Goal: Information Seeking & Learning: Learn about a topic

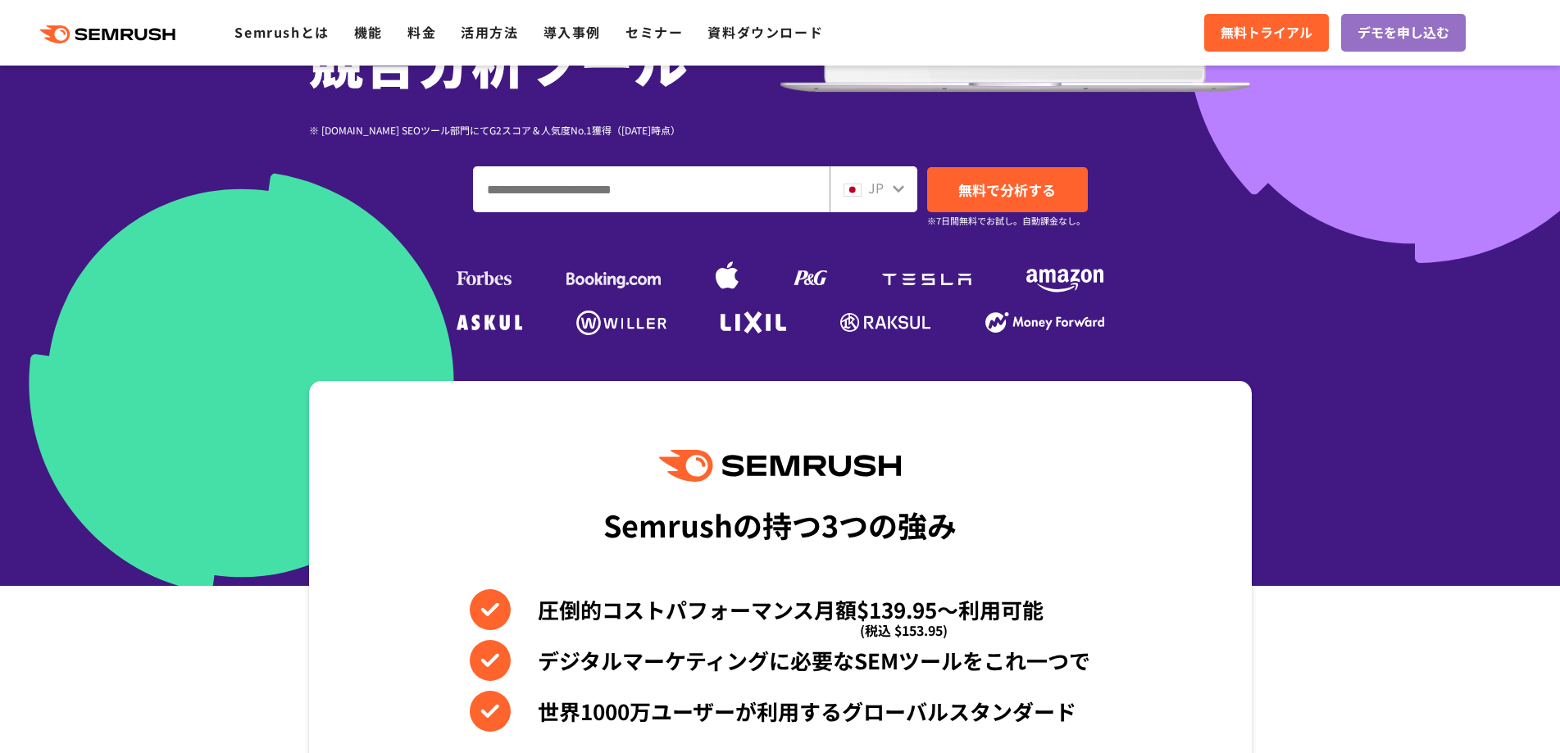
scroll to position [410, 0]
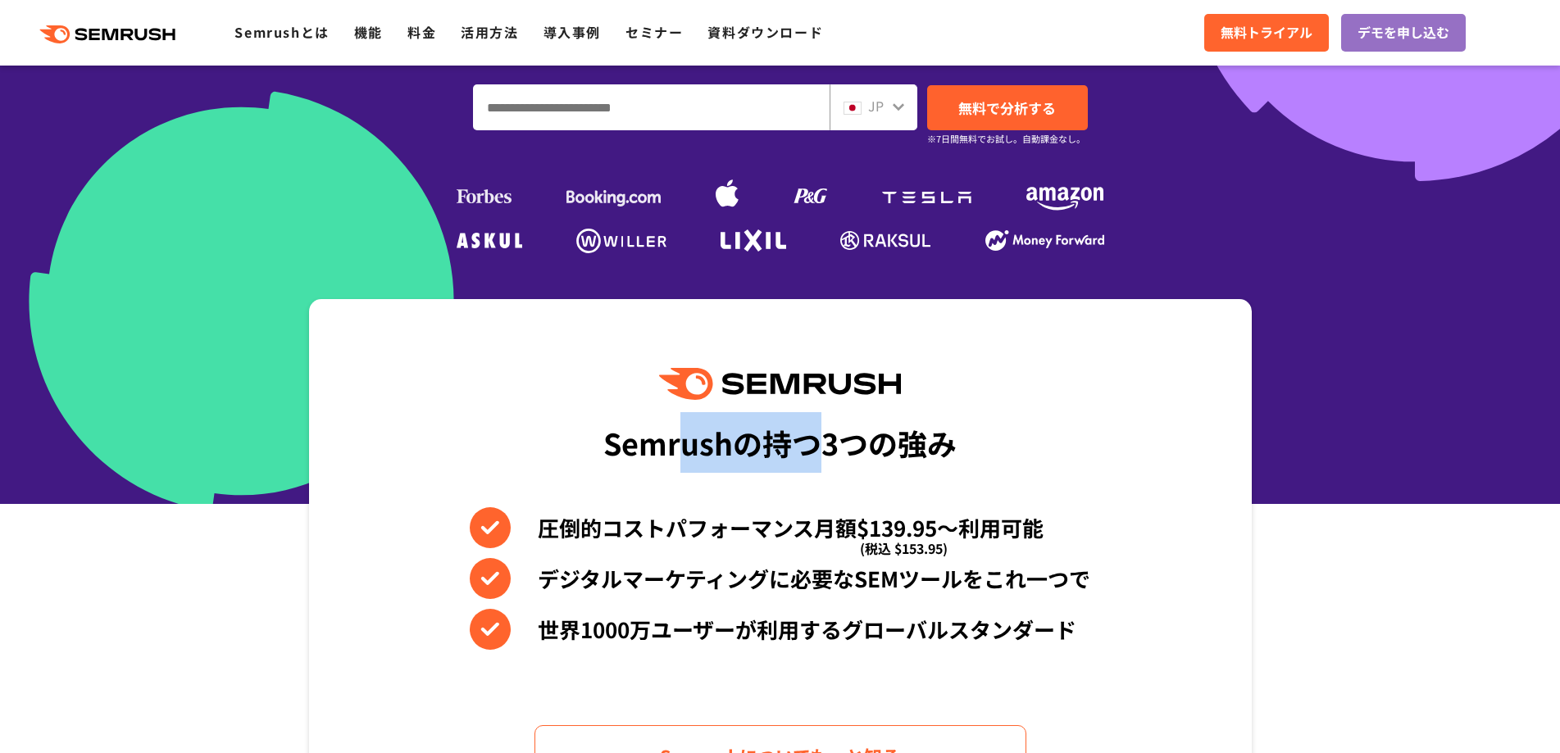
drag, startPoint x: 678, startPoint y: 456, endPoint x: 820, endPoint y: 452, distance: 141.9
click at [820, 452] on div "Semrushの持つ3つの強み" at bounding box center [779, 442] width 353 height 61
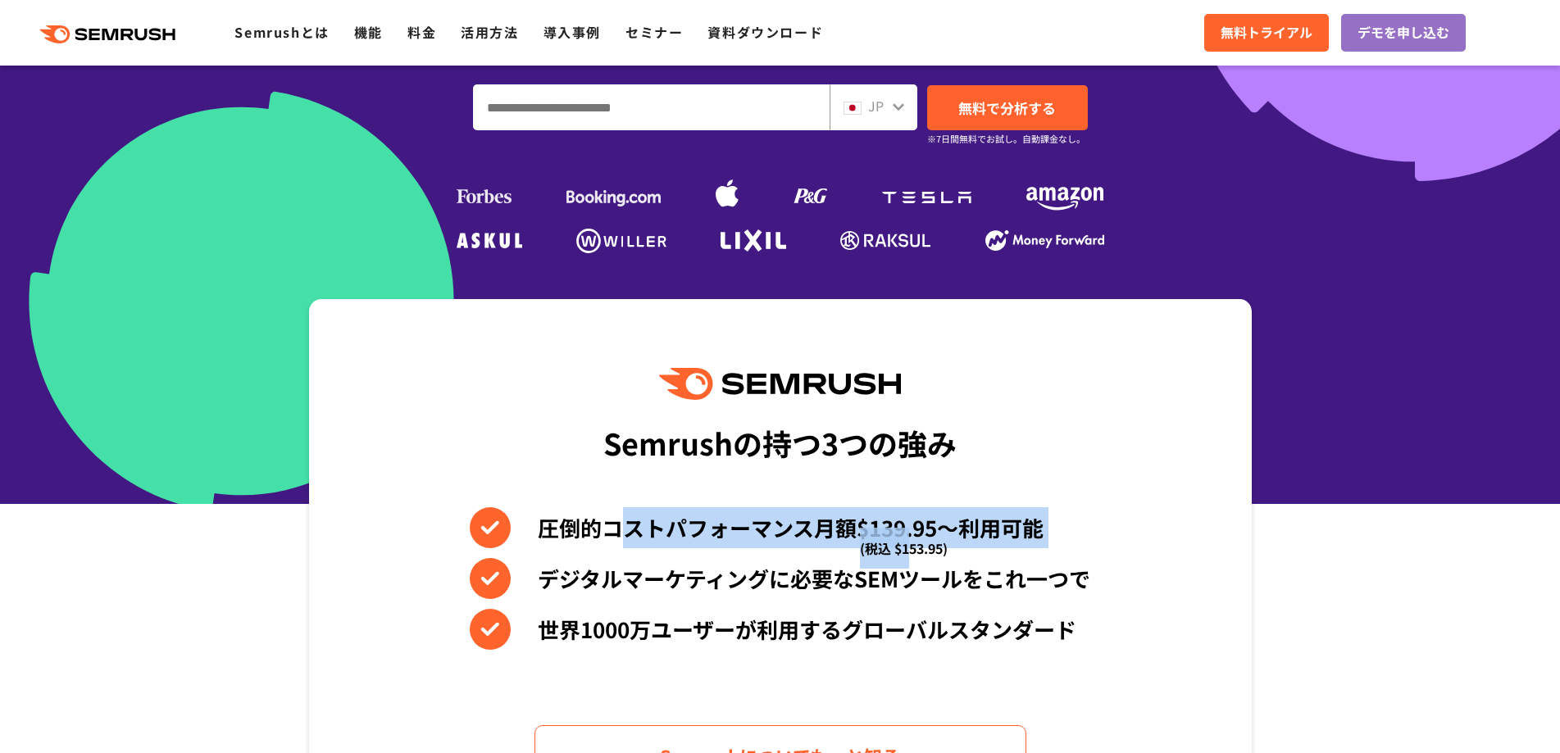
drag, startPoint x: 625, startPoint y: 534, endPoint x: 911, endPoint y: 531, distance: 286.1
click at [911, 531] on li "圧倒的コストパフォーマンス月額$139.95〜利用可能 (税込 $153.95)" at bounding box center [780, 527] width 621 height 41
click at [911, 531] on span "(税込 $153.95)" at bounding box center [904, 548] width 88 height 41
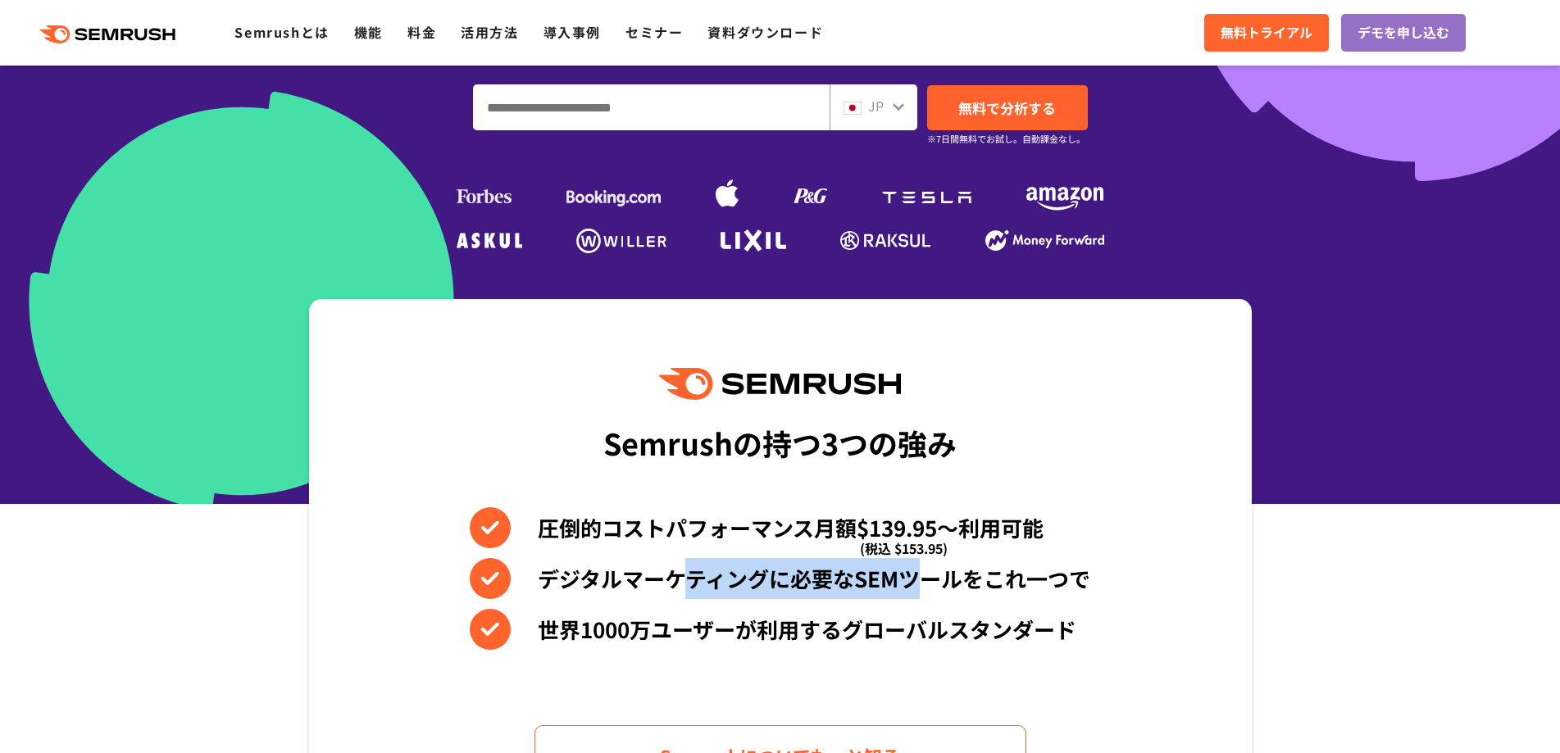
drag, startPoint x: 690, startPoint y: 580, endPoint x: 913, endPoint y: 581, distance: 223.0
click at [913, 581] on li "デジタルマーケティングに必要なSEMツールをこれ一つで" at bounding box center [780, 578] width 621 height 41
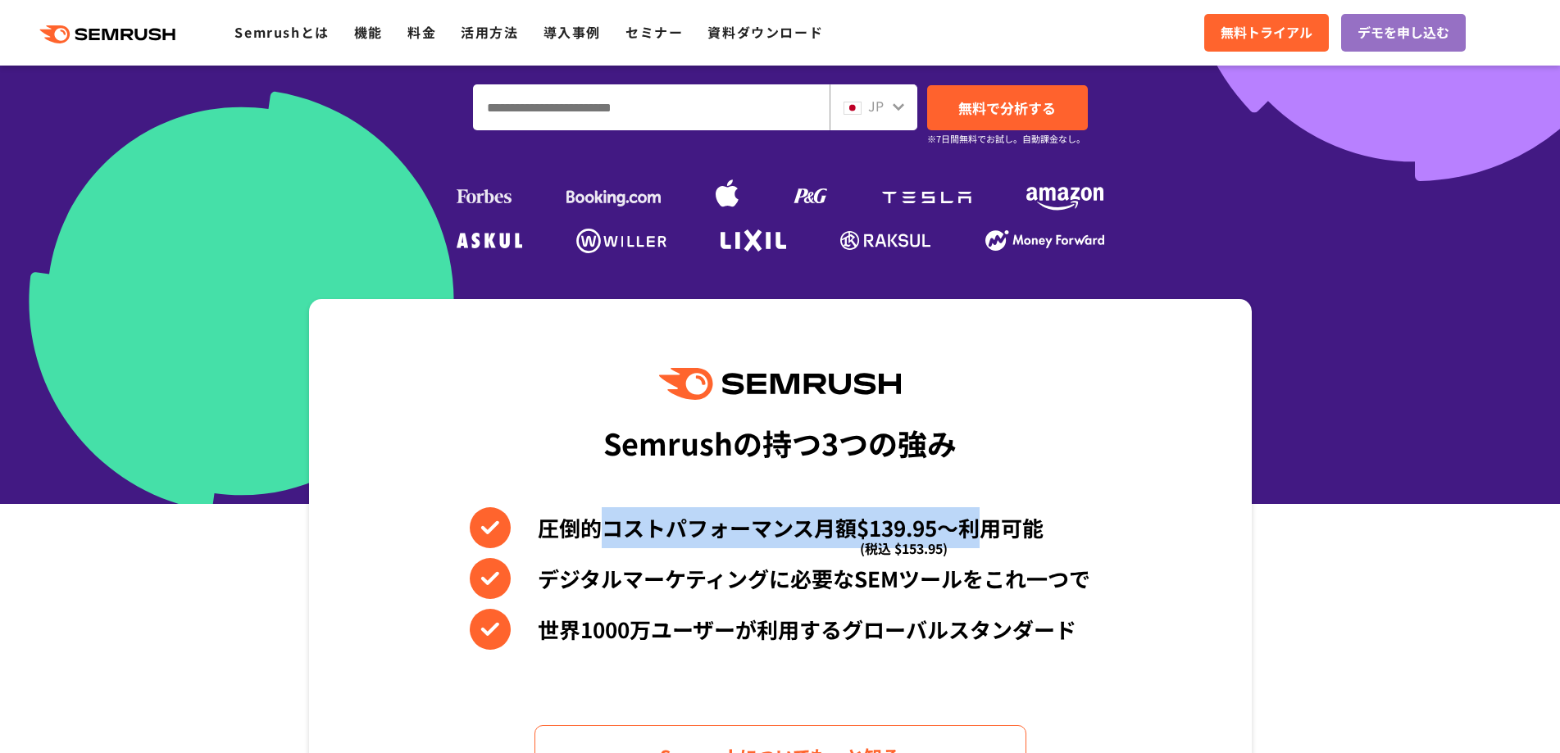
drag, startPoint x: 602, startPoint y: 534, endPoint x: 973, endPoint y: 507, distance: 371.5
click at [973, 507] on div "Semrushの持つ3つの強み 圧倒的コストパフォーマンス月額$139.95〜利用可能 (税込 $153.95) デジタルマーケティングに必要なSEMツールを…" at bounding box center [780, 577] width 943 height 557
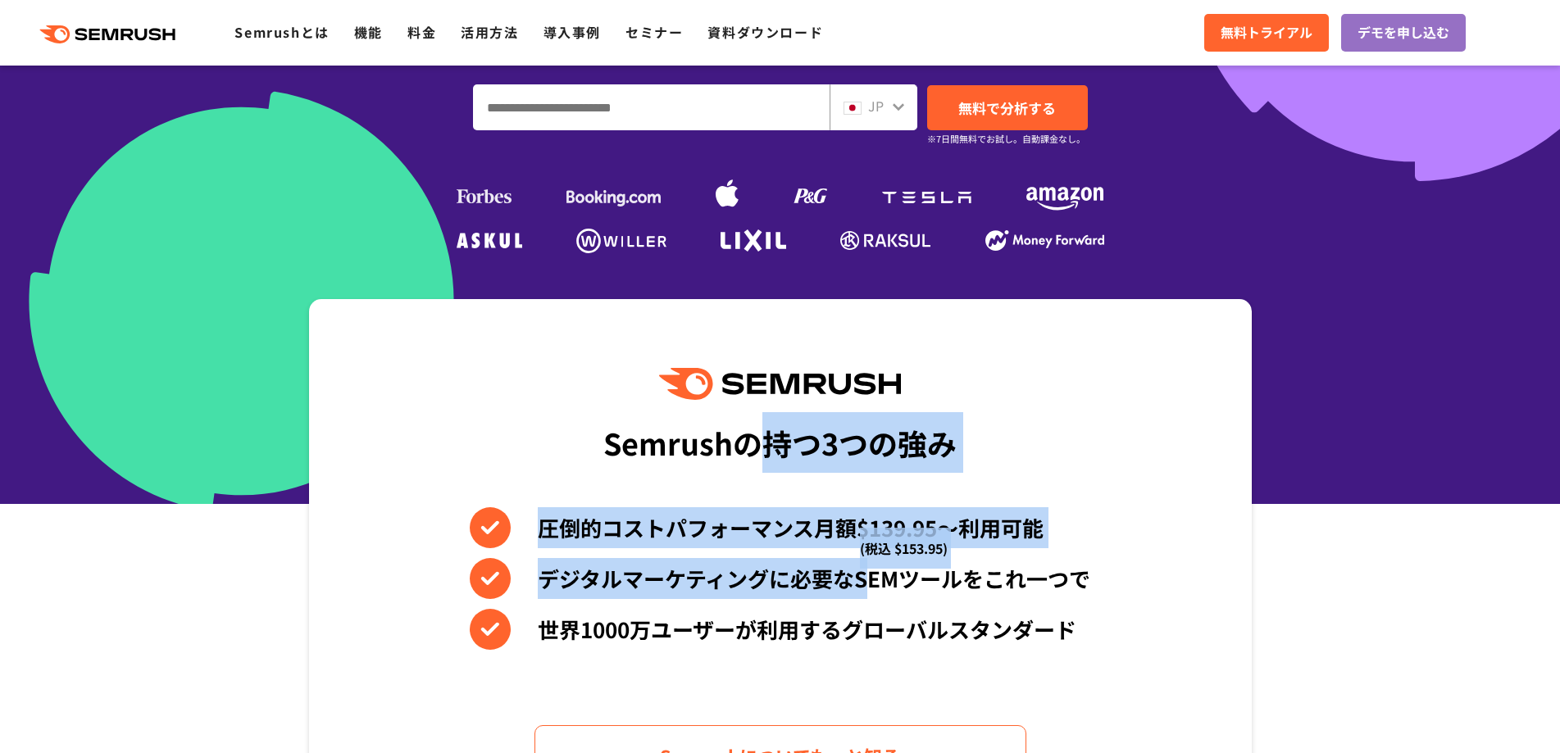
drag, startPoint x: 757, startPoint y: 454, endPoint x: 869, endPoint y: 605, distance: 188.0
click at [868, 597] on div "Semrushの持つ3つの強み 圧倒的コストパフォーマンス月額$139.95〜利用可能 (税込 $153.95) デジタルマーケティングに必要なSEMツールを…" at bounding box center [780, 577] width 943 height 557
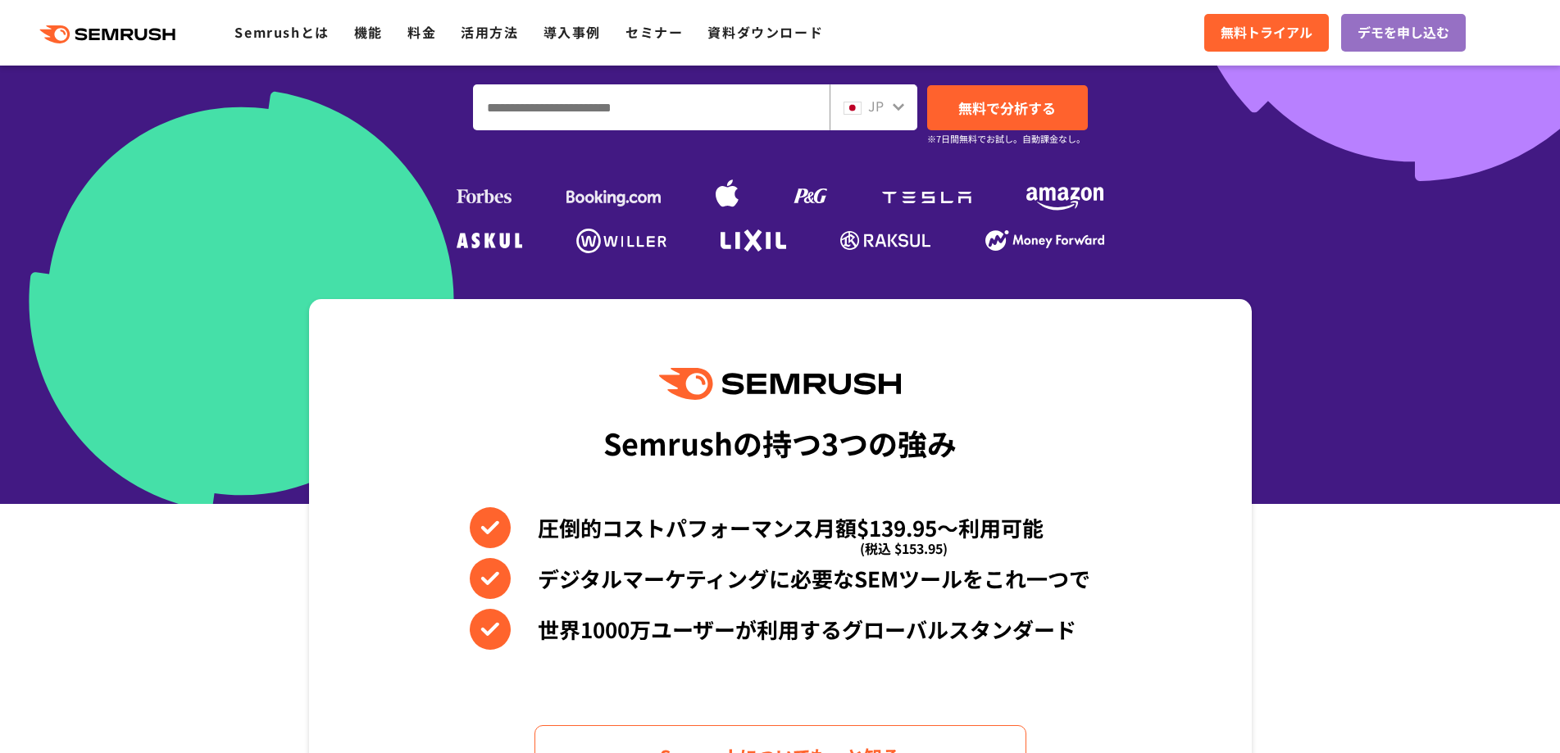
click at [869, 605] on div "圧倒的コストパフォーマンス月額$139.95〜利用可能 (税込 $153.95) デジタルマーケティングに必要なSEMツールをこれ一つで 世界1000万ユーザ…" at bounding box center [780, 578] width 621 height 143
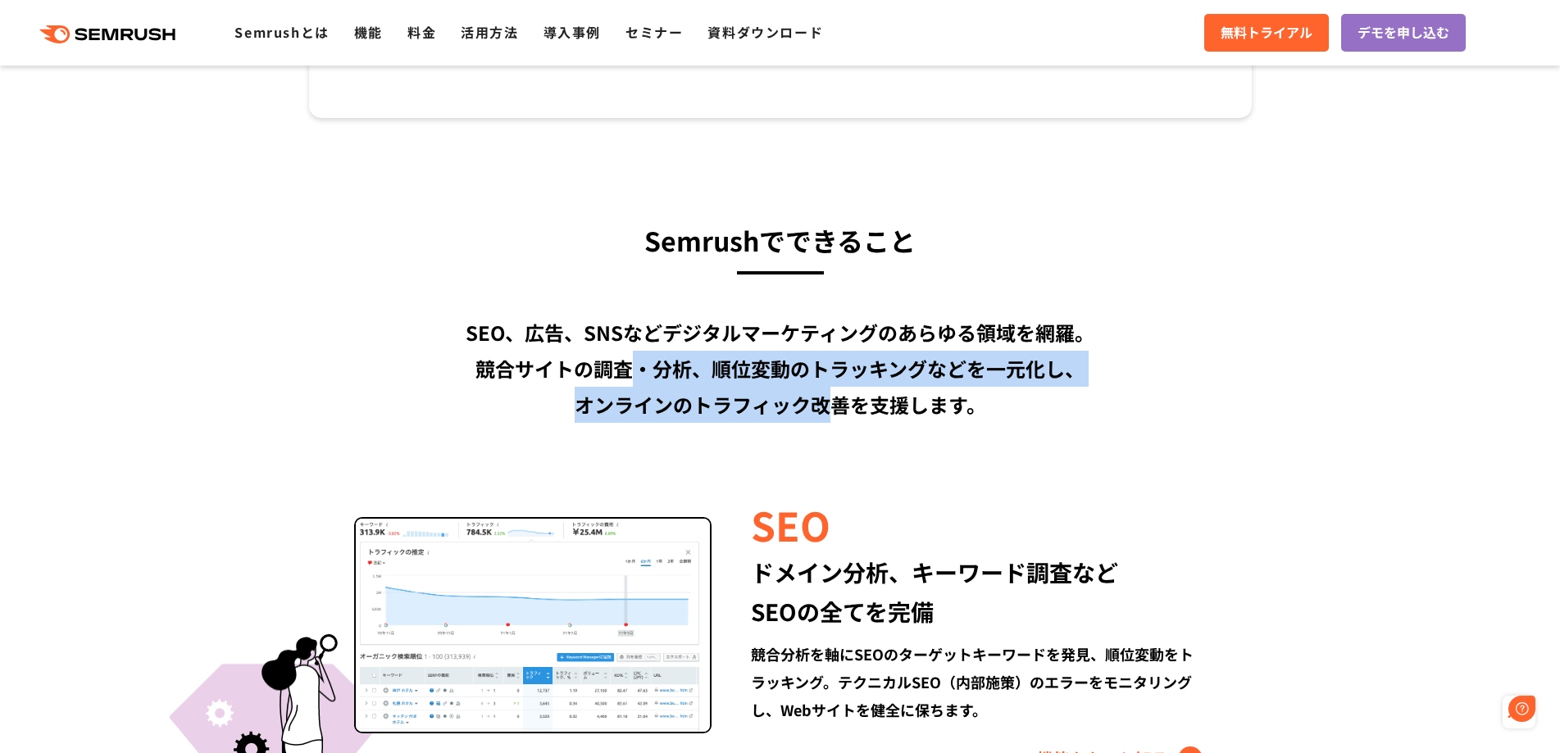
scroll to position [0, 0]
drag, startPoint x: 624, startPoint y: 366, endPoint x: 934, endPoint y: 400, distance: 312.5
click at [932, 400] on div "SEO、広告、SNSなどデジタルマーケティングのあらゆる領域を網羅。 競合サイトの調査・分析、順位変動のトラッキングなどを一元化し、 オンラインのトラフィック…" at bounding box center [780, 369] width 943 height 108
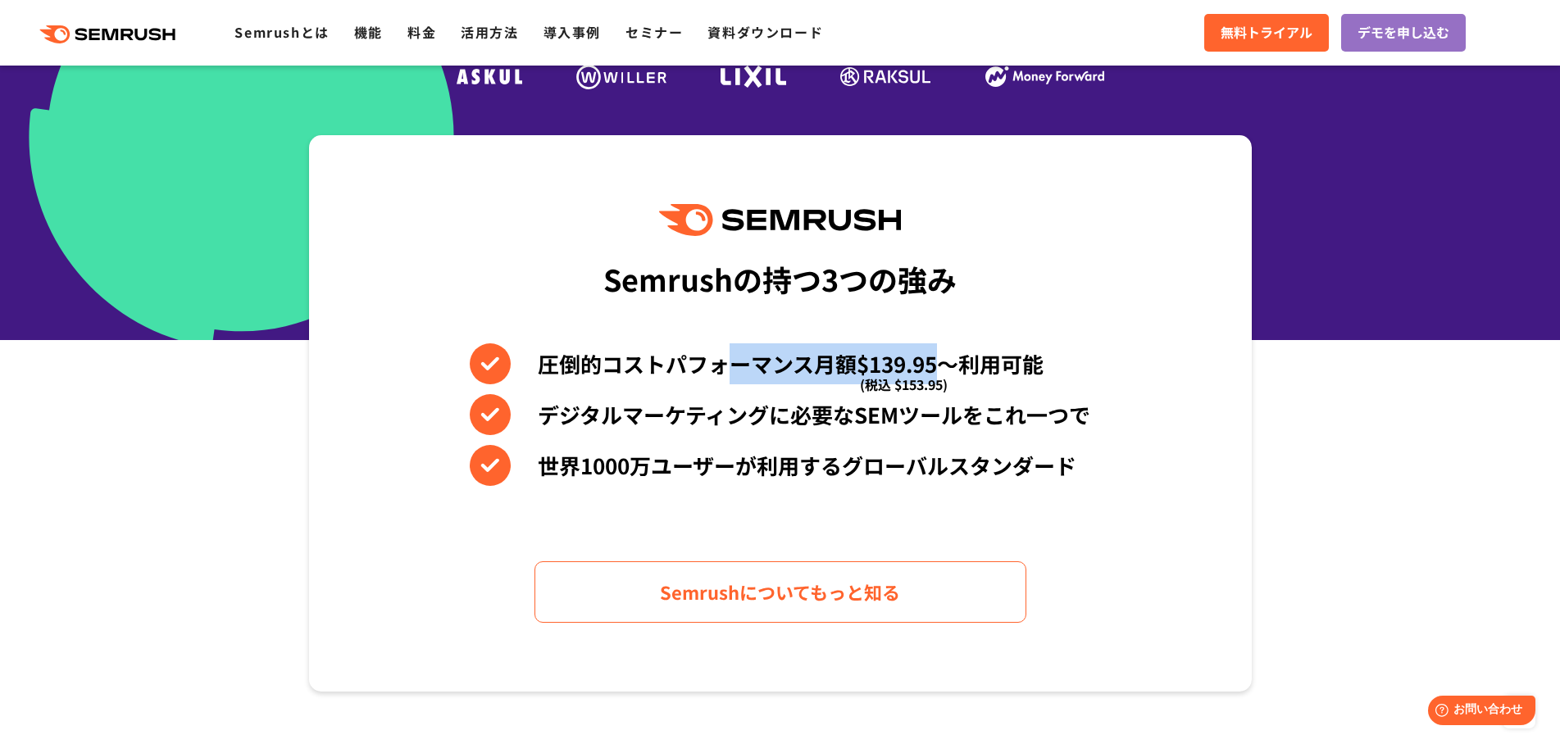
drag, startPoint x: 734, startPoint y: 372, endPoint x: 948, endPoint y: 356, distance: 214.6
click at [948, 356] on li "圧倒的コストパフォーマンス月額$139.95〜利用可能 (税込 $153.95)" at bounding box center [780, 363] width 621 height 41
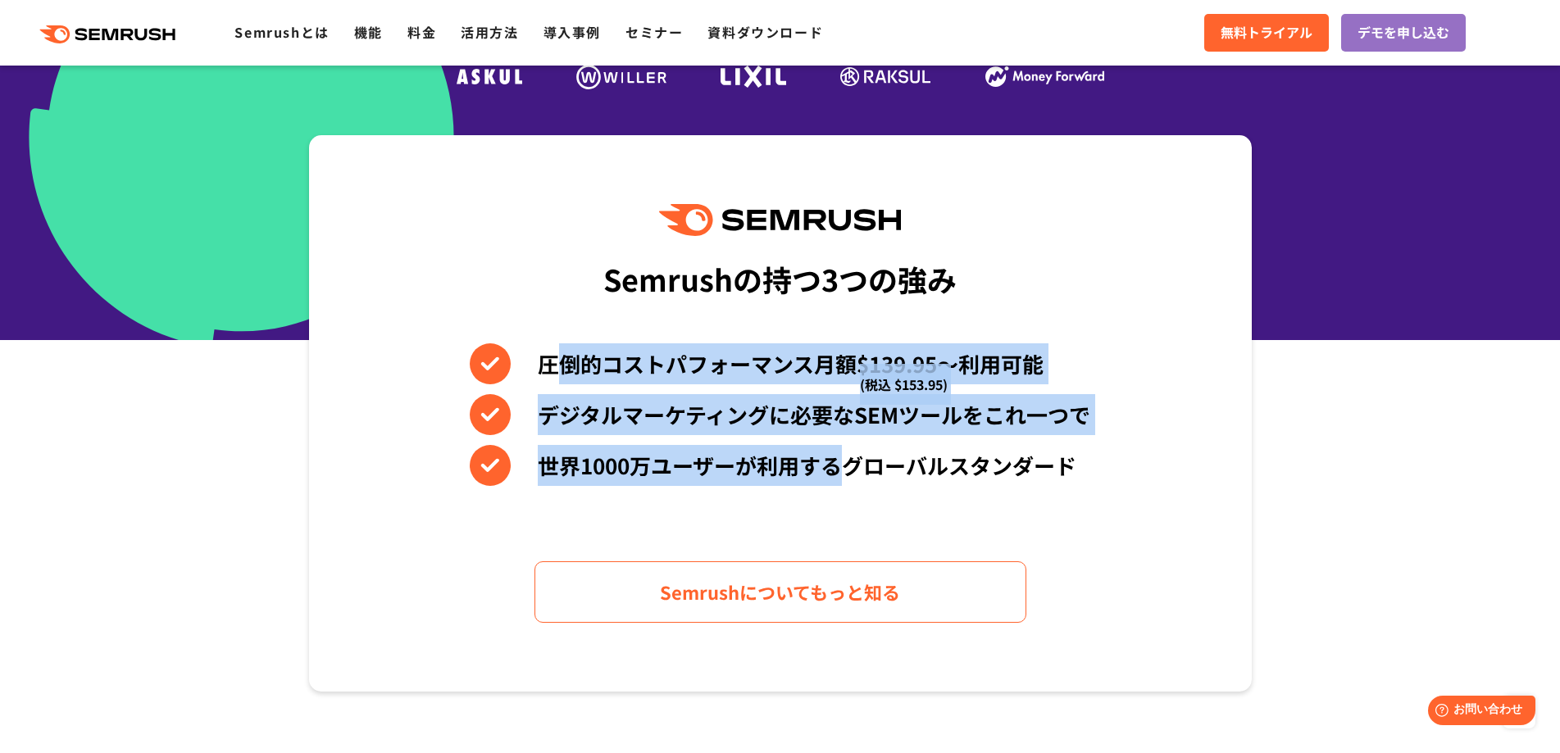
drag, startPoint x: 580, startPoint y: 370, endPoint x: 832, endPoint y: 487, distance: 277.6
click at [832, 487] on div "Semrushの持つ3つの強み 圧倒的コストパフォーマンス月額$139.95〜利用可能 (税込 $153.95) デジタルマーケティングに必要なSEMツールを…" at bounding box center [780, 413] width 943 height 557
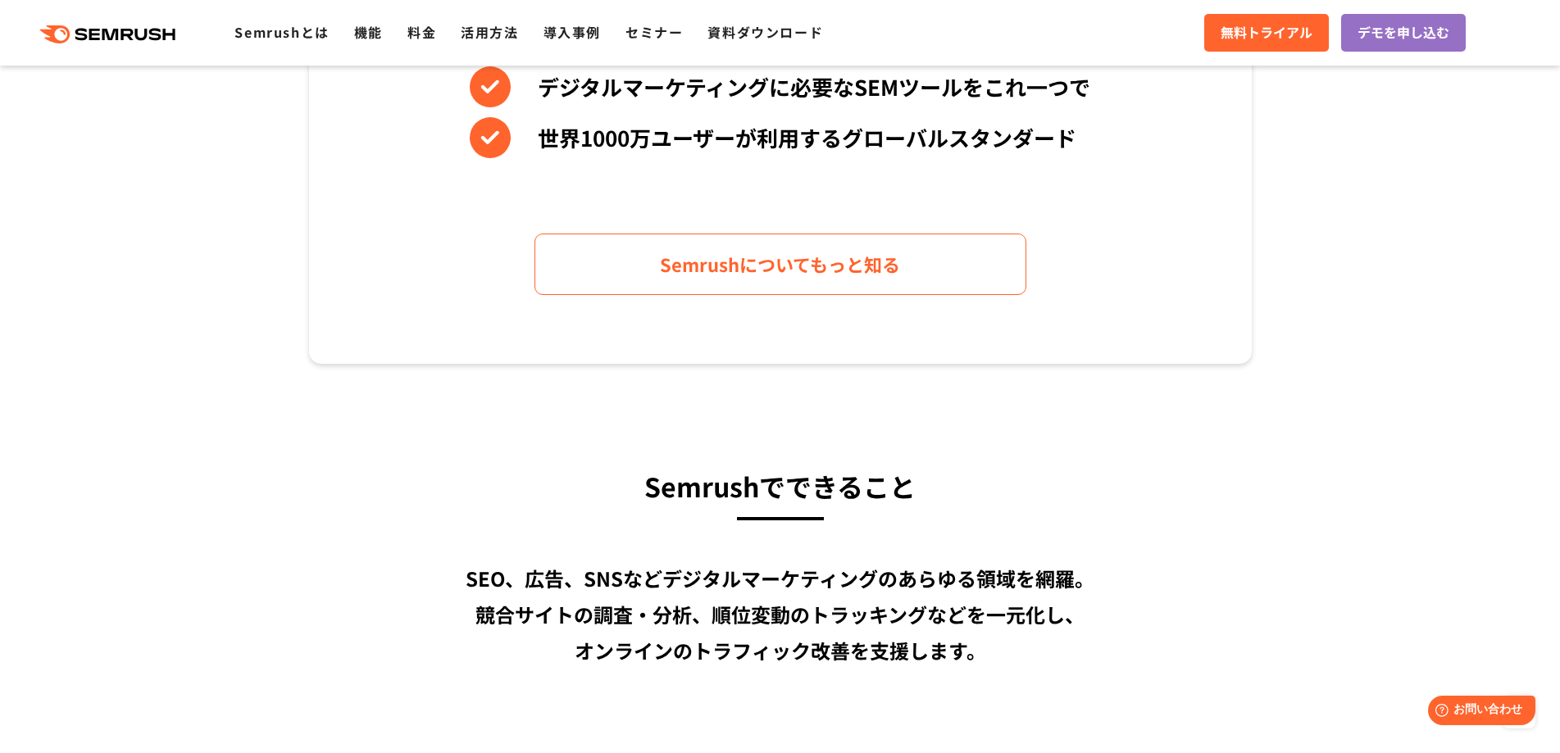
scroll to position [1066, 0]
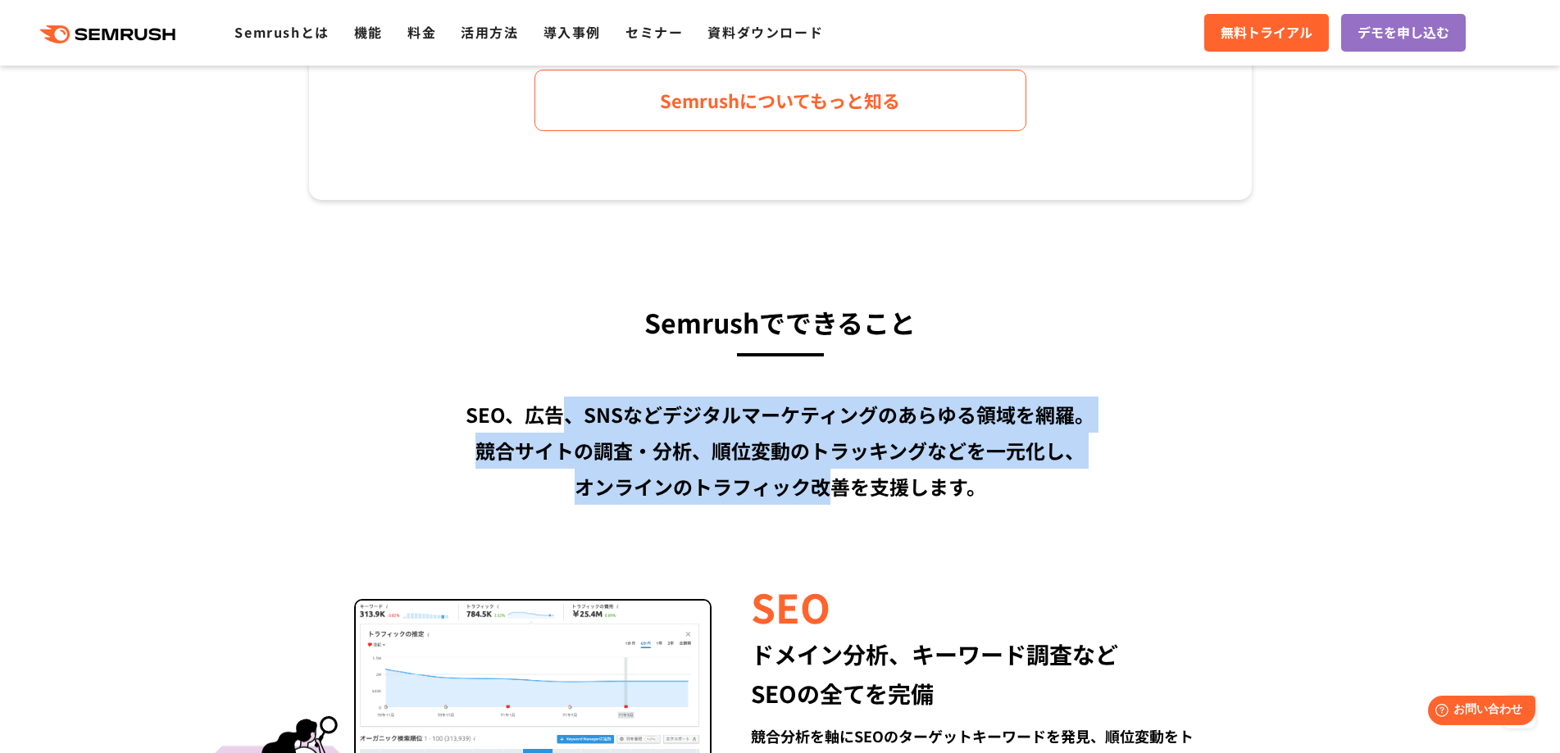
drag, startPoint x: 575, startPoint y: 419, endPoint x: 832, endPoint y: 490, distance: 266.3
click at [832, 490] on div "SEO、広告、SNSなどデジタルマーケティングのあらゆる領域を網羅。 競合サイトの調査・分析、順位変動のトラッキングなどを一元化し、 オンラインのトラフィック…" at bounding box center [780, 451] width 943 height 108
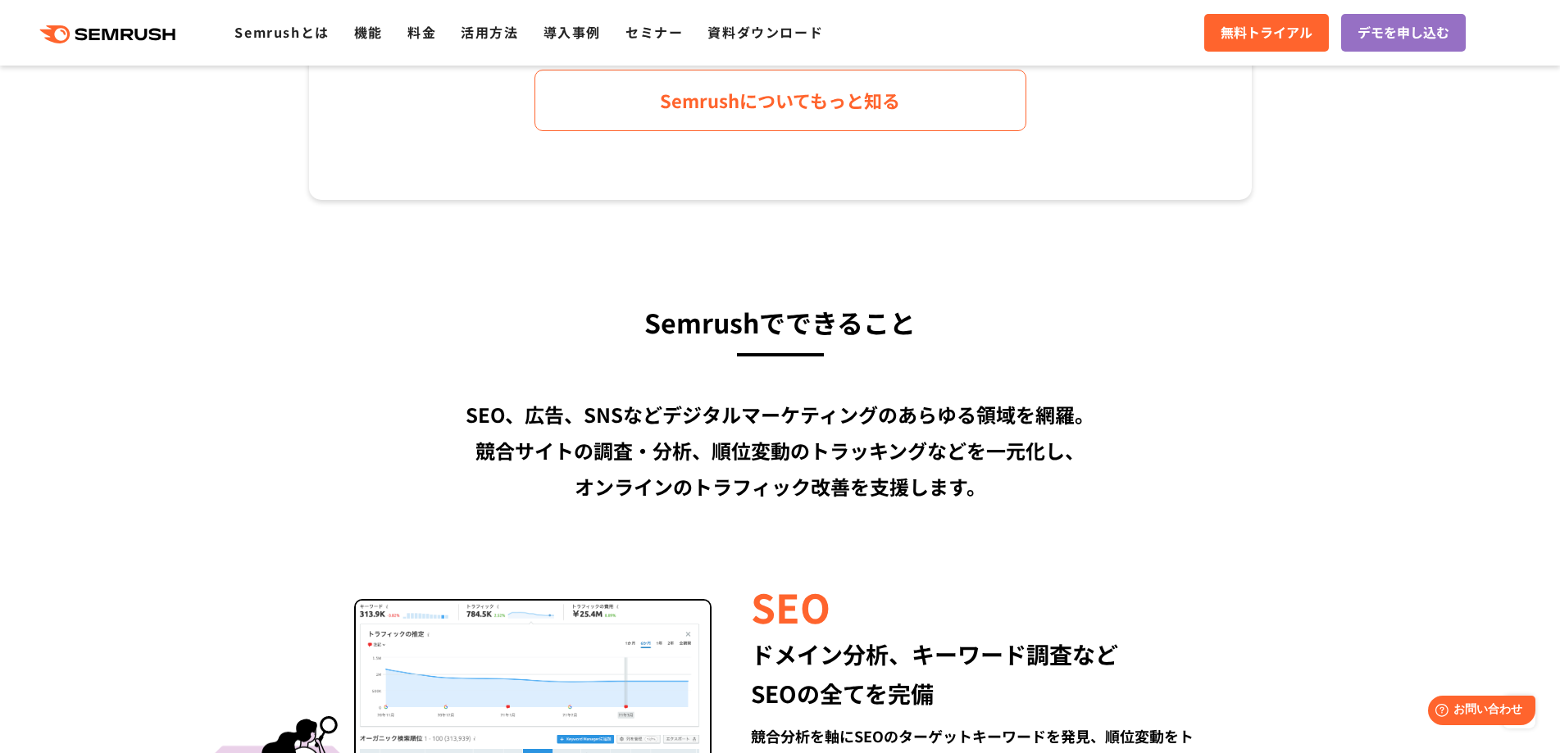
scroll to position [1312, 0]
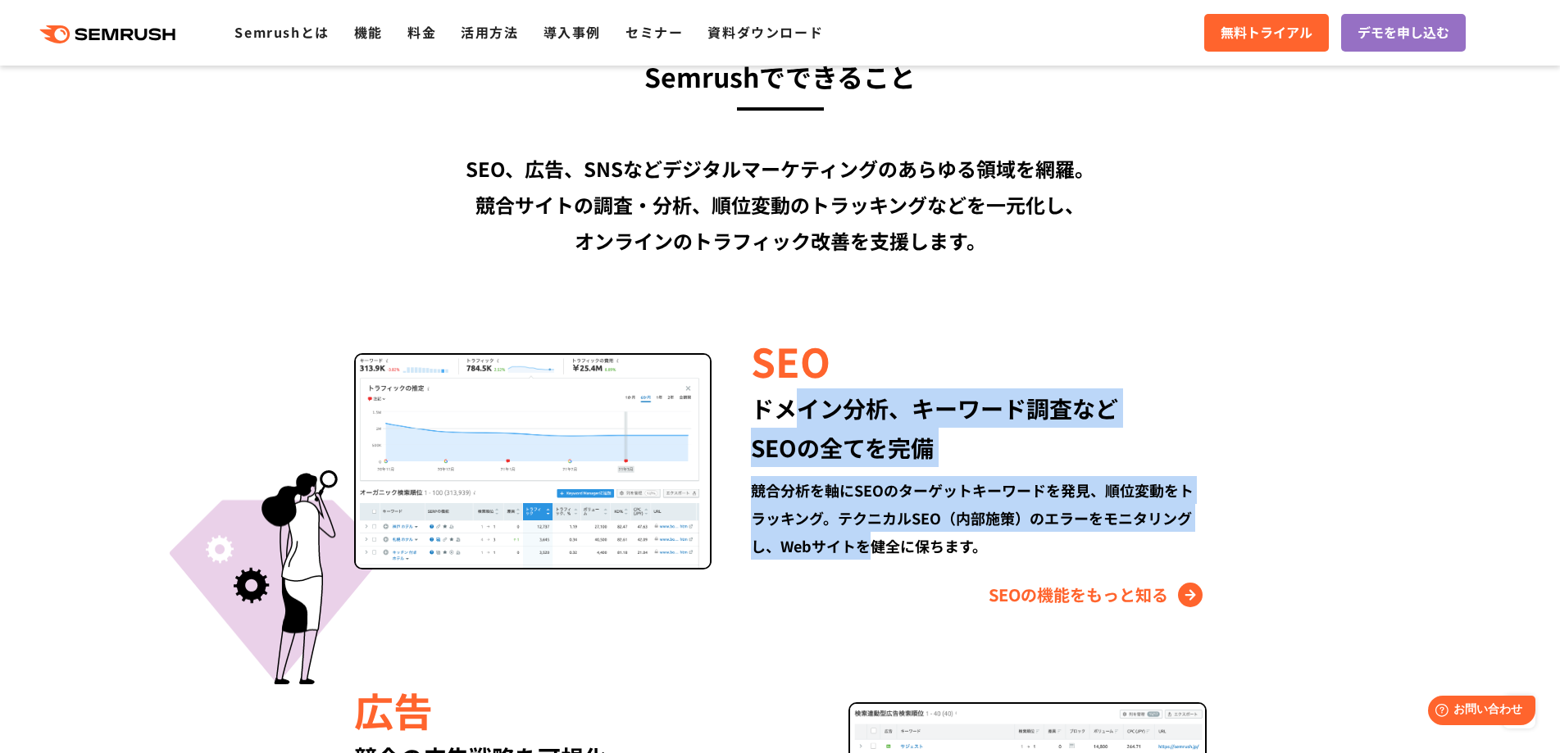
drag, startPoint x: 802, startPoint y: 413, endPoint x: 878, endPoint y: 537, distance: 144.9
click at [878, 537] on div "SEO ドメイン分析、キーワード調査など SEOの全てを完備 競合分析を軸にSEOのターゲットキーワードを発見、順位変動をトラッキング。テクニカルSEO（内部…" at bounding box center [958, 470] width 494 height 275
click at [878, 537] on div "競合分析を軸にSEOのターゲットキーワードを発見、順位変動をトラッキング。テクニカルSEO（内部施策）のエラーをモニタリングし、Webサイトを健全に保ちます。" at bounding box center [978, 518] width 455 height 84
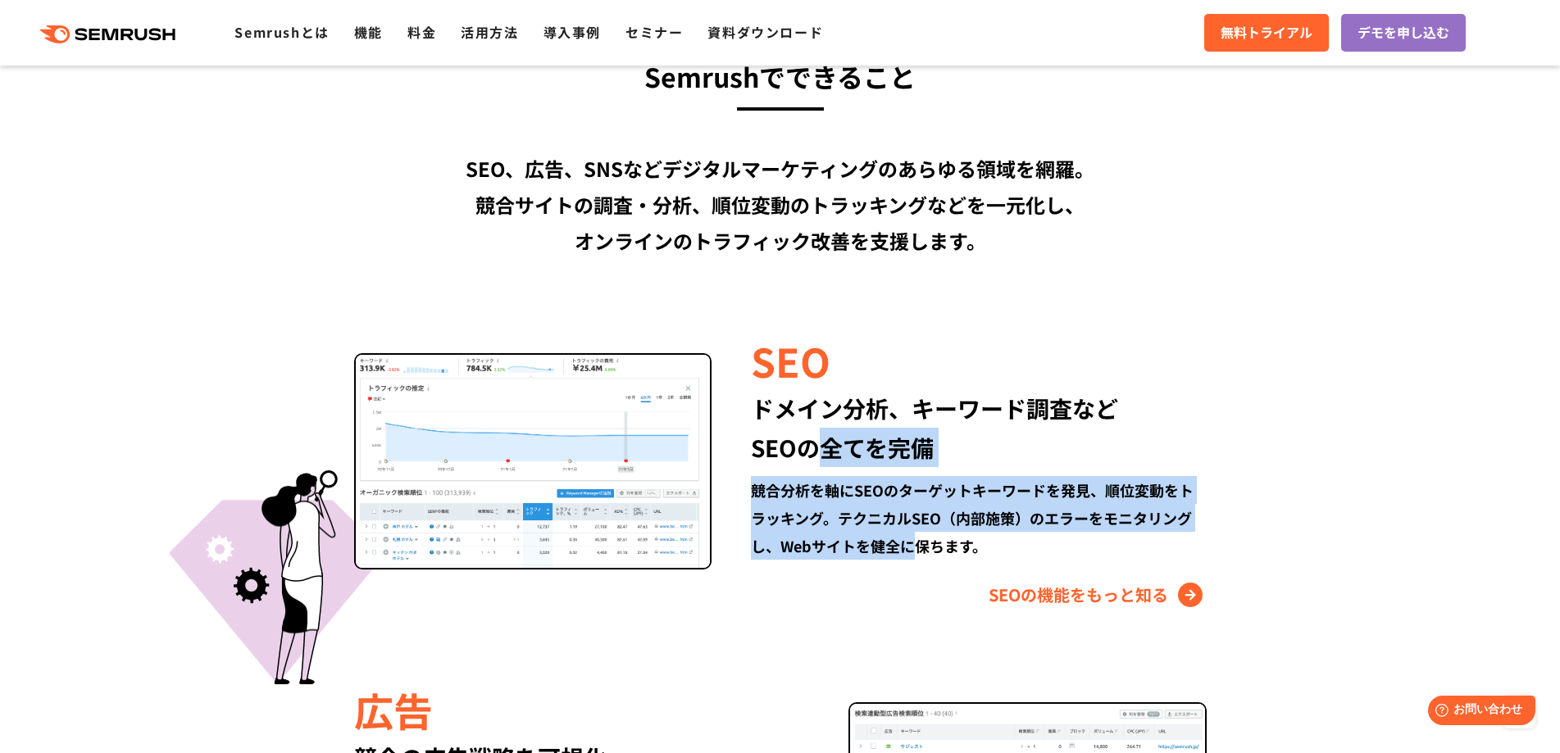
drag, startPoint x: 922, startPoint y: 538, endPoint x: 831, endPoint y: 434, distance: 137.6
click at [831, 434] on div "SEO ドメイン分析、キーワード調査など SEOの全てを完備 競合分析を軸にSEOのターゲットキーワードを発見、順位変動をトラッキング。テクニカルSEO（内部…" at bounding box center [958, 470] width 494 height 275
click at [831, 434] on div "ドメイン分析、キーワード調査など SEOの全てを完備" at bounding box center [978, 428] width 455 height 79
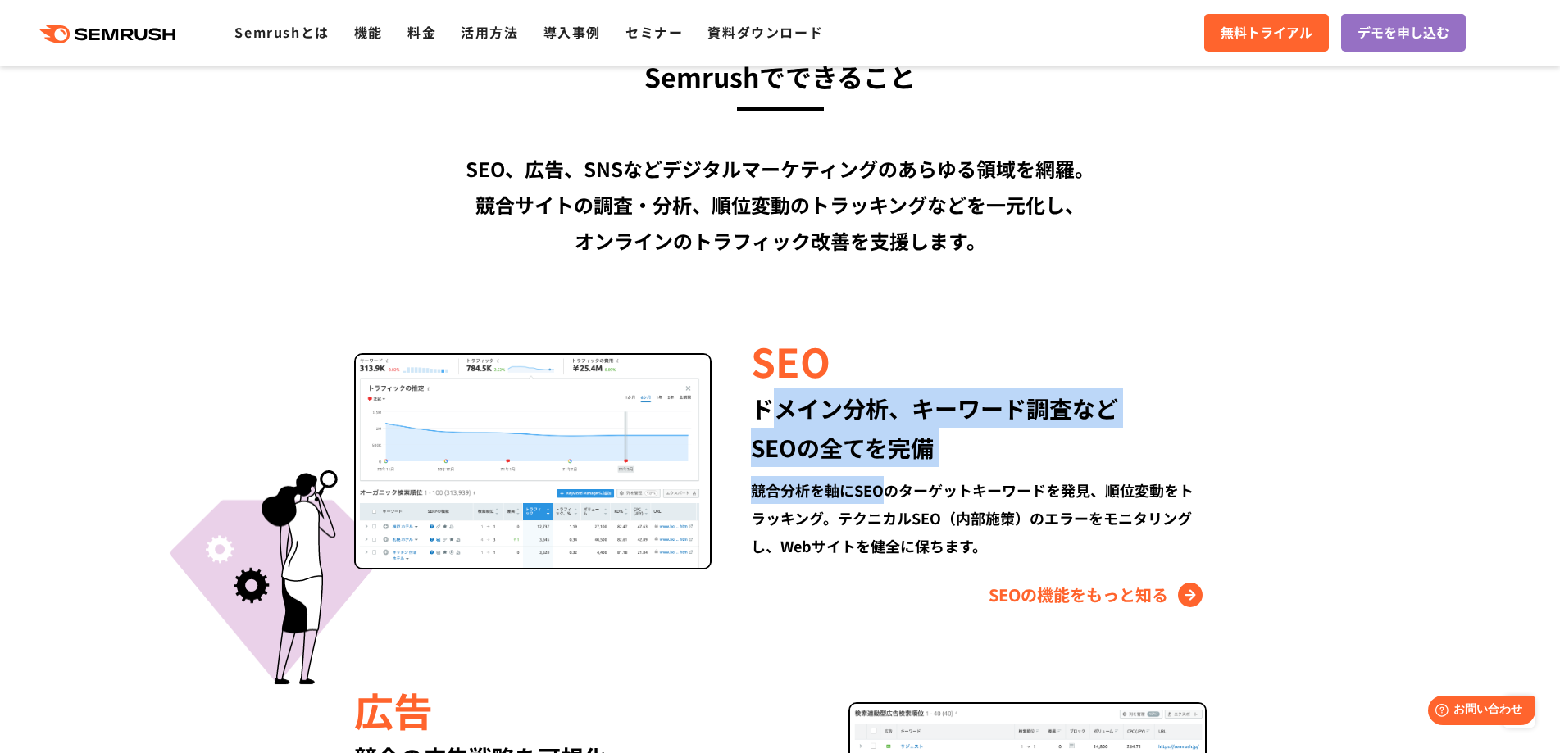
drag, startPoint x: 780, startPoint y: 408, endPoint x: 887, endPoint y: 492, distance: 136.1
click at [887, 492] on div "SEO ドメイン分析、キーワード調査など SEOの全てを完備 競合分析を軸にSEOのターゲットキーワードを発見、順位変動をトラッキング。テクニカルSEO（内部…" at bounding box center [958, 470] width 494 height 275
click at [887, 492] on div "競合分析を軸にSEOのターゲットキーワードを発見、順位変動をトラッキング。テクニカルSEO（内部施策）のエラーをモニタリングし、Webサイトを健全に保ちます。" at bounding box center [978, 518] width 455 height 84
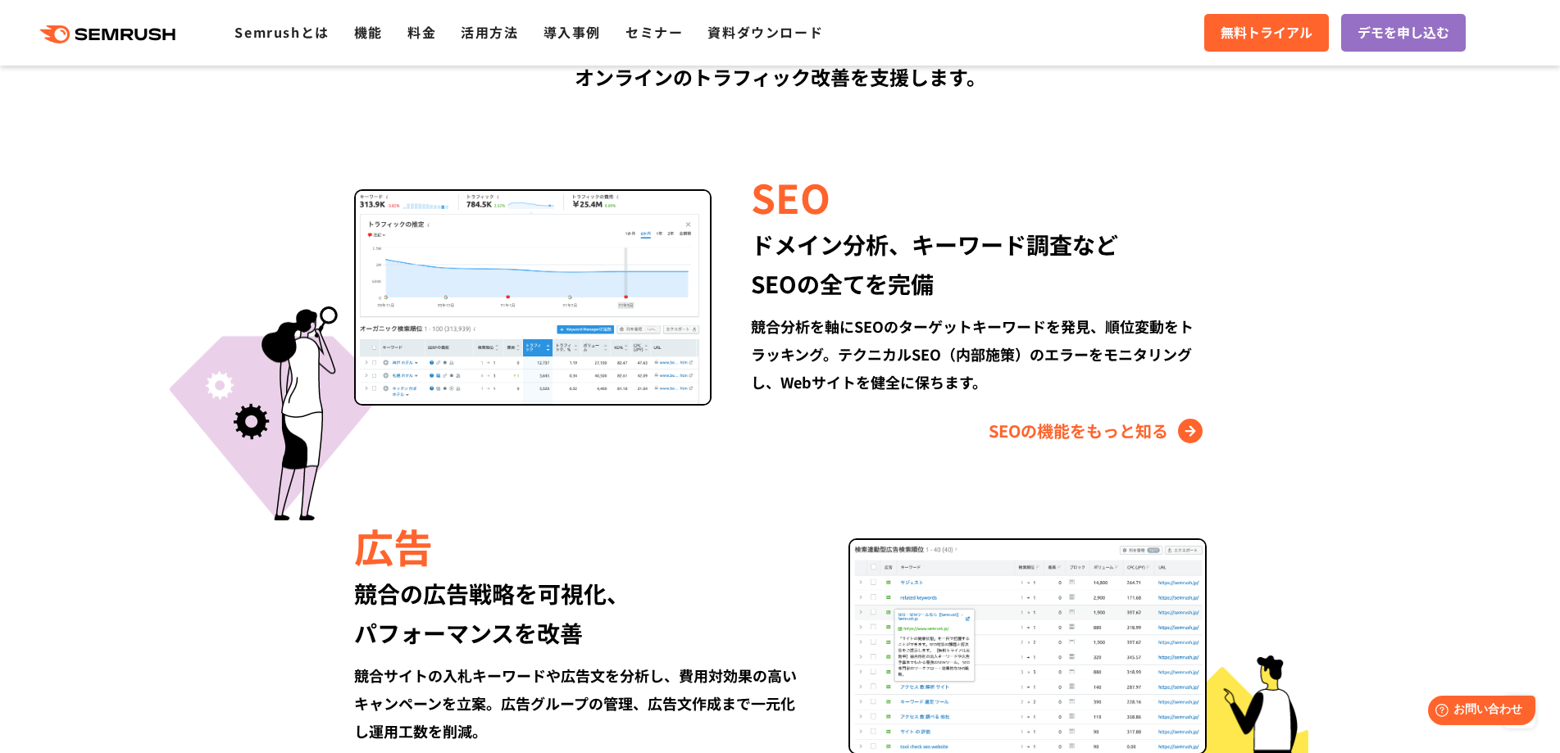
scroll to position [1639, 0]
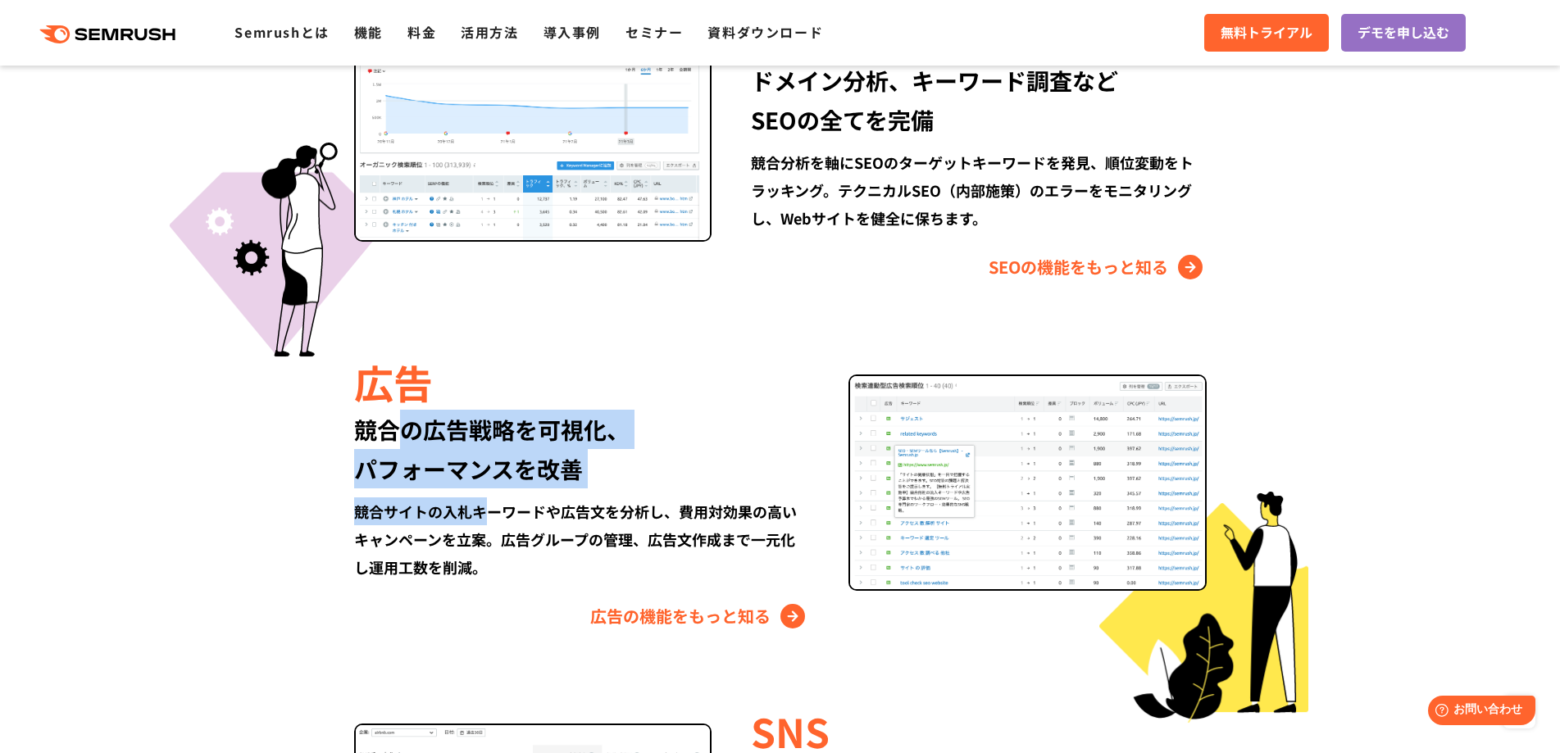
drag, startPoint x: 391, startPoint y: 432, endPoint x: 491, endPoint y: 525, distance: 136.9
click at [491, 525] on div "広告 競合の広告戦略を可視化、 パフォーマンスを改善 競合サイトの入札キーワードや広告文を分析し、費用対効果の高いキャンペーンを立案。広告グループの管理、広告…" at bounding box center [601, 491] width 494 height 275
click at [491, 525] on div "競合サイトの入札キーワードや広告文を分析し、費用対効果の高いキャンペーンを立案。広告グループの管理、広告文作成まで一元化し運用工数を削減。" at bounding box center [581, 540] width 455 height 84
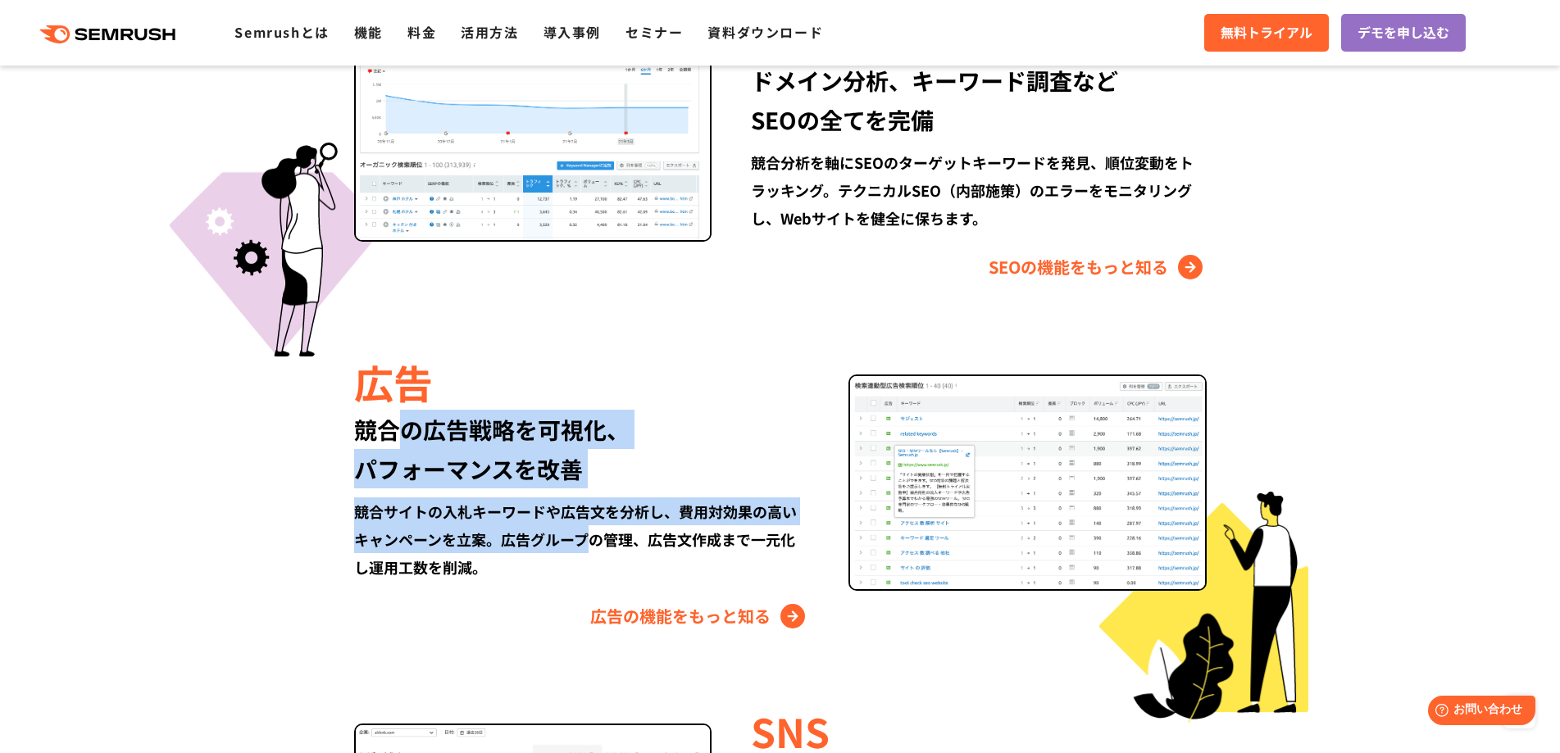
drag, startPoint x: 584, startPoint y: 532, endPoint x: 403, endPoint y: 443, distance: 201.3
click at [403, 443] on div "広告 競合の広告戦略を可視化、 パフォーマンスを改善 競合サイトの入札キーワードや広告文を分析し、費用対効果の高いキャンペーンを立案。広告グループの管理、広告…" at bounding box center [601, 491] width 494 height 275
click at [403, 443] on div "競合の広告戦略を可視化、 パフォーマンスを改善" at bounding box center [581, 449] width 455 height 79
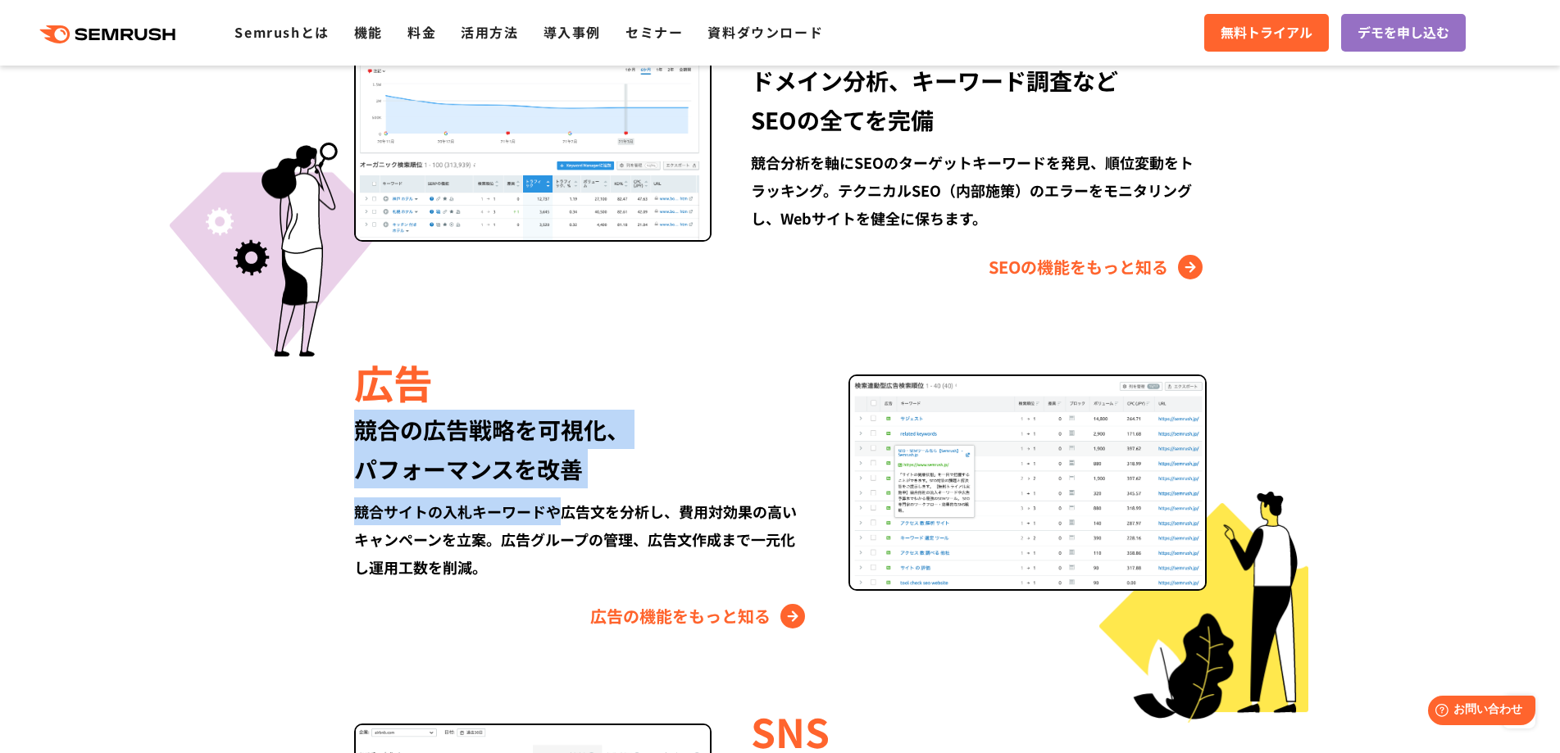
drag, startPoint x: 414, startPoint y: 457, endPoint x: 561, endPoint y: 504, distance: 154.8
click at [561, 504] on div "広告 競合の広告戦略を可視化、 パフォーマンスを改善 競合サイトの入札キーワードや広告文を分析し、費用対効果の高いキャンペーンを立案。広告グループの管理、広告…" at bounding box center [780, 491] width 943 height 275
click at [561, 504] on div "競合サイトの入札キーワードや広告文を分析し、費用対効果の高いキャンペーンを立案。広告グループの管理、広告文作成まで一元化し運用工数を削減。" at bounding box center [581, 540] width 455 height 84
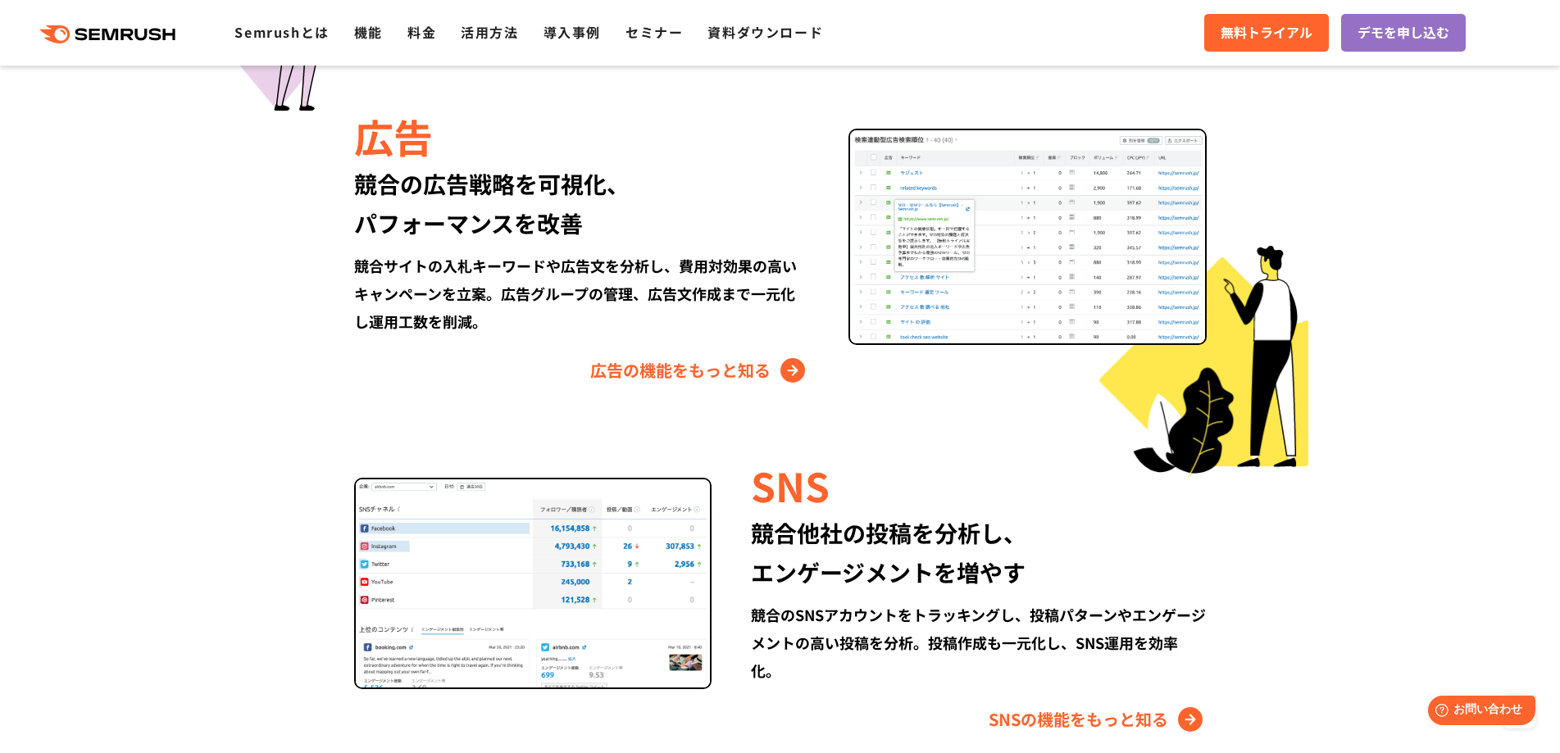
scroll to position [1967, 0]
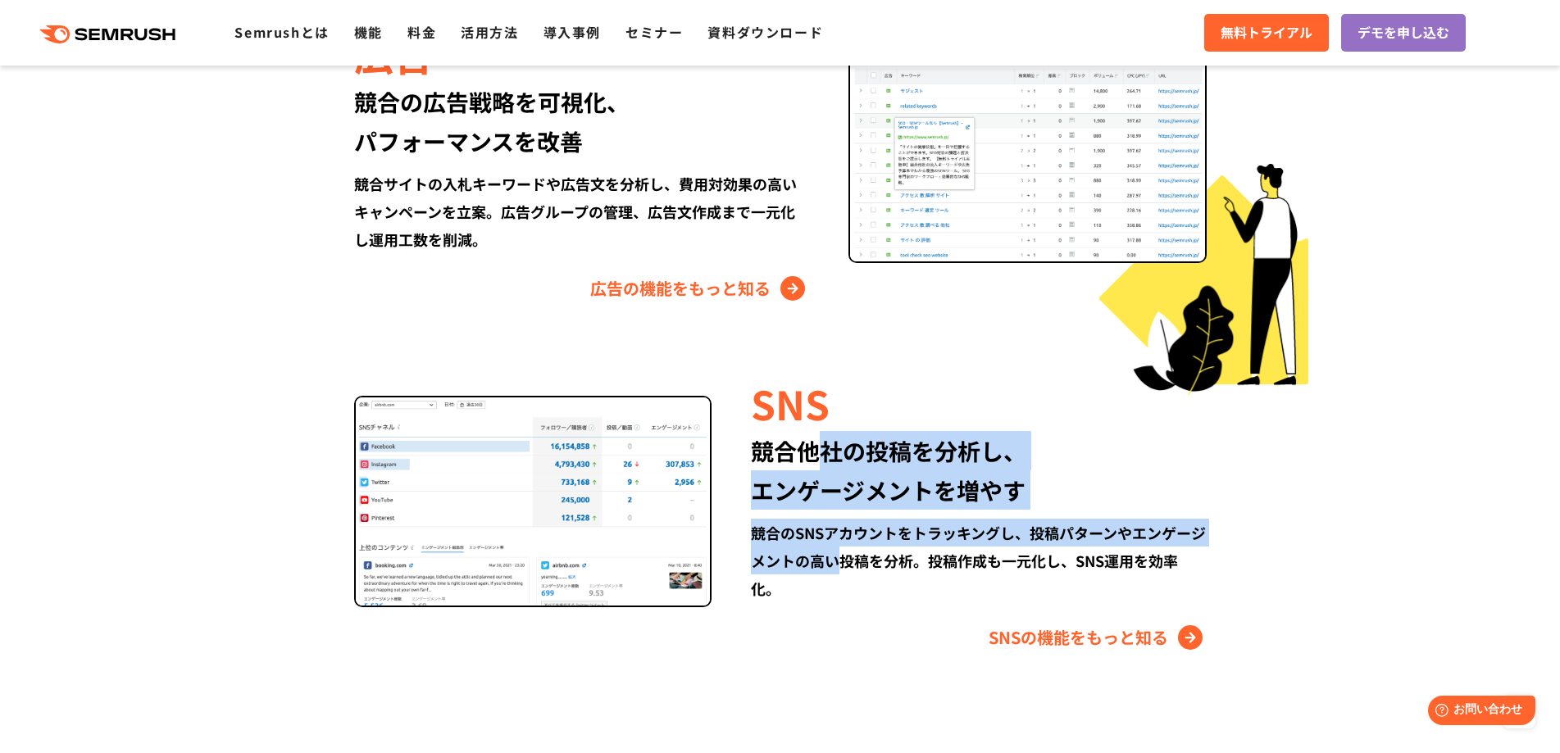
drag, startPoint x: 806, startPoint y: 475, endPoint x: 860, endPoint y: 566, distance: 105.9
click at [859, 566] on div "SNS 競合他社の投稿を分析し、 エンゲージメントを増やす 競合のSNSアカウントをトラッキングし、投稿パターンやエンゲージメントの高い投稿を分析。投稿作成も…" at bounding box center [958, 512] width 494 height 275
click at [860, 566] on div "競合のSNSアカウントをトラッキングし、投稿パターンやエンゲージメントの高い投稿を分析。投稿作成も一元化し、SNS運用を効率化。" at bounding box center [978, 561] width 455 height 84
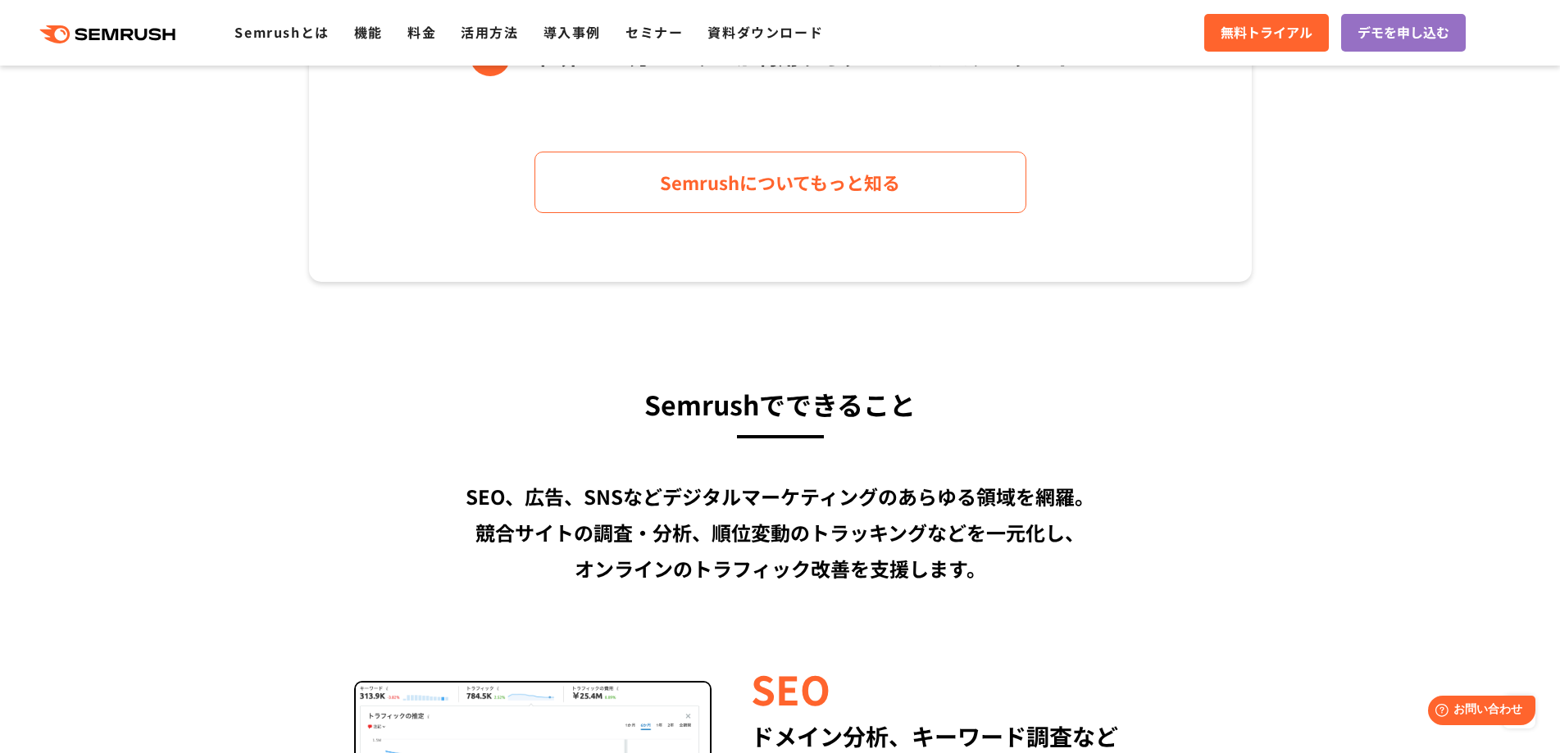
scroll to position [1312, 0]
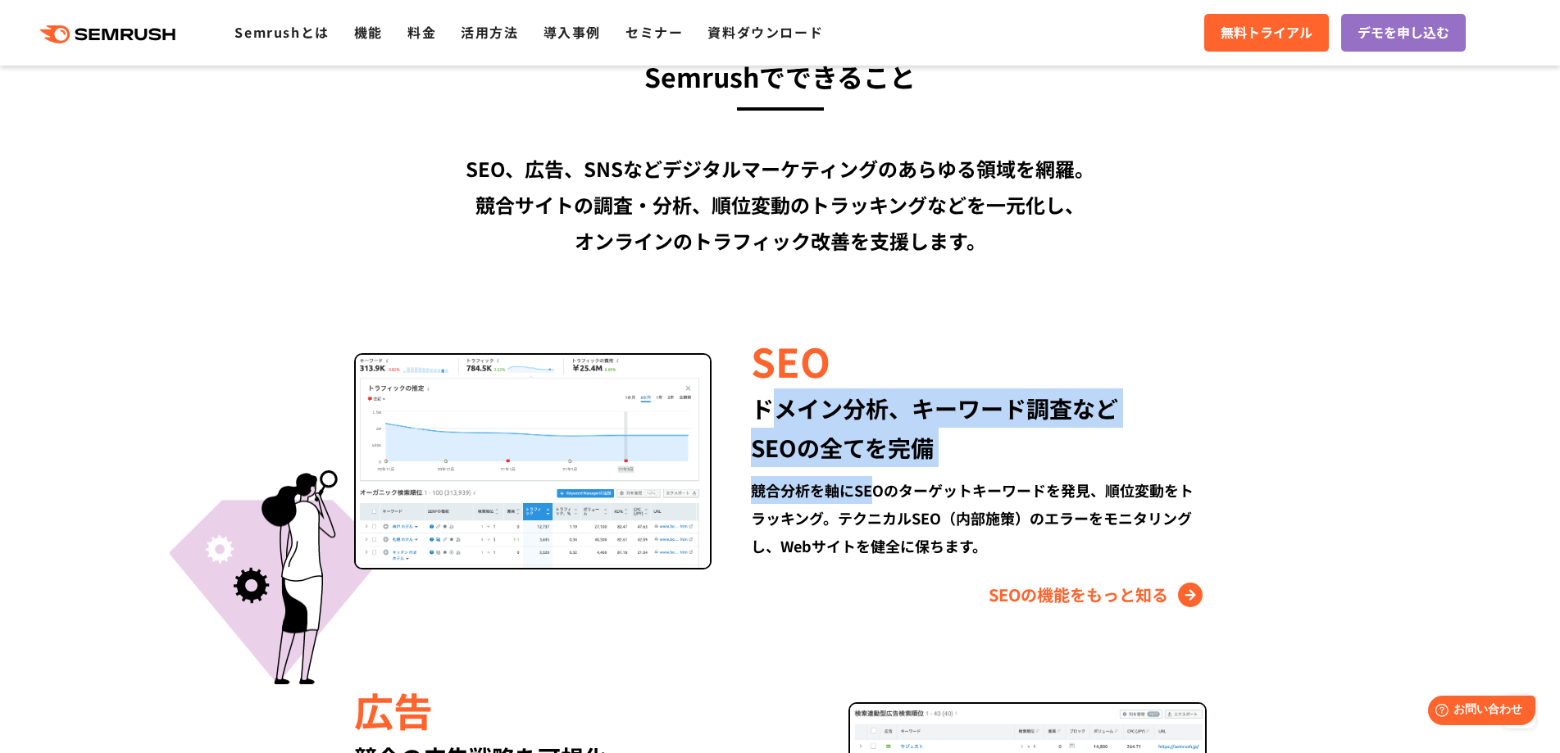
drag, startPoint x: 778, startPoint y: 407, endPoint x: 869, endPoint y: 503, distance: 132.2
click at [869, 503] on div "SEO ドメイン分析、キーワード調査など SEOの全てを完備 競合分析を軸にSEOのターゲットキーワードを発見、順位変動をトラッキング。テクニカルSEO（内部…" at bounding box center [958, 470] width 494 height 275
click at [869, 503] on div "競合分析を軸にSEOのターゲットキーワードを発見、順位変動をトラッキング。テクニカルSEO（内部施策）のエラーをモニタリングし、Webサイトを健全に保ちます。" at bounding box center [978, 518] width 455 height 84
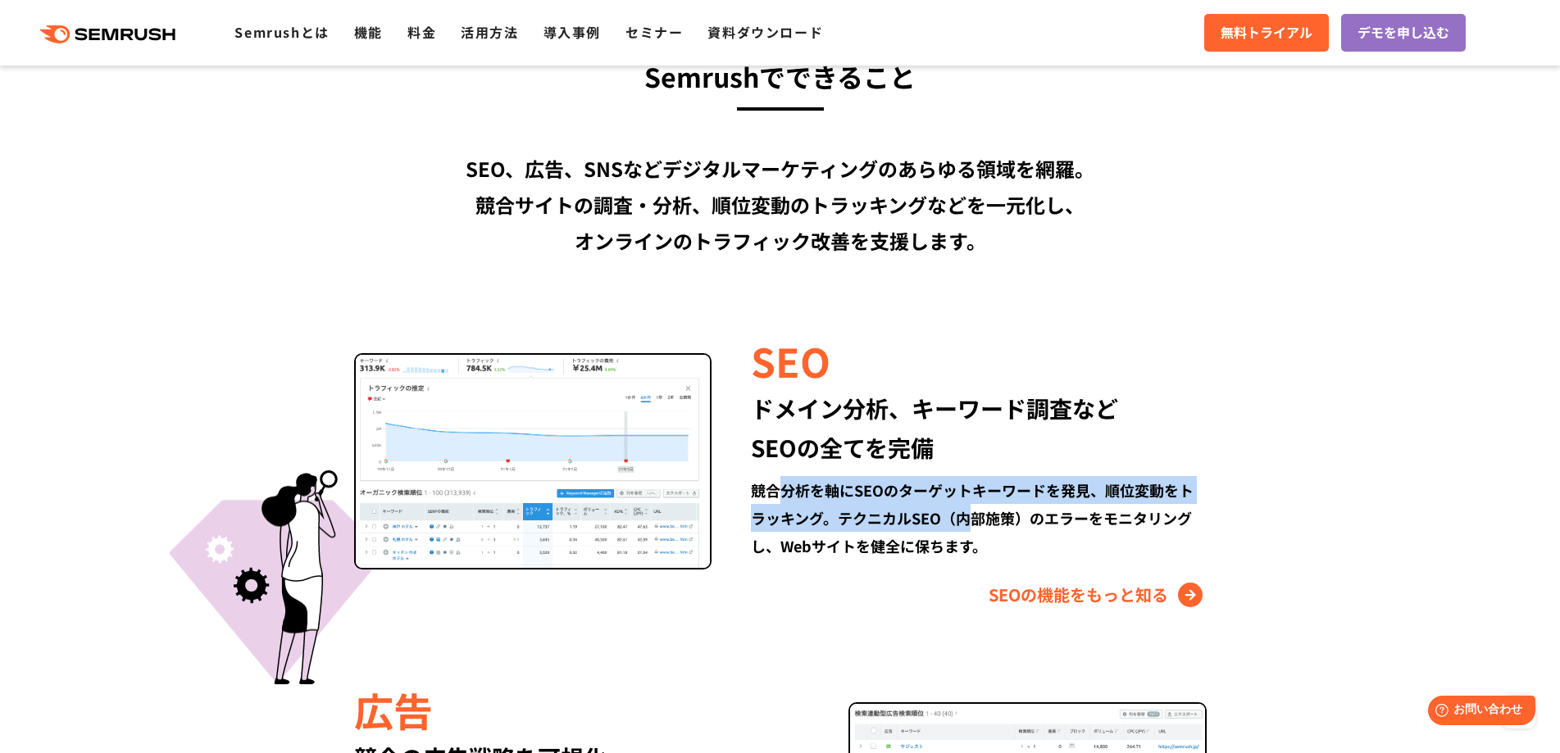
drag, startPoint x: 776, startPoint y: 499, endPoint x: 966, endPoint y: 521, distance: 191.4
click at [966, 521] on div "競合分析を軸にSEOのターゲットキーワードを発見、順位変動をトラッキング。テクニカルSEO（内部施策）のエラーをモニタリングし、Webサイトを健全に保ちます。" at bounding box center [978, 518] width 455 height 84
drag, startPoint x: 1061, startPoint y: 516, endPoint x: 898, endPoint y: 493, distance: 164.8
click at [898, 493] on div "競合分析を軸にSEOのターゲットキーワードを発見、順位変動をトラッキング。テクニカルSEO（内部施策）のエラーをモニタリングし、Webサイトを健全に保ちます。" at bounding box center [978, 518] width 455 height 84
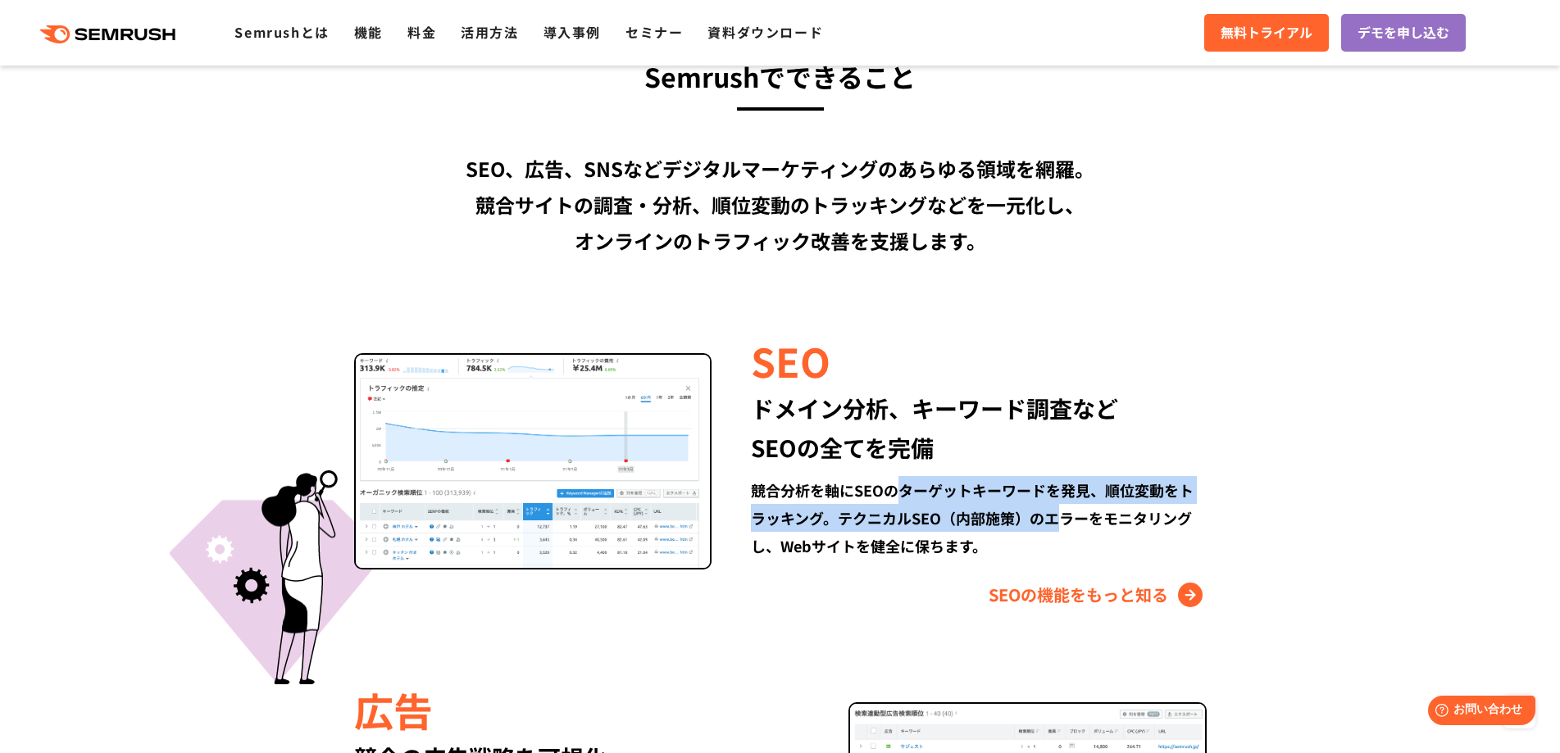
click at [898, 493] on div "競合分析を軸にSEOのターゲットキーワードを発見、順位変動をトラッキング。テクニカルSEO（内部施策）のエラーをモニタリングし、Webサイトを健全に保ちます。" at bounding box center [978, 518] width 455 height 84
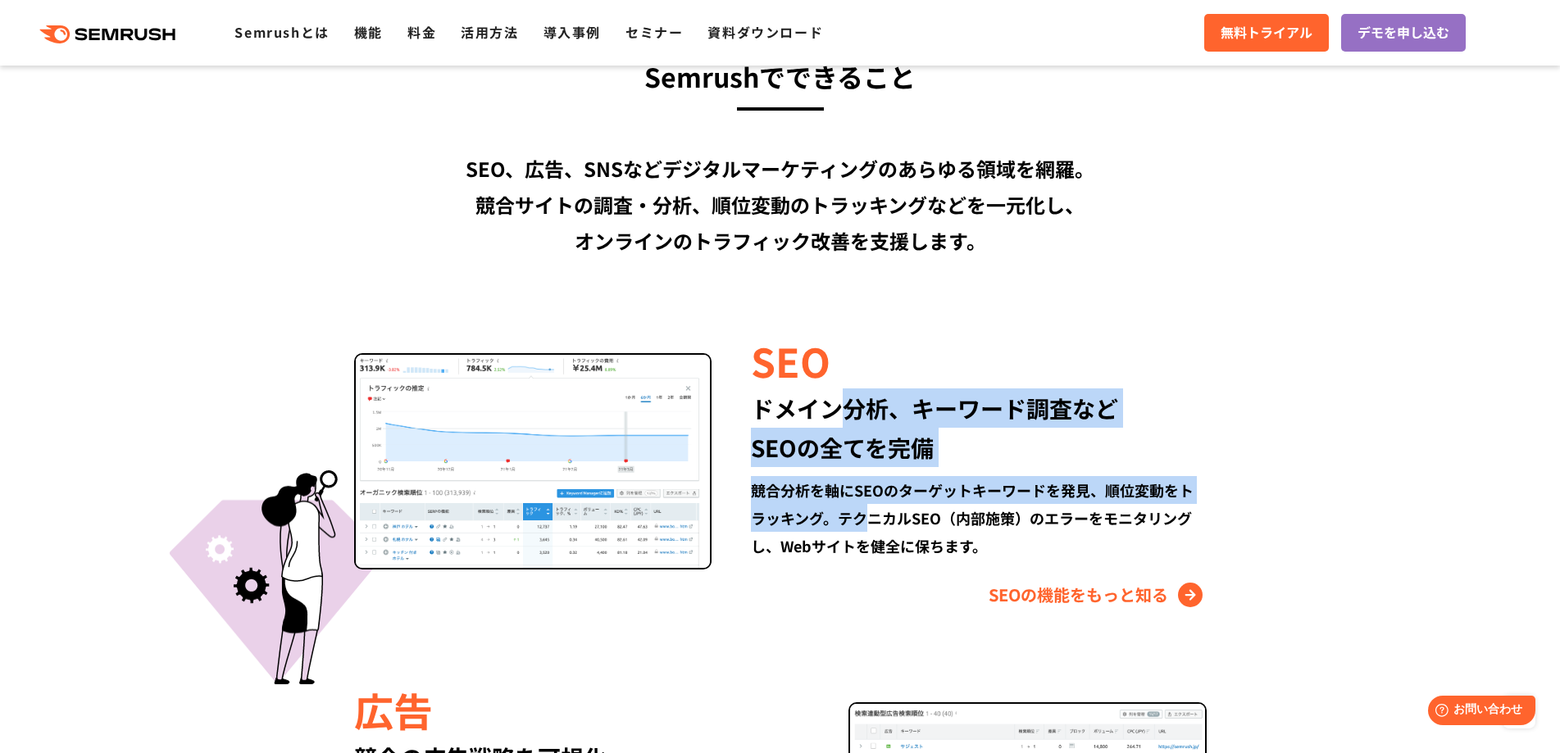
drag, startPoint x: 841, startPoint y: 440, endPoint x: 869, endPoint y: 536, distance: 99.9
click at [869, 535] on div "SEO ドメイン分析、キーワード調査など SEOの全てを完備 競合分析を軸にSEOのターゲットキーワードを発見、順位変動をトラッキング。テクニカルSEO（内部…" at bounding box center [958, 470] width 494 height 275
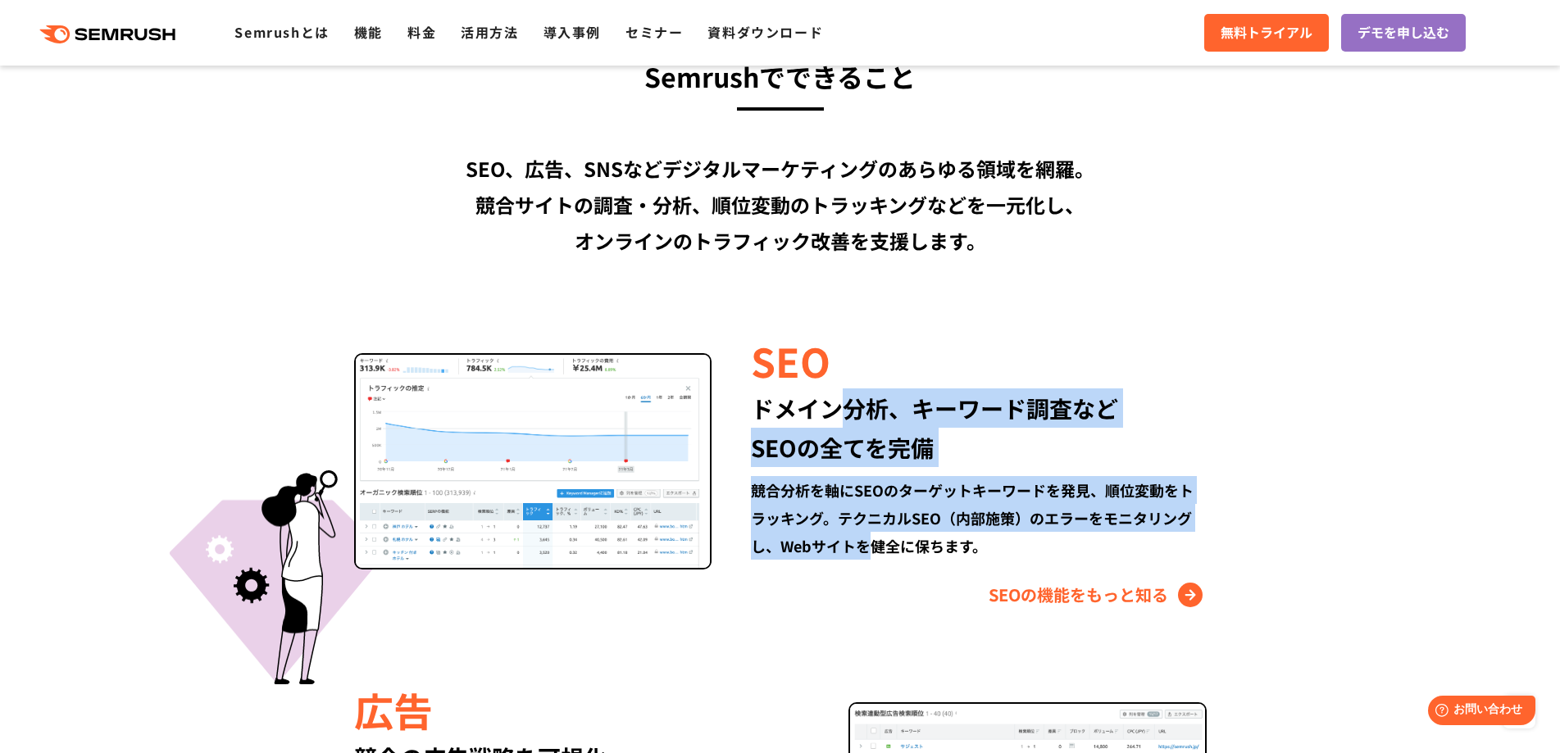
drag, startPoint x: 869, startPoint y: 536, endPoint x: 932, endPoint y: 546, distance: 63.9
click at [870, 535] on div "競合分析を軸にSEOのターゲットキーワードを発見、順位変動をトラッキング。テクニカルSEO（内部施策）のエラーをモニタリングし、Webサイトを健全に保ちます。" at bounding box center [978, 518] width 455 height 84
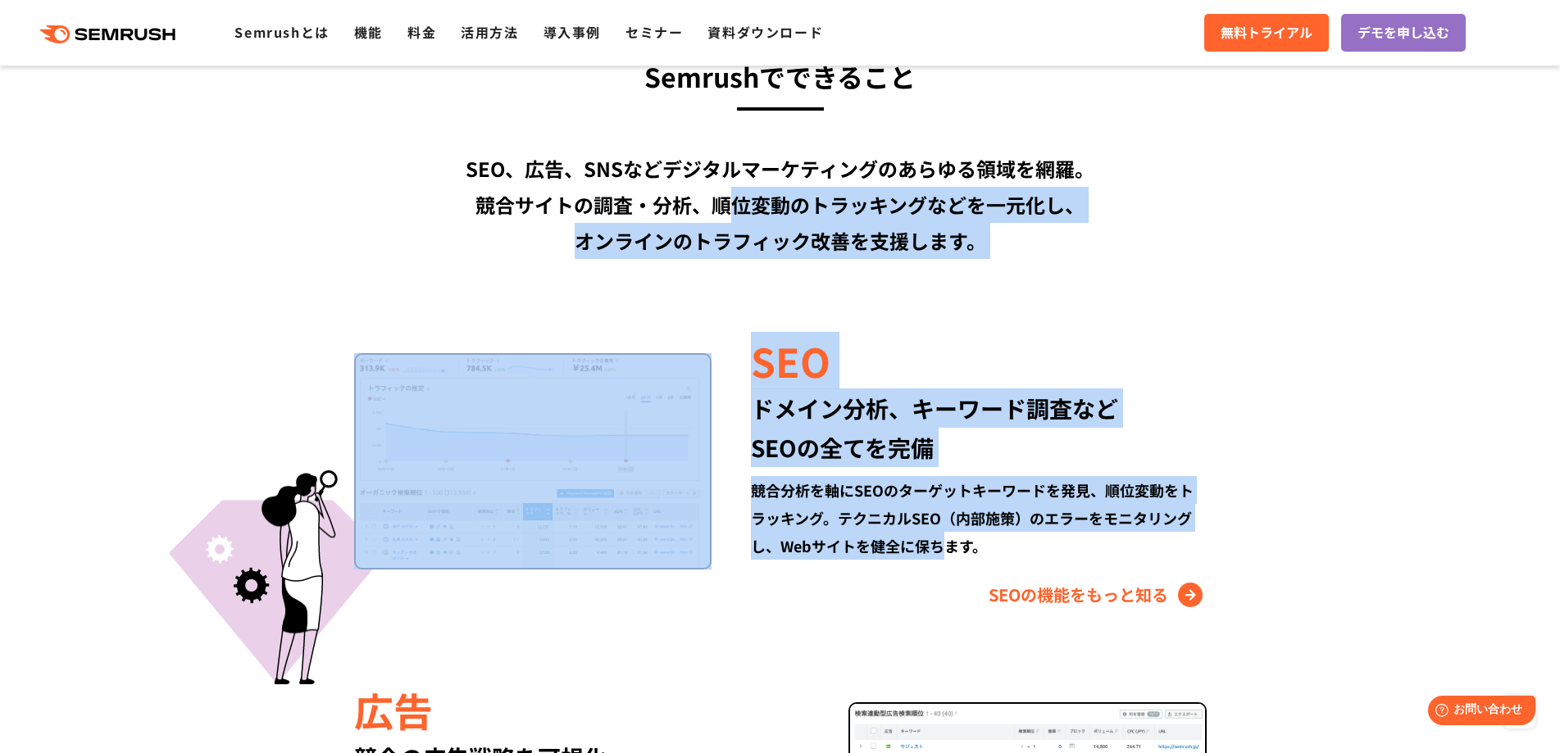
drag, startPoint x: 939, startPoint y: 546, endPoint x: 735, endPoint y: 207, distance: 395.6
click at [735, 207] on div "SEO、広告、SNSなどデジタルマーケティングのあらゆる領域を網羅。 競合サイトの調査・分析、順位変動のトラッキングなどを一元化し、 オンラインのトラフィック…" at bounding box center [780, 205] width 943 height 108
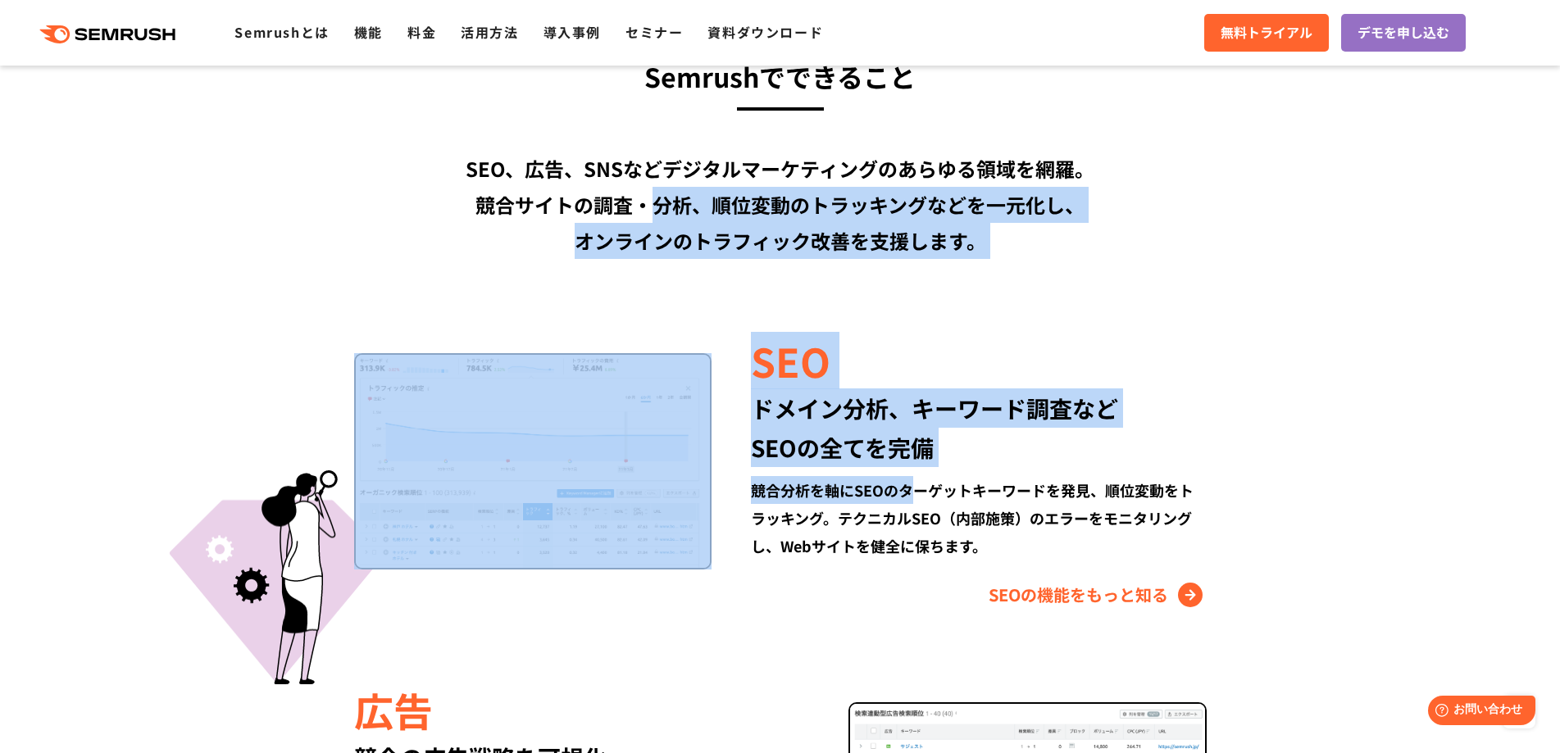
drag, startPoint x: 711, startPoint y: 238, endPoint x: 914, endPoint y: 503, distance: 334.0
click at [914, 503] on div "競合分析を軸にSEOのターゲットキーワードを発見、順位変動をトラッキング。テクニカルSEO（内部施策）のエラーをモニタリングし、Webサイトを健全に保ちます。" at bounding box center [978, 518] width 455 height 84
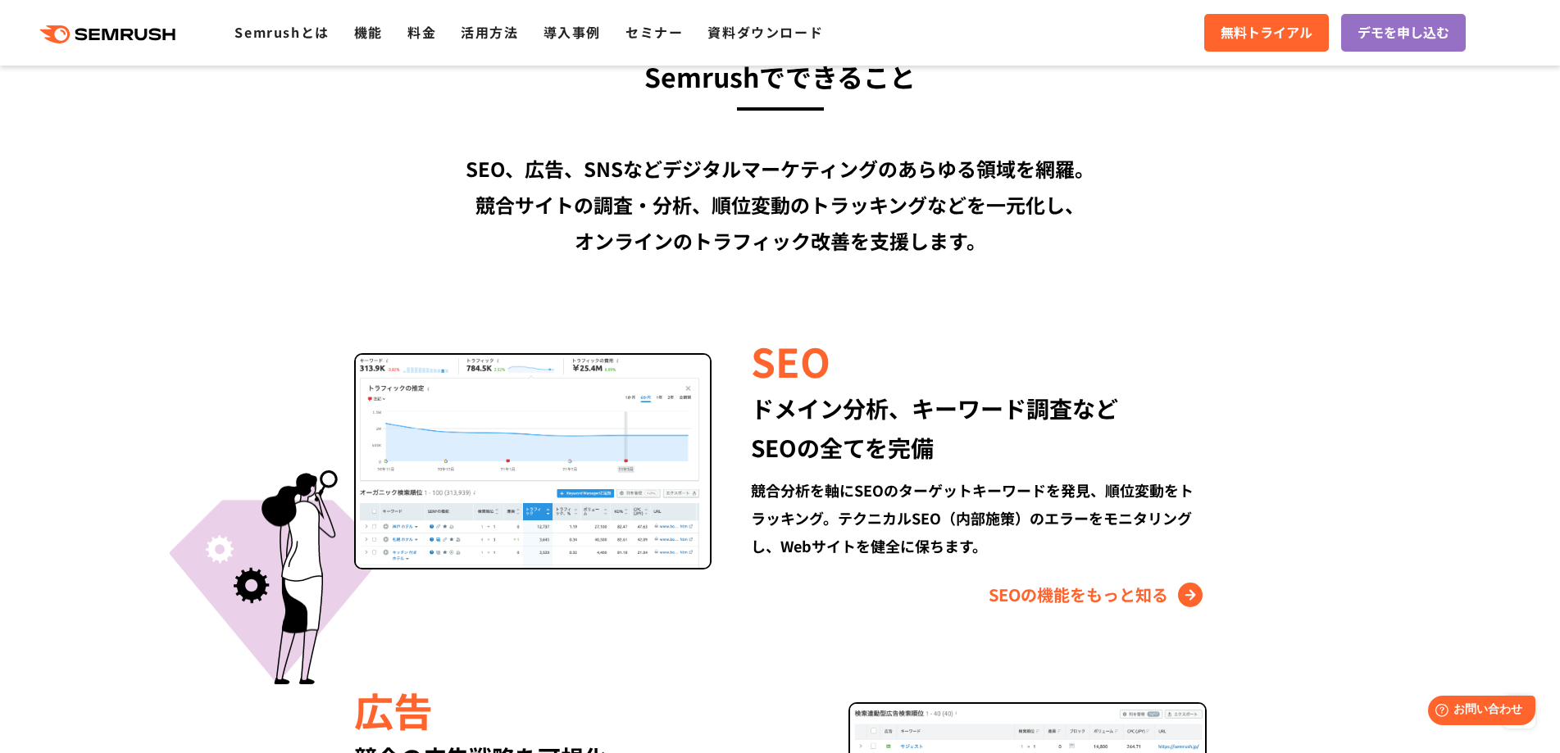
scroll to position [1557, 0]
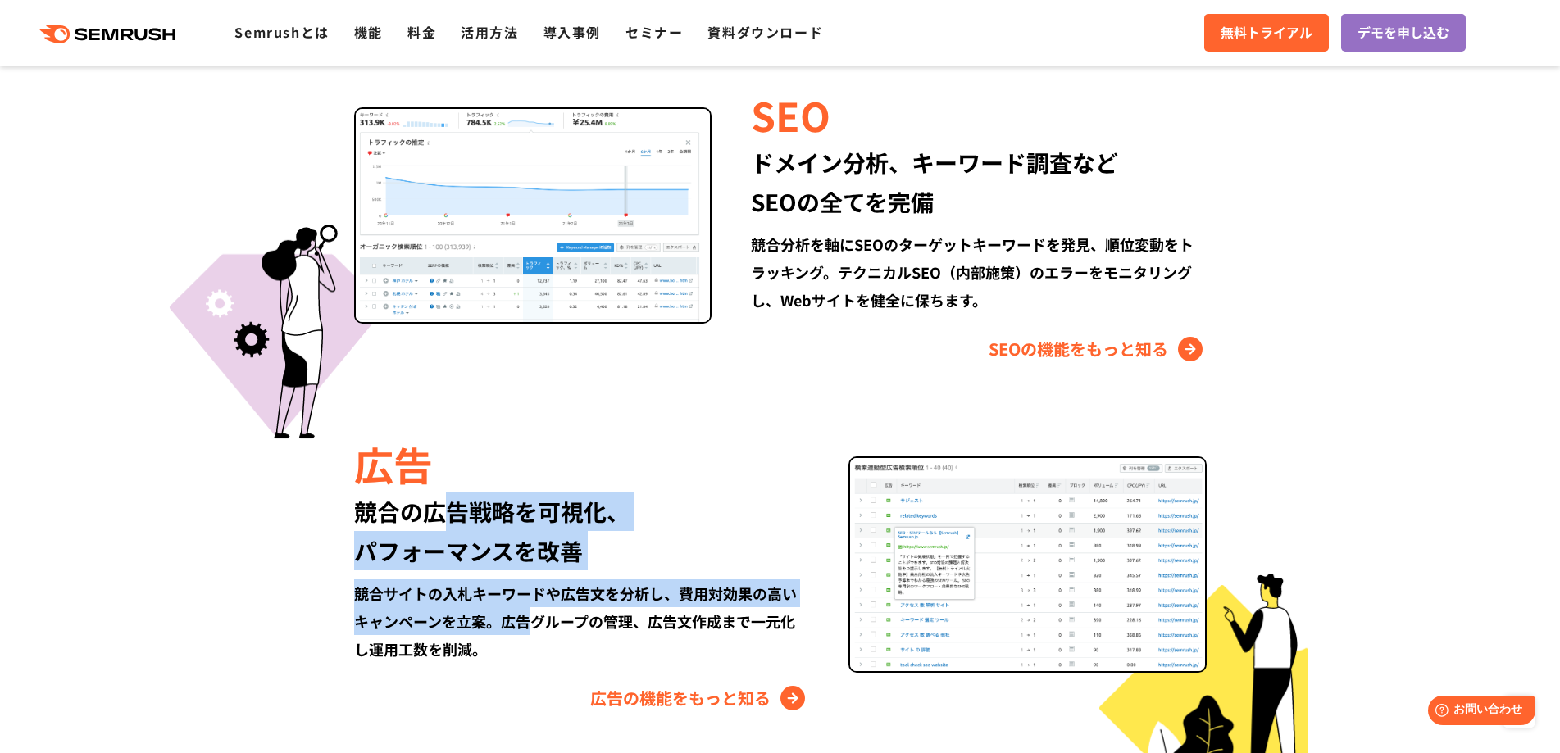
drag, startPoint x: 451, startPoint y: 520, endPoint x: 529, endPoint y: 623, distance: 129.3
click at [529, 623] on div "広告 競合の広告戦略を可視化、 パフォーマンスを改善 競合サイトの入札キーワードや広告文を分析し、費用対効果の高いキャンペーンを立案。広告グループの管理、広告…" at bounding box center [601, 573] width 494 height 275
click at [529, 623] on div "競合サイトの入札キーワードや広告文を分析し、費用対効果の高いキャンペーンを立案。広告グループの管理、広告文作成まで一元化し運用工数を削減。" at bounding box center [581, 622] width 455 height 84
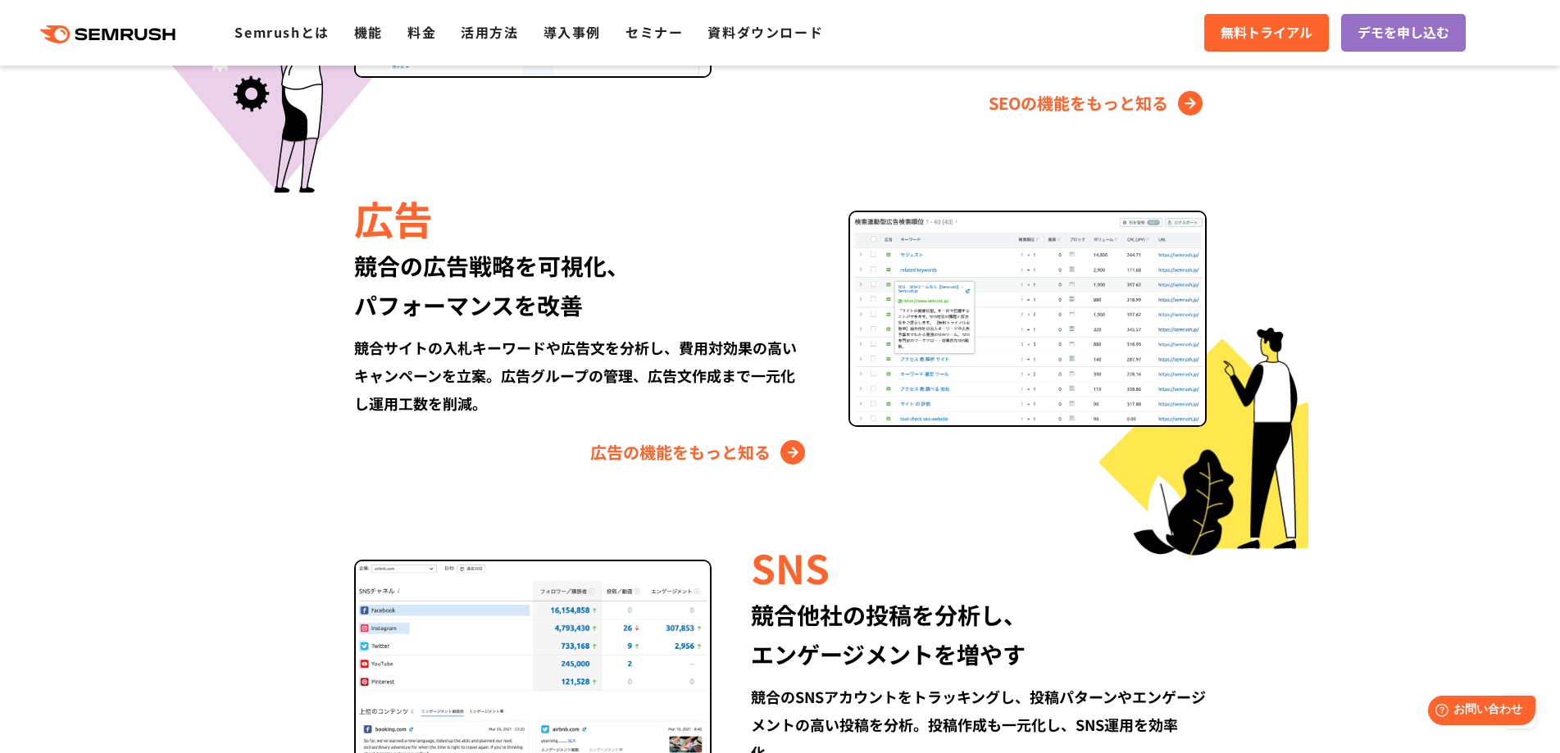
scroll to position [1885, 0]
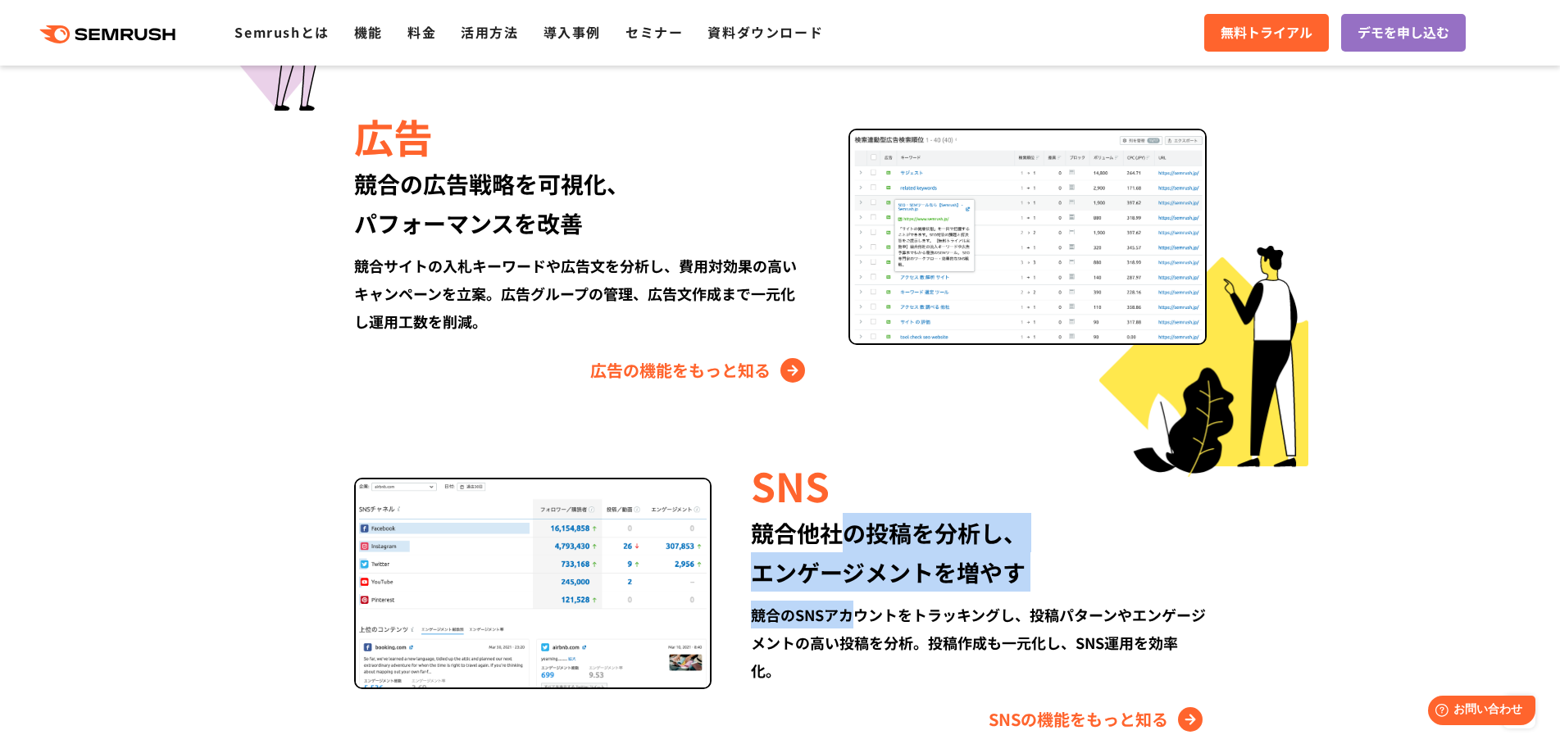
drag, startPoint x: 848, startPoint y: 562, endPoint x: 871, endPoint y: 632, distance: 73.1
click at [870, 632] on div "SNS 競合他社の投稿を分析し、 エンゲージメントを増やす 競合のSNSアカウントをトラッキングし、投稿パターンやエンゲージメントの高い投稿を分析。投稿作成も…" at bounding box center [958, 594] width 494 height 275
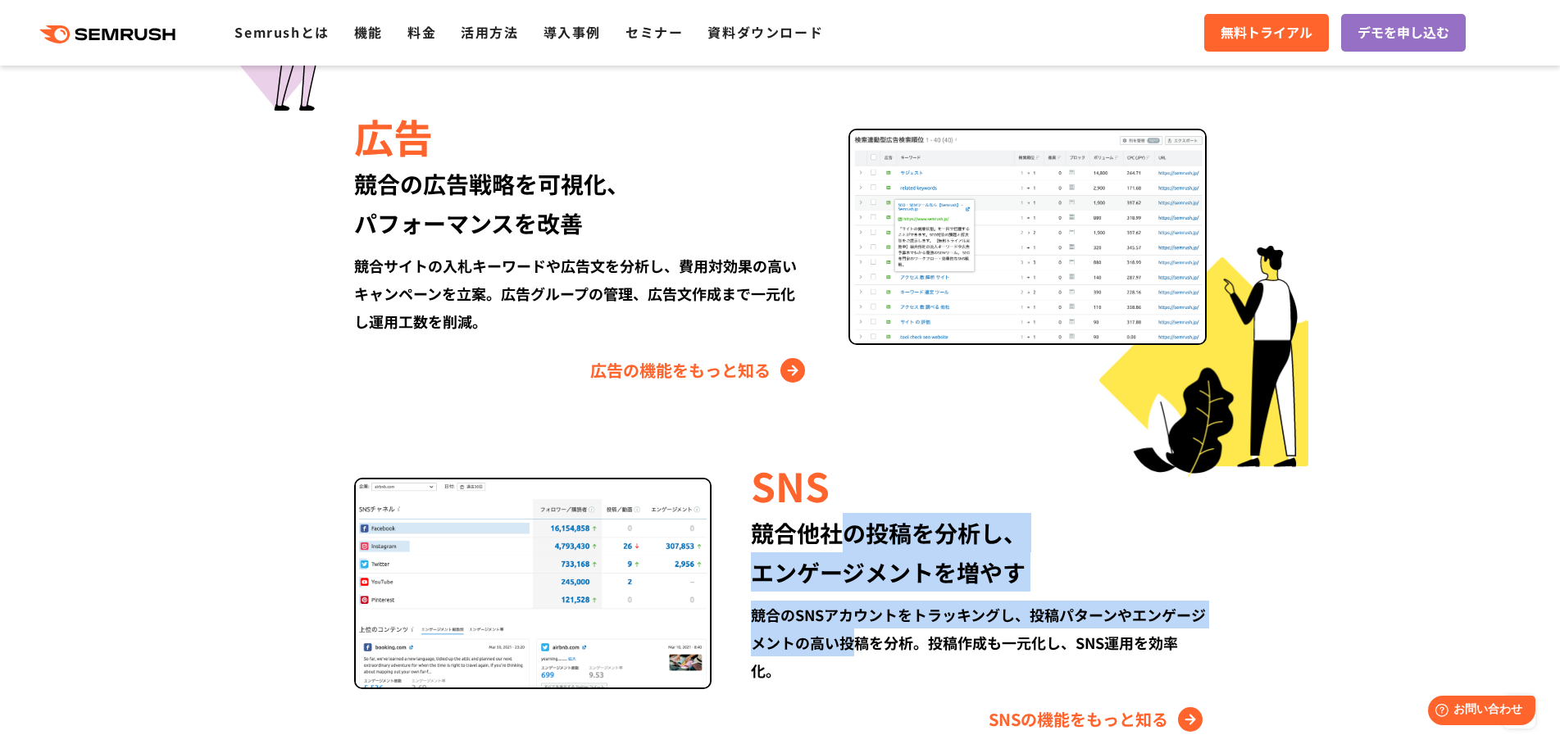
click at [871, 632] on div "競合のSNSアカウントをトラッキングし、投稿パターンやエンゲージメントの高い投稿を分析。投稿作成も一元化し、SNS運用を効率化。" at bounding box center [978, 643] width 455 height 84
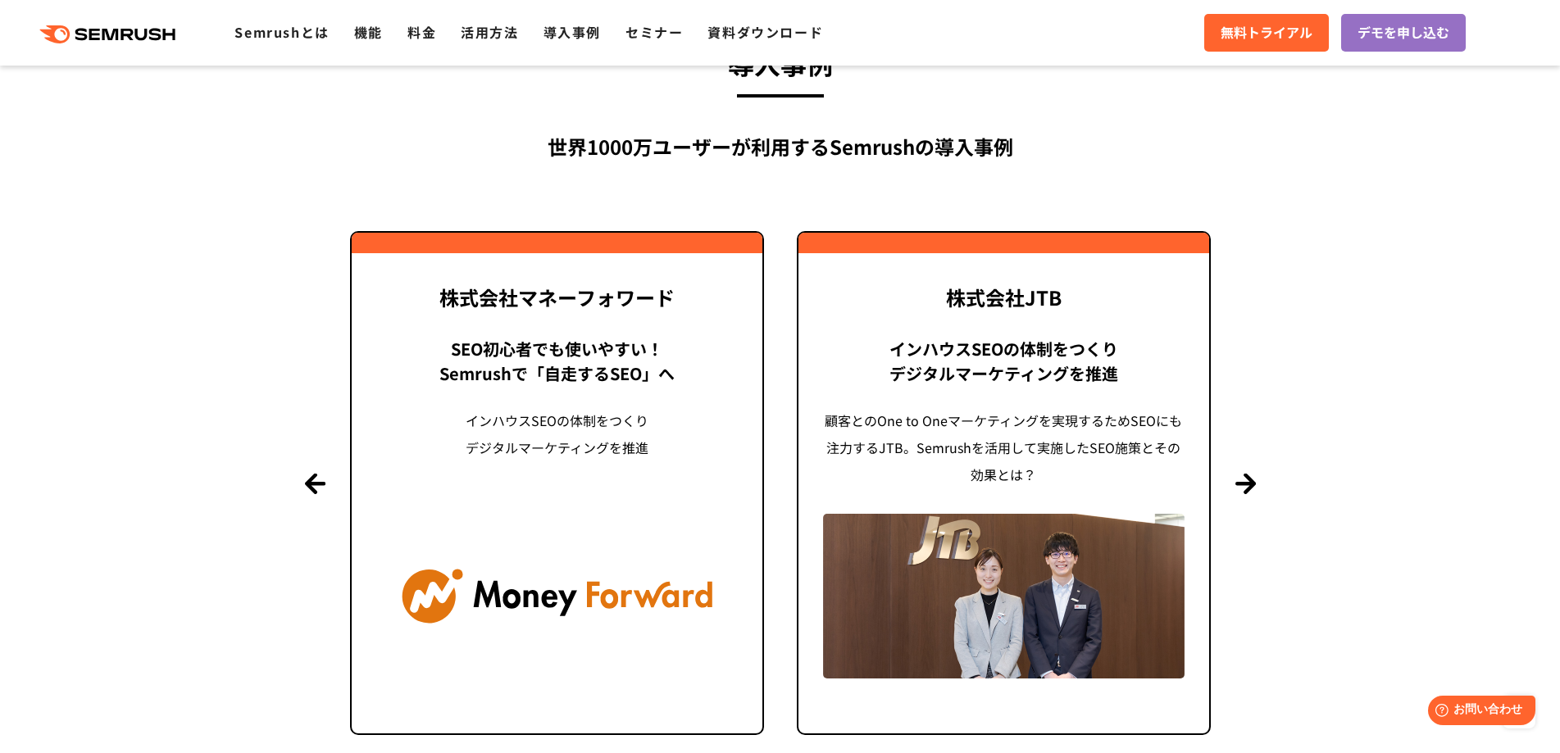
scroll to position [3935, 0]
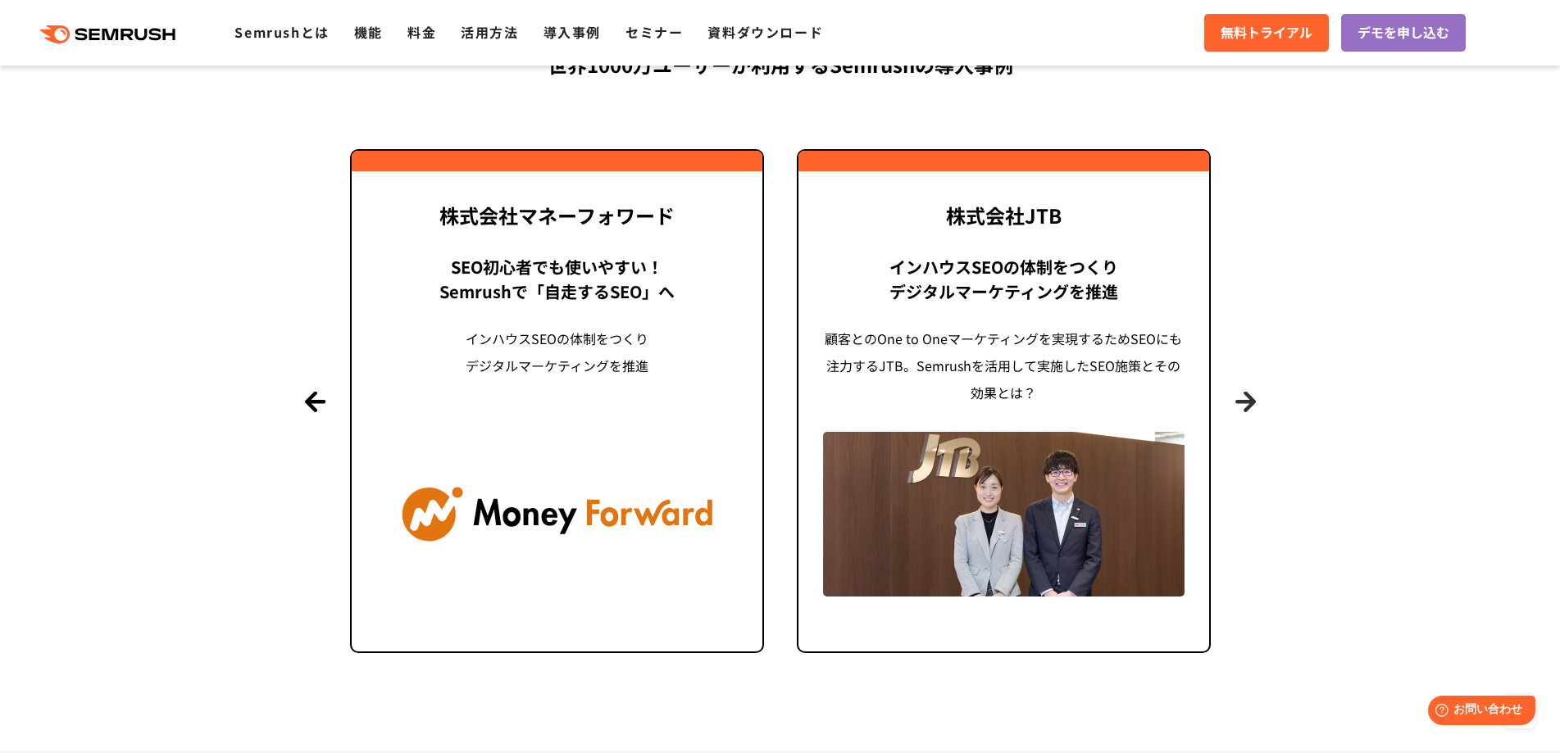
click at [1246, 397] on button "Next" at bounding box center [1245, 401] width 20 height 20
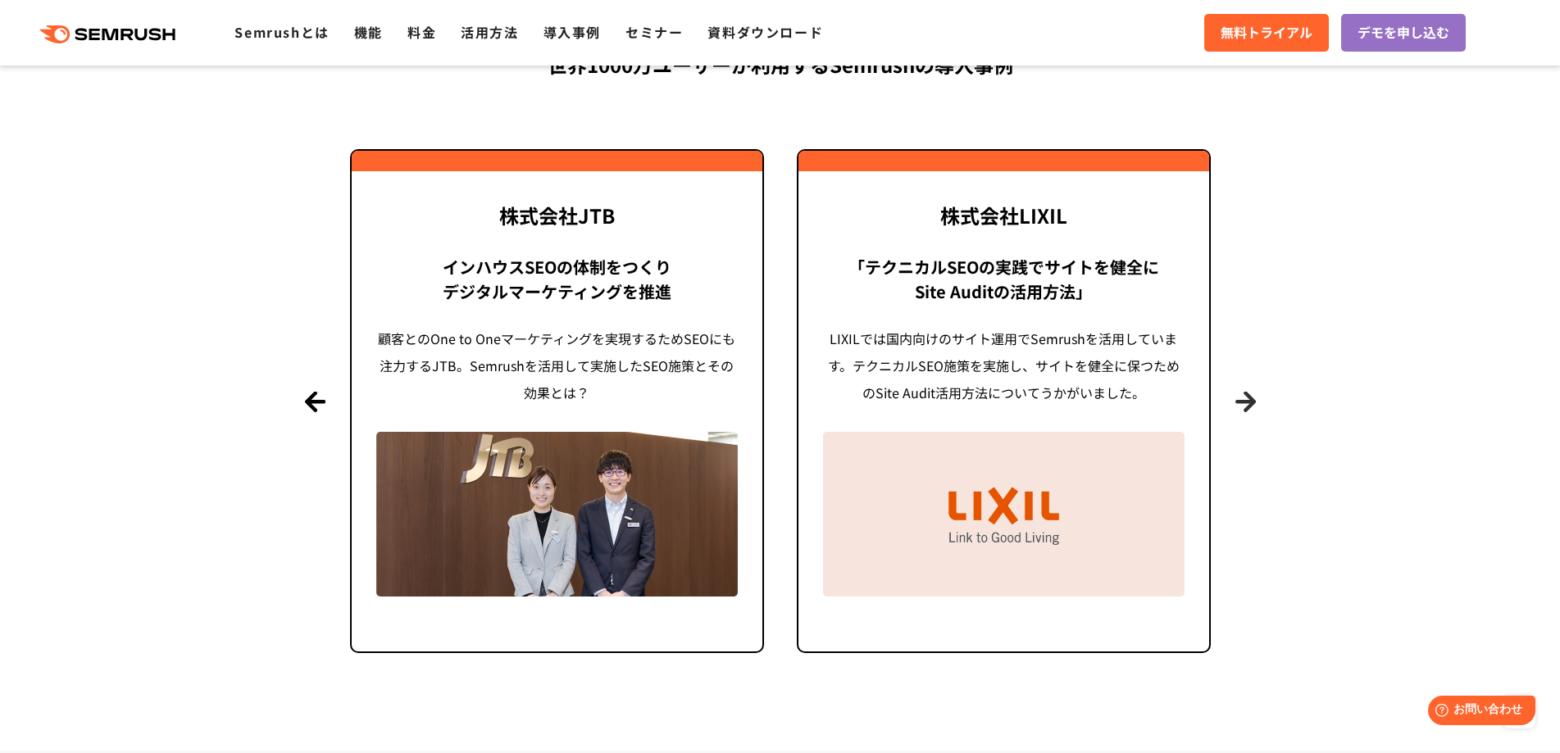
click at [1246, 397] on button "Next" at bounding box center [1245, 401] width 20 height 20
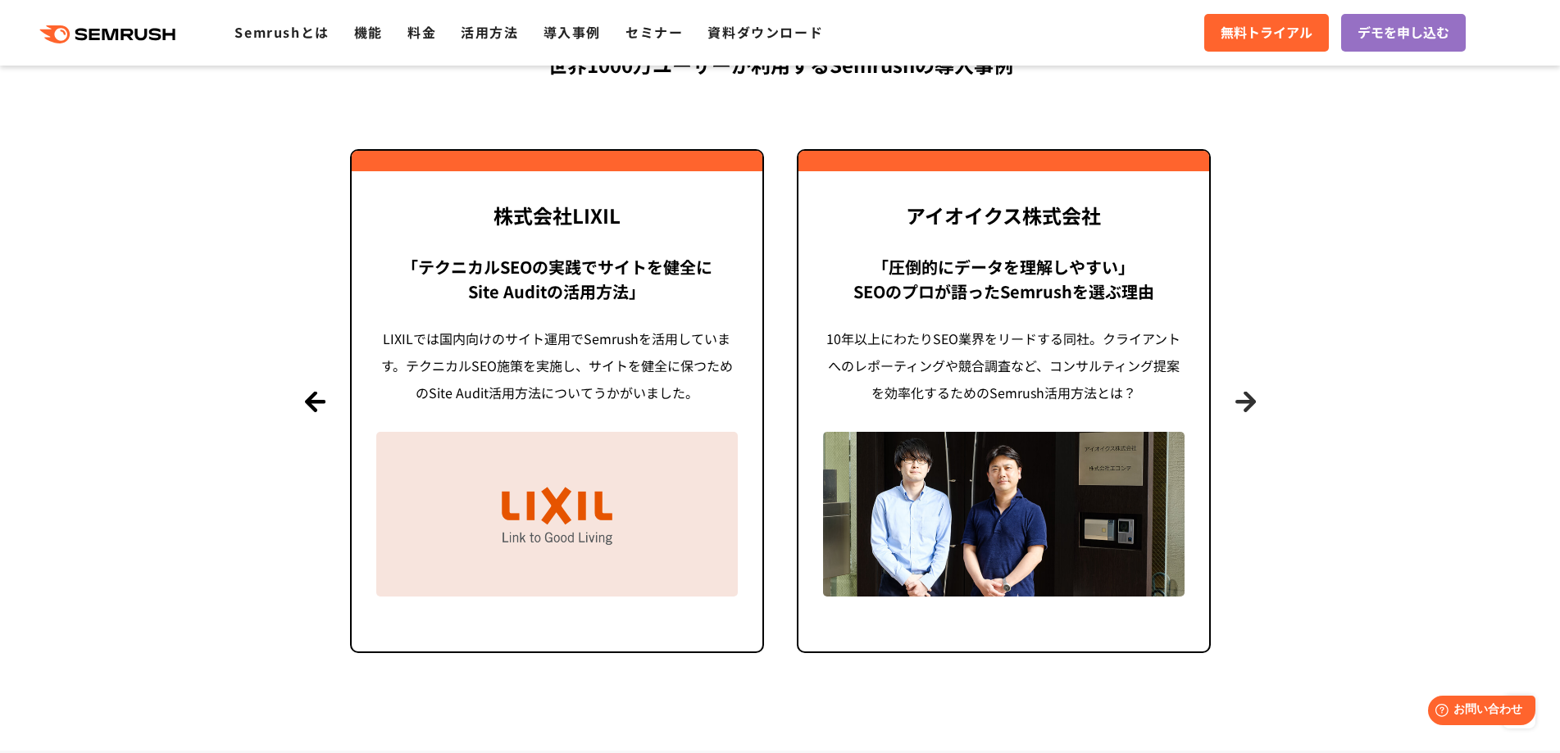
click at [1246, 397] on button "Next" at bounding box center [1245, 401] width 20 height 20
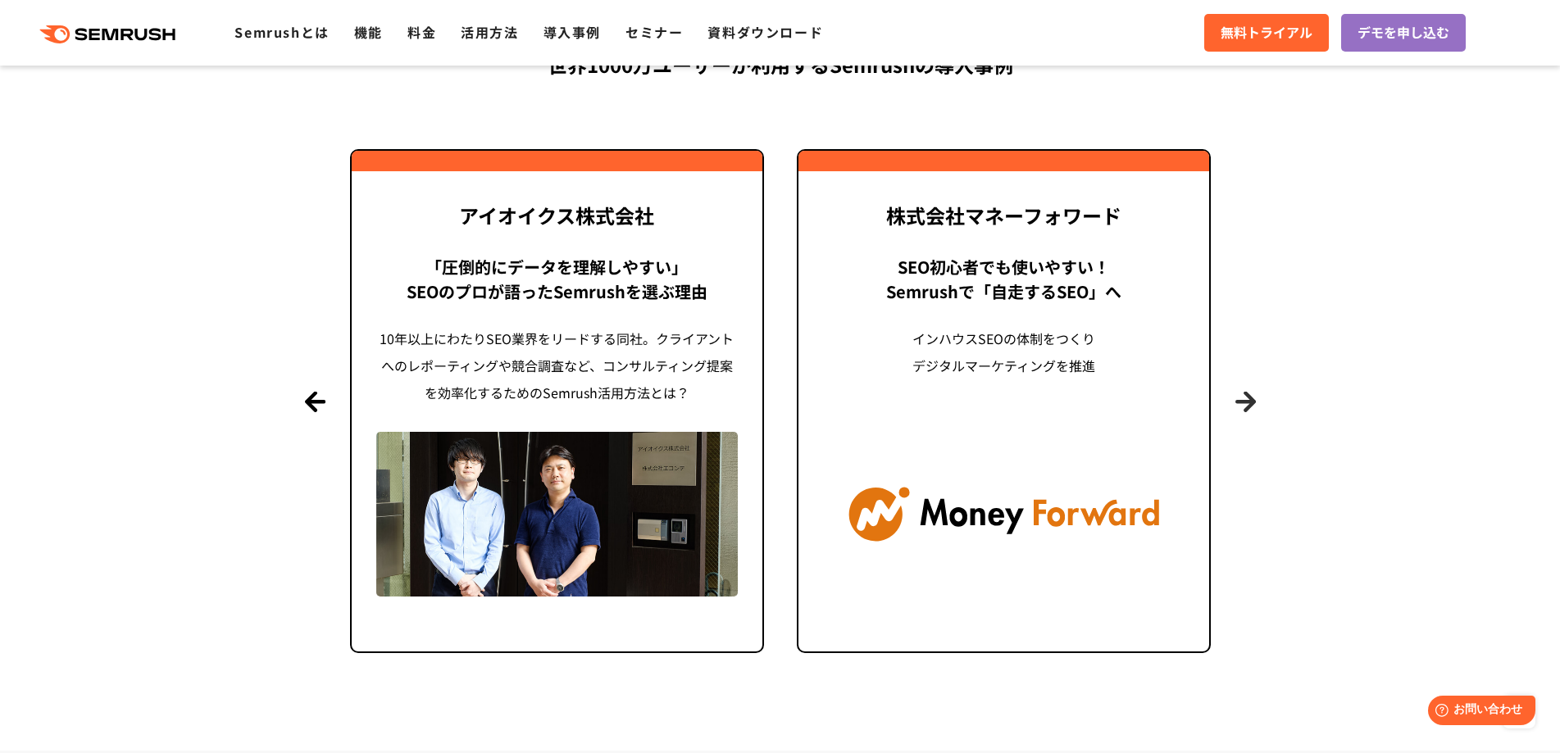
click at [1246, 397] on button "Next" at bounding box center [1245, 401] width 20 height 20
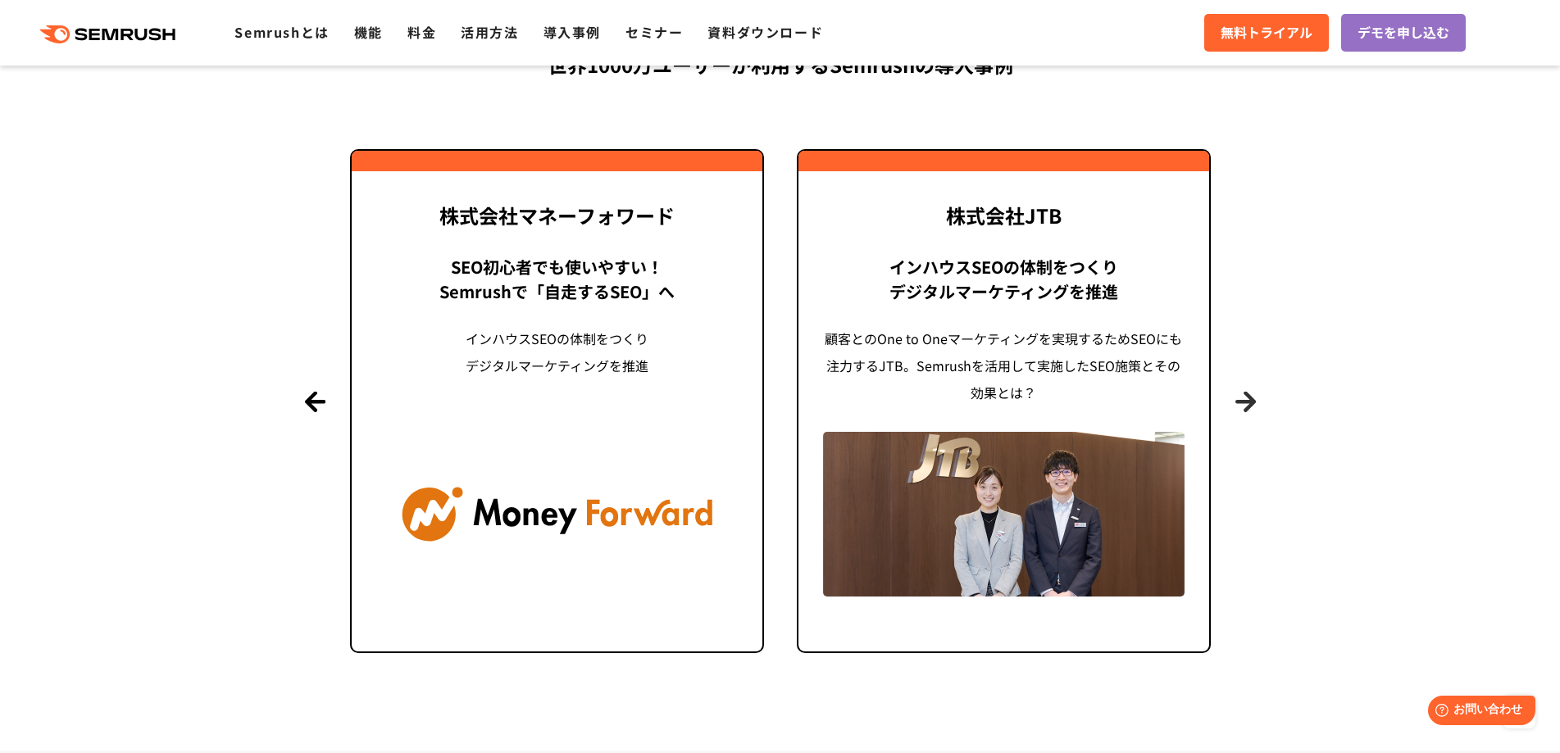
click at [1246, 397] on button "Next" at bounding box center [1245, 401] width 20 height 20
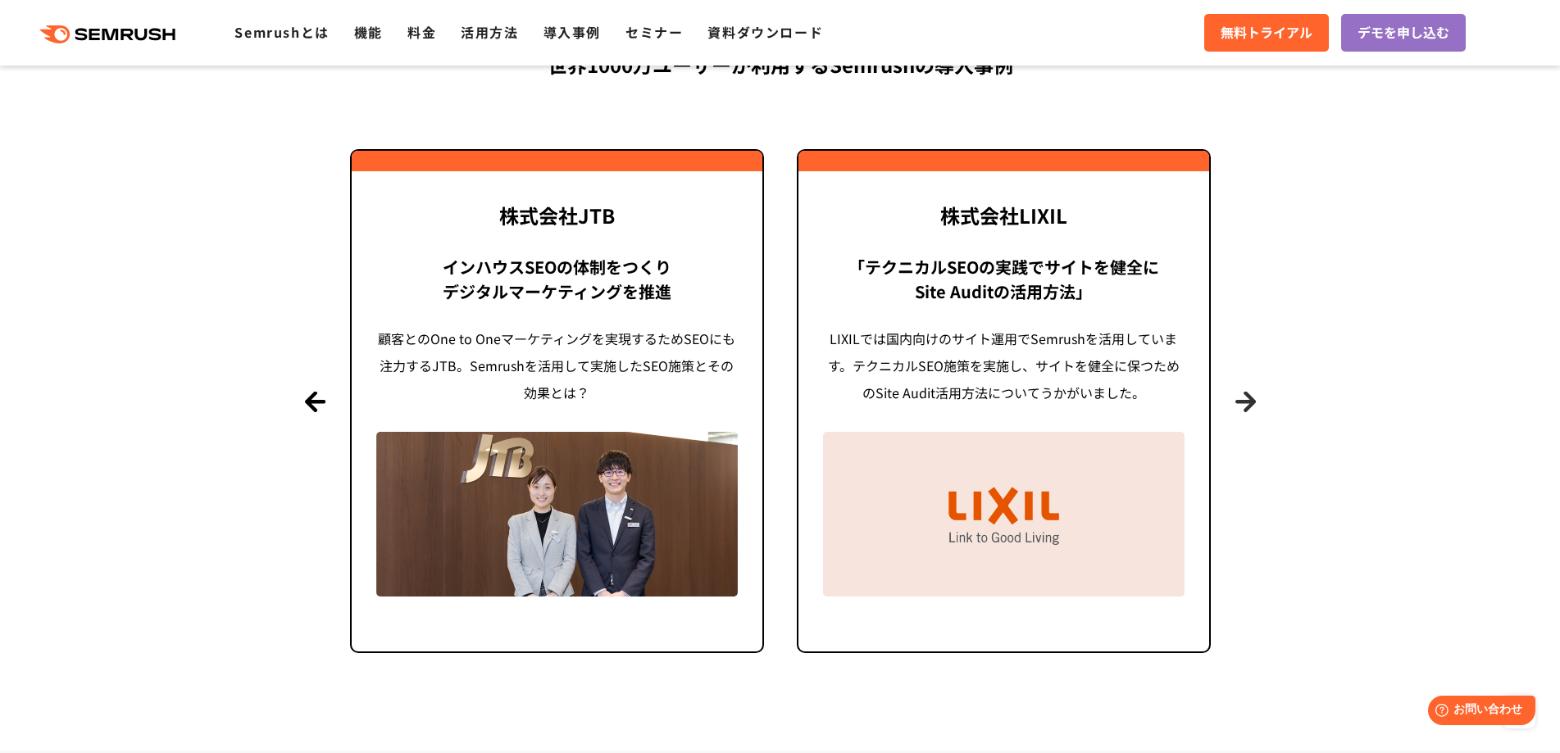
click at [1246, 397] on button "Next" at bounding box center [1245, 401] width 20 height 20
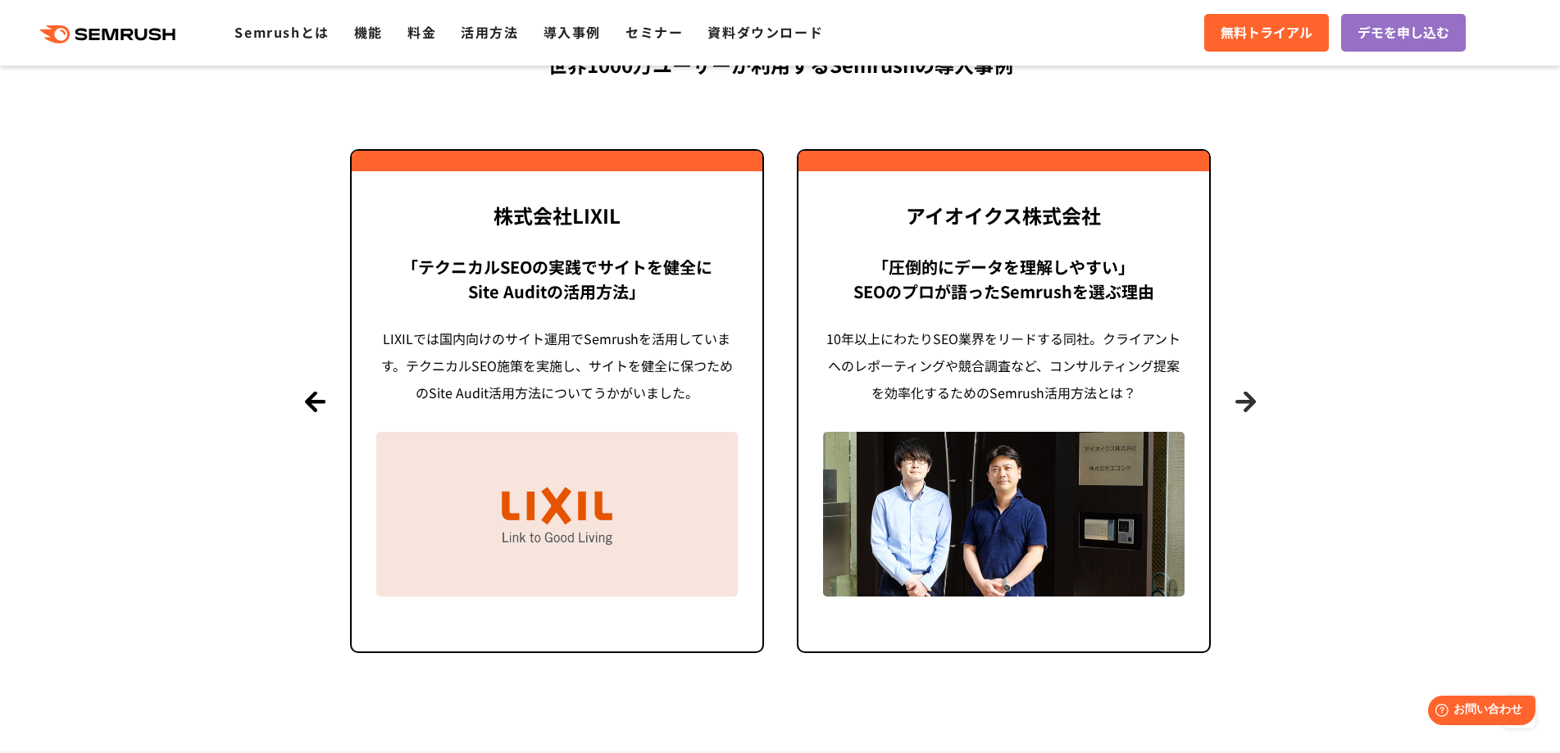
click at [1246, 397] on button "Next" at bounding box center [1245, 401] width 20 height 20
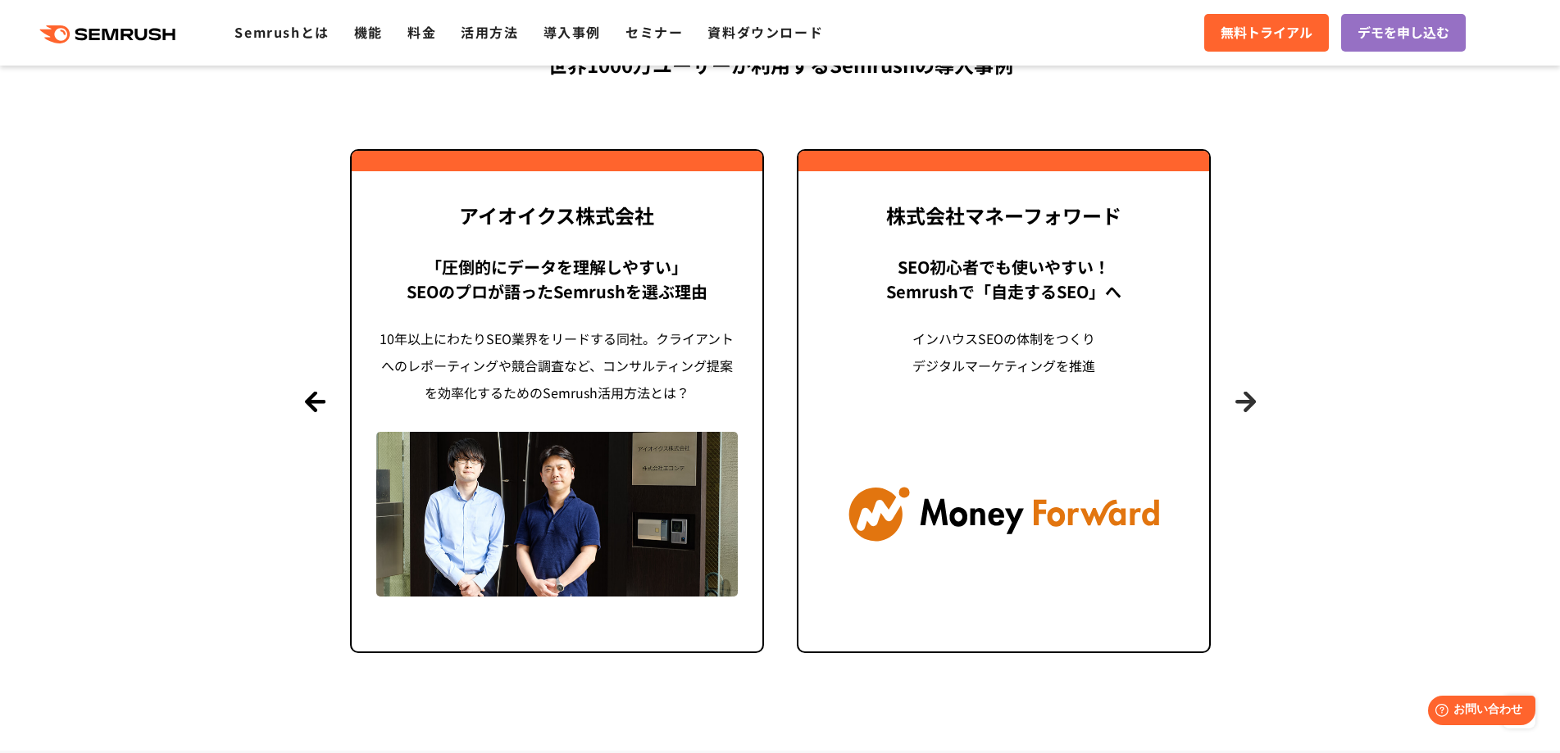
click at [1246, 397] on button "Next" at bounding box center [1245, 401] width 20 height 20
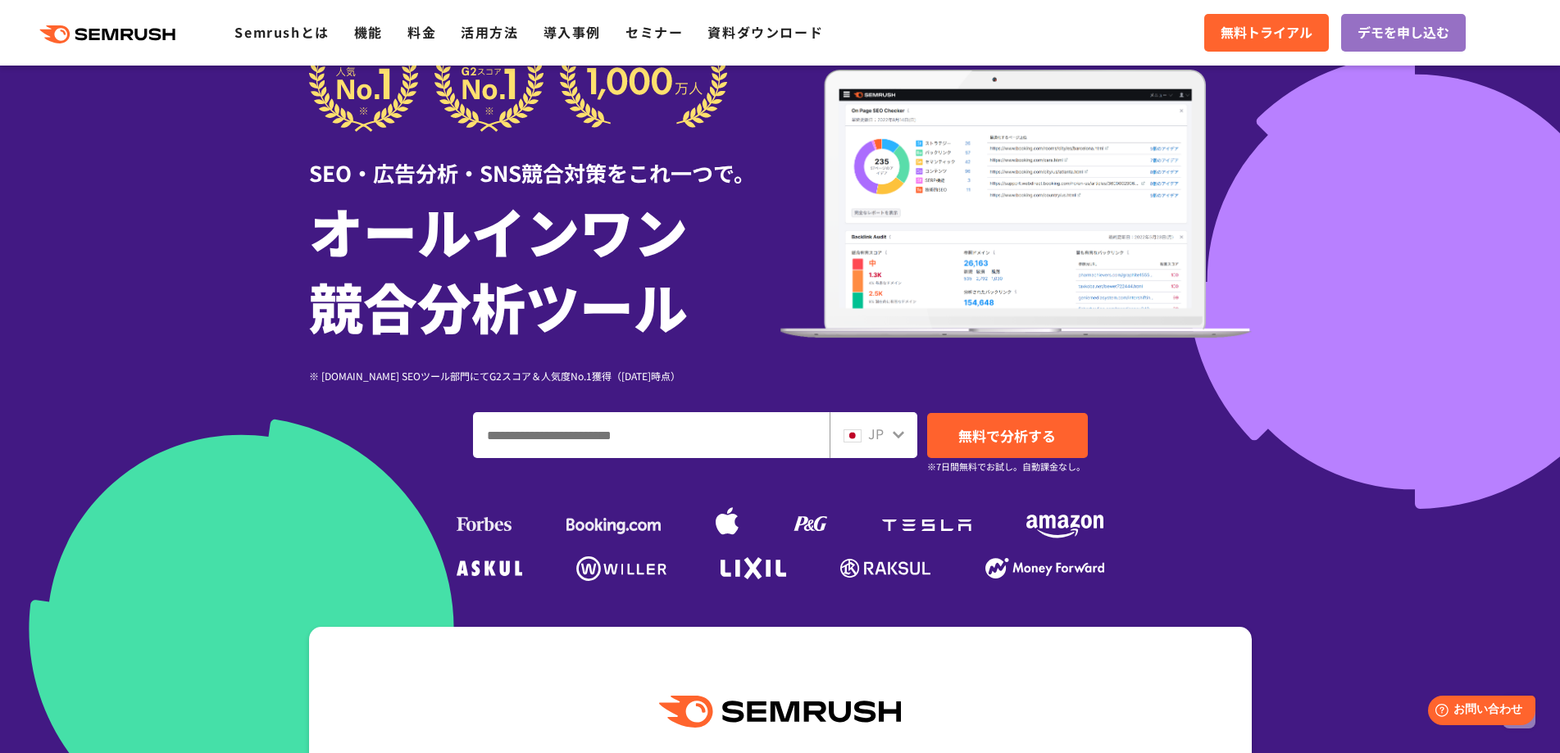
scroll to position [0, 0]
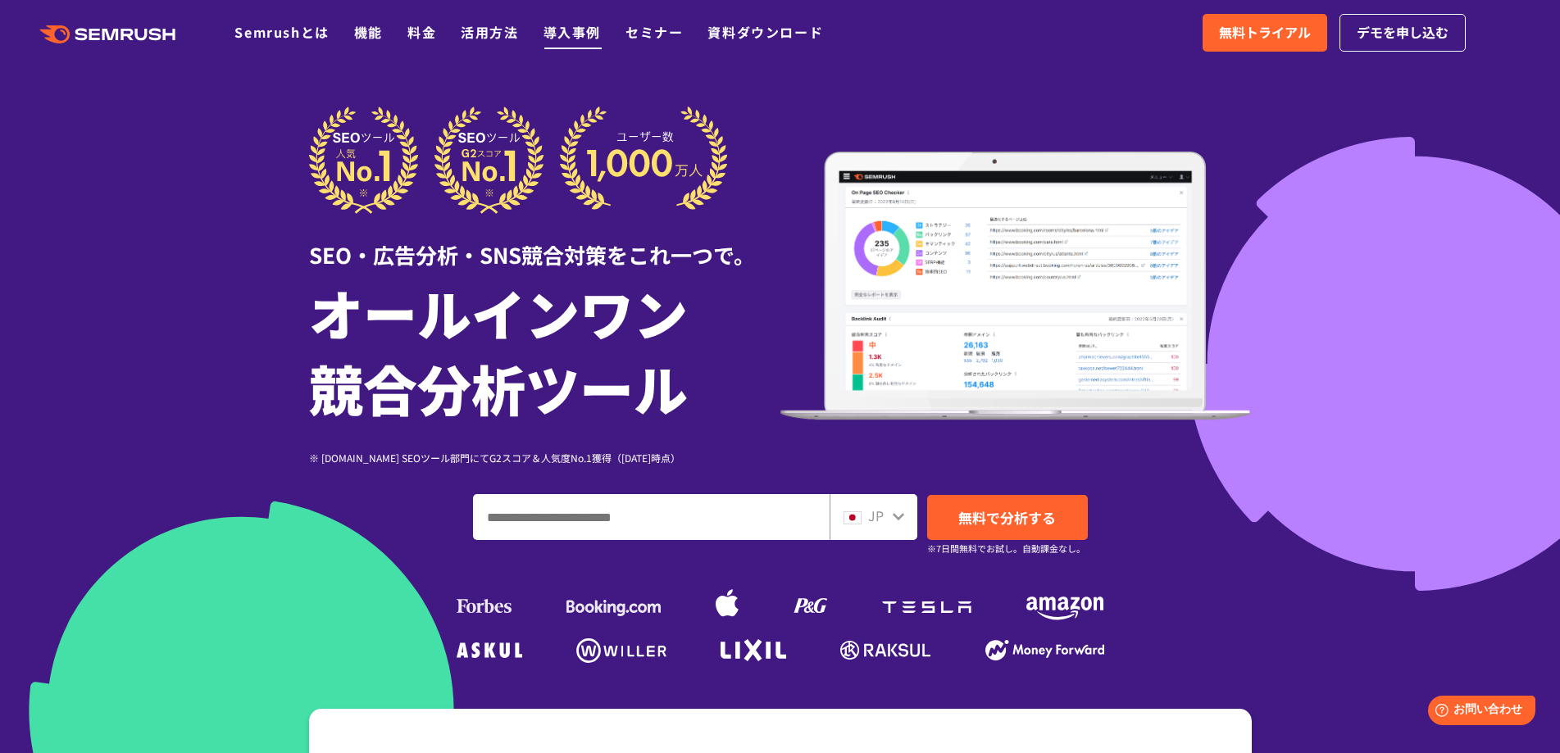
click at [549, 31] on li "導入事例" at bounding box center [571, 32] width 57 height 21
click at [579, 39] on link "導入事例" at bounding box center [571, 32] width 57 height 20
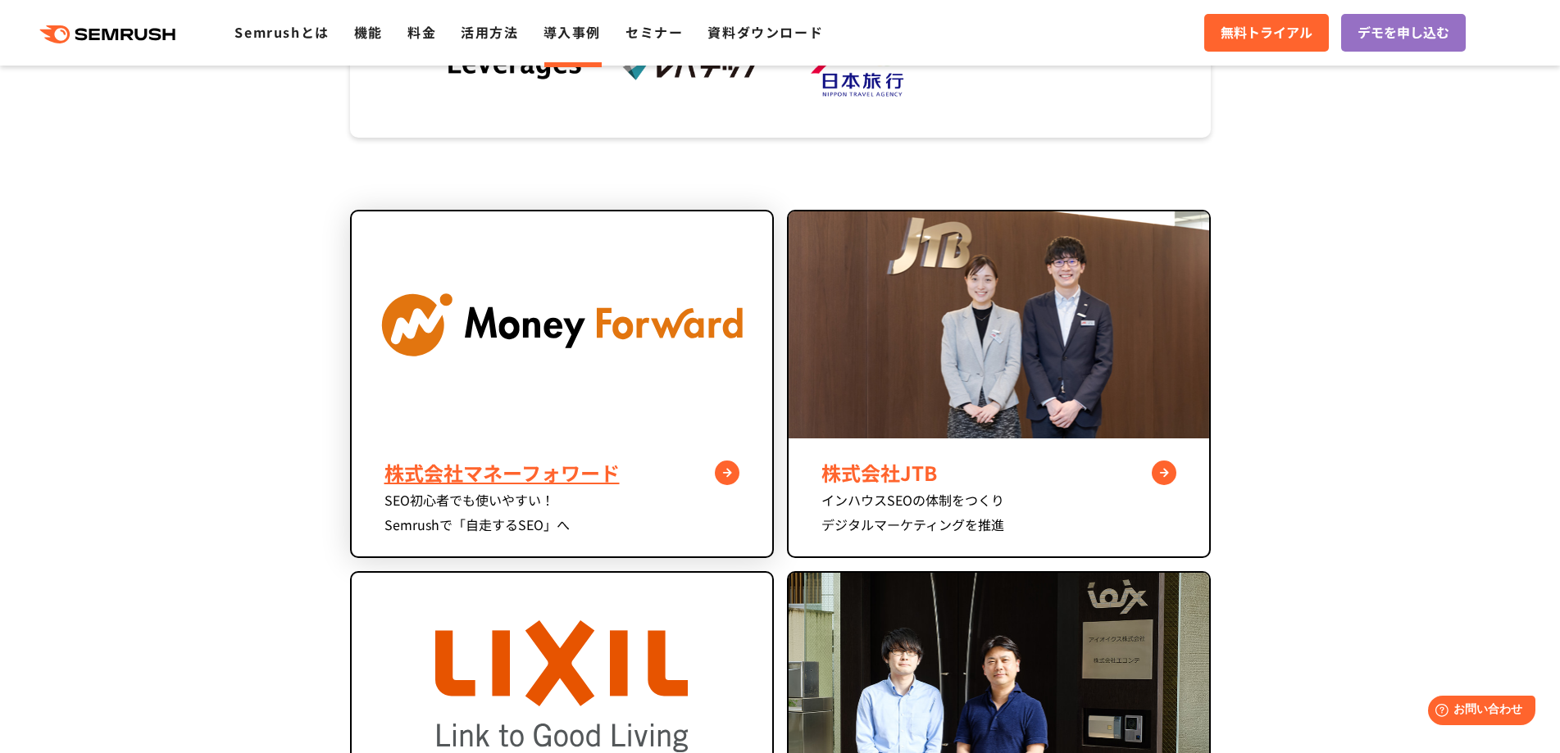
scroll to position [656, 0]
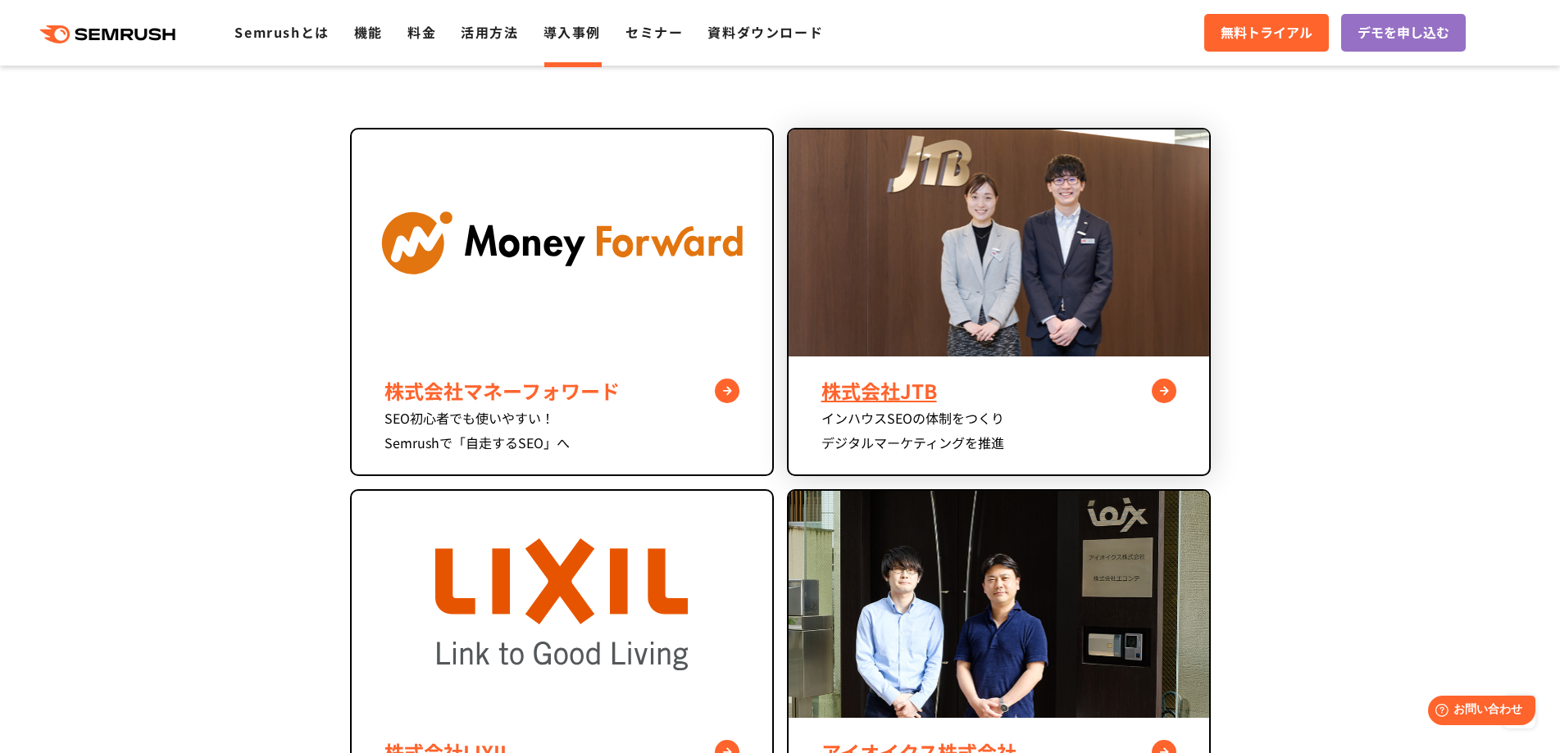
click at [880, 385] on div "株式会社JTB" at bounding box center [998, 391] width 355 height 30
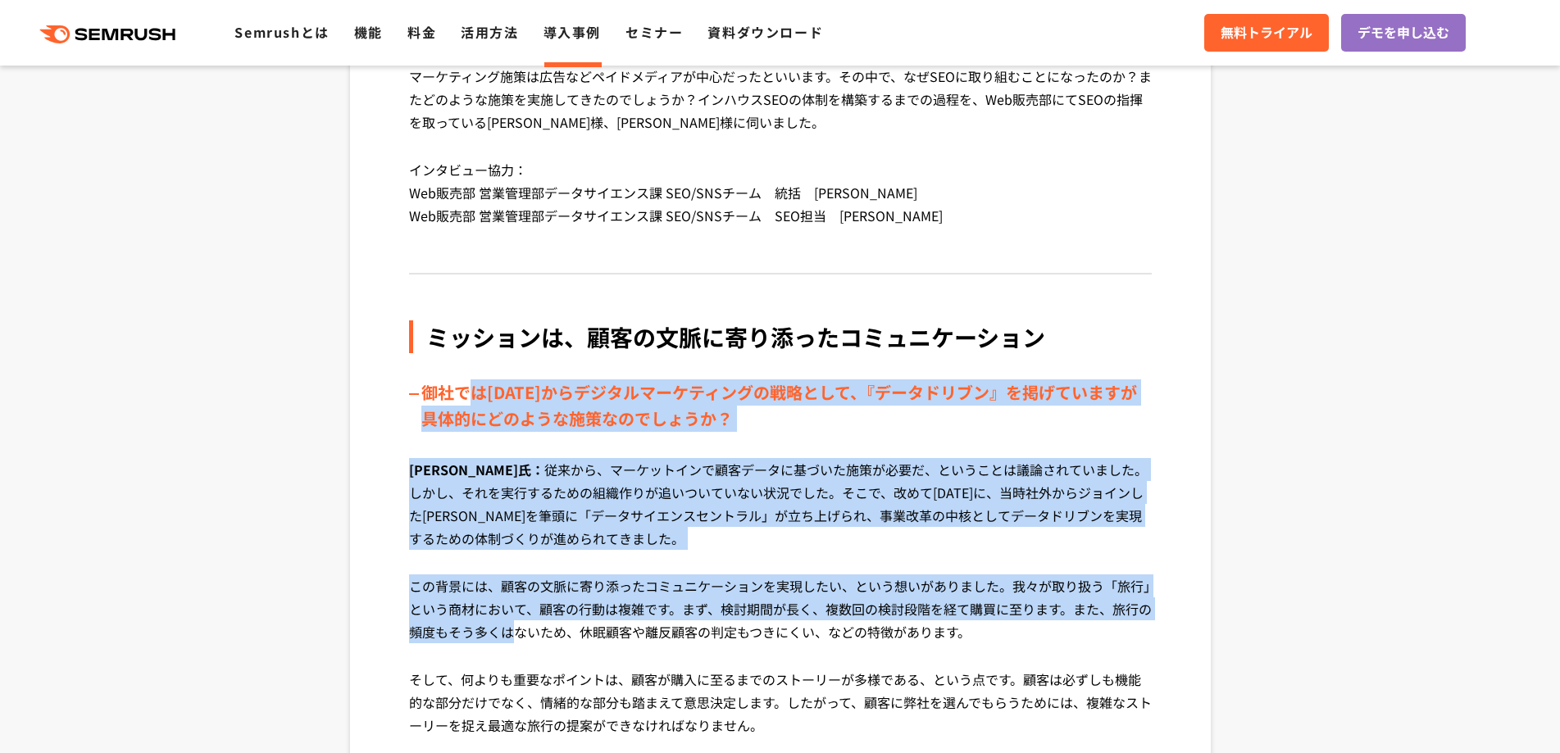
drag, startPoint x: 462, startPoint y: 402, endPoint x: 568, endPoint y: 635, distance: 255.7
click at [568, 635] on p "この背景には、顧客の文脈に寄り添ったコミュニケーションを実現したい、という想いがありました。我々が取り扱う「旅行」という商材において、顧客の行動は複雑です。ま…" at bounding box center [780, 621] width 743 height 93
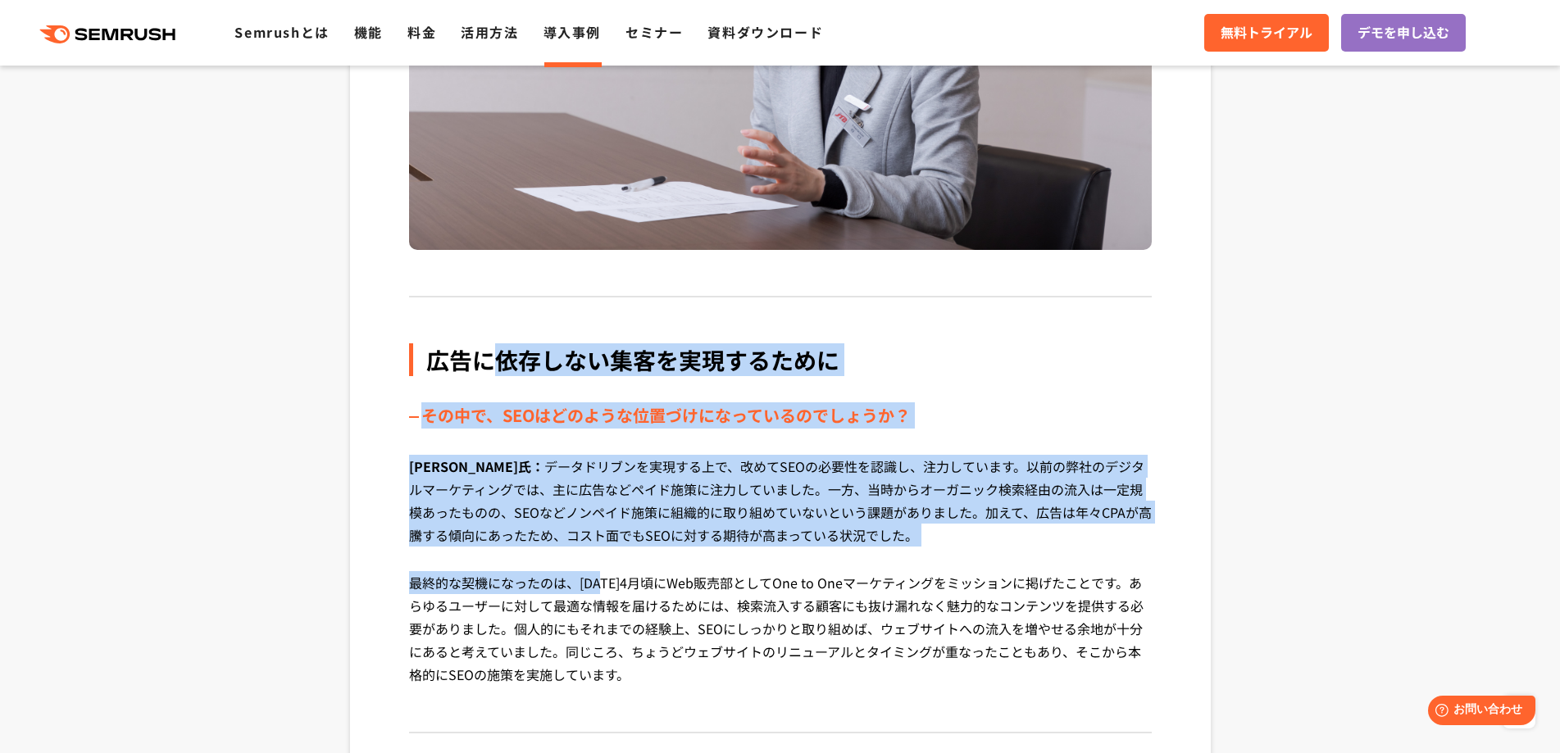
drag, startPoint x: 490, startPoint y: 355, endPoint x: 606, endPoint y: 578, distance: 251.1
click at [606, 578] on div "広告に依存しない集客を実現するために その中で、SEOはどのような位置づけになっているのでしょうか？ [PERSON_NAME]氏： データドリブンを実現する…" at bounding box center [780, 538] width 743 height 390
click at [606, 578] on p "最終的な契機になったのは、[DATE]4月頃にWeb販売部としてOne to Oneマーケティングをミッションに掲げたことです。あらゆるユーザーに対して最適な…" at bounding box center [780, 640] width 743 height 139
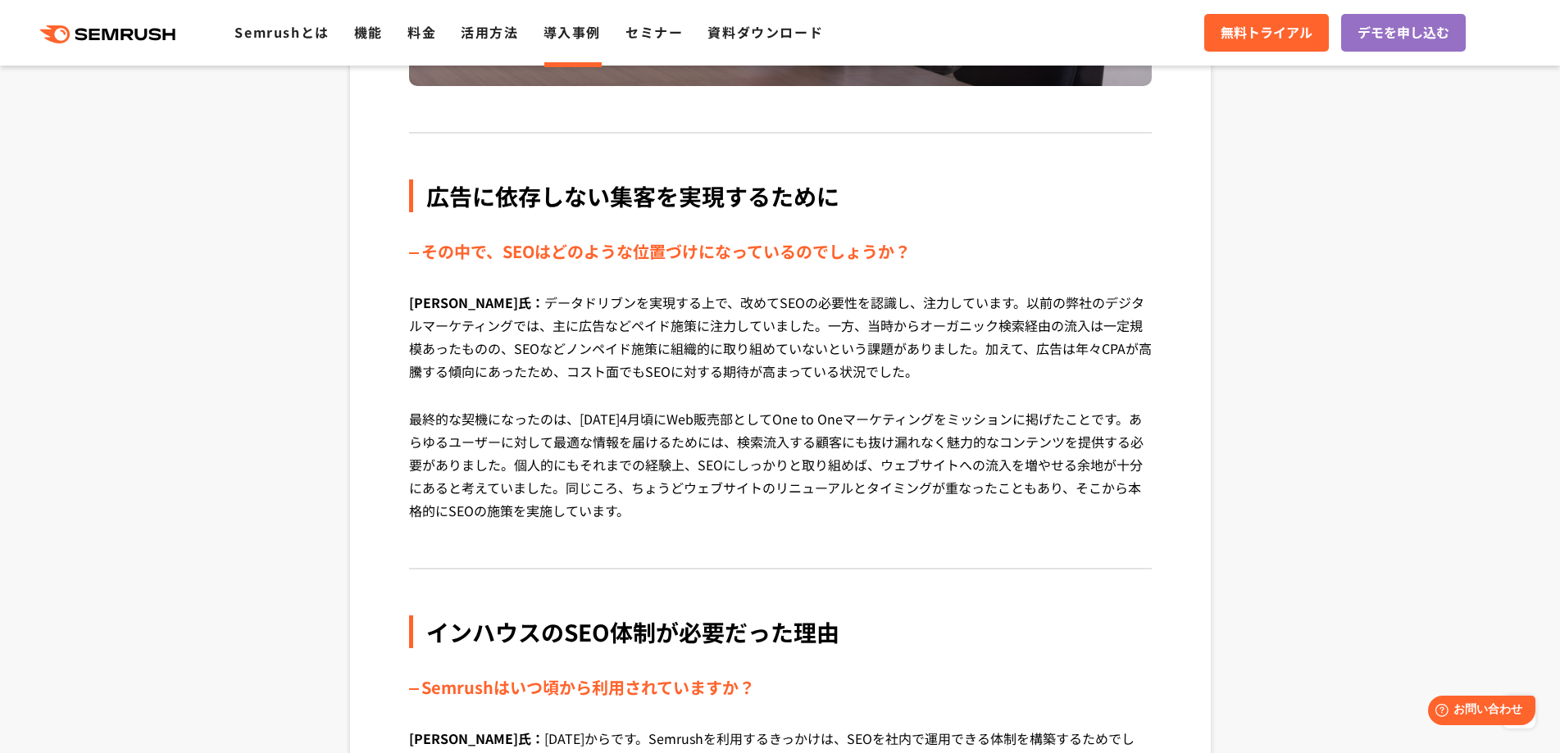
scroll to position [2049, 0]
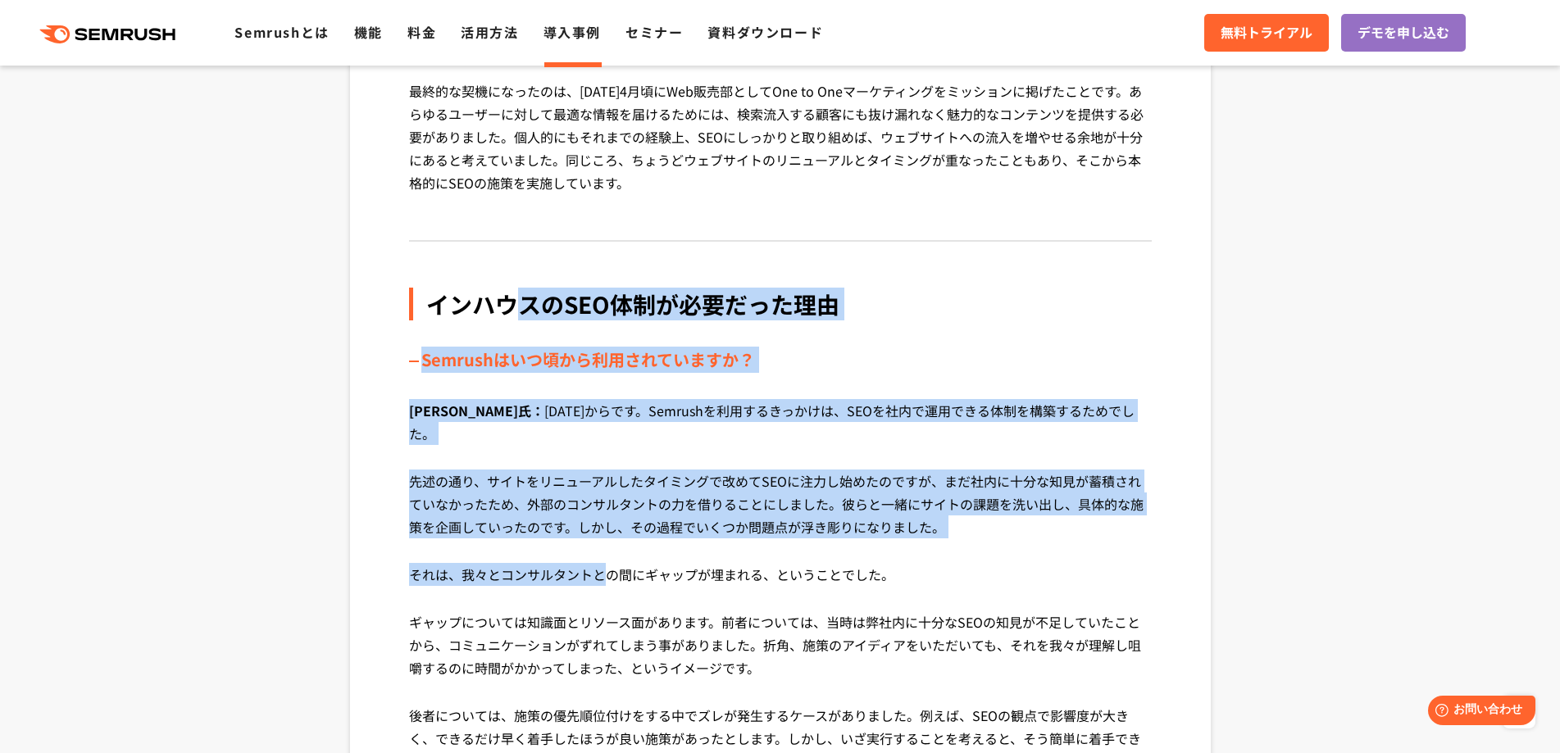
drag, startPoint x: 536, startPoint y: 377, endPoint x: 607, endPoint y: 549, distance: 186.0
click at [607, 549] on div "インハウスのSEO体制が必要だった理由 Semrushはいつ頃から利用されていますか？ [PERSON_NAME]氏： [DATE]からです。Semrushを…" at bounding box center [780, 636] width 743 height 697
click at [607, 563] on p "それは、我々とコンサルタントとの間にギャップが埋まれる、ということでした。" at bounding box center [780, 587] width 743 height 48
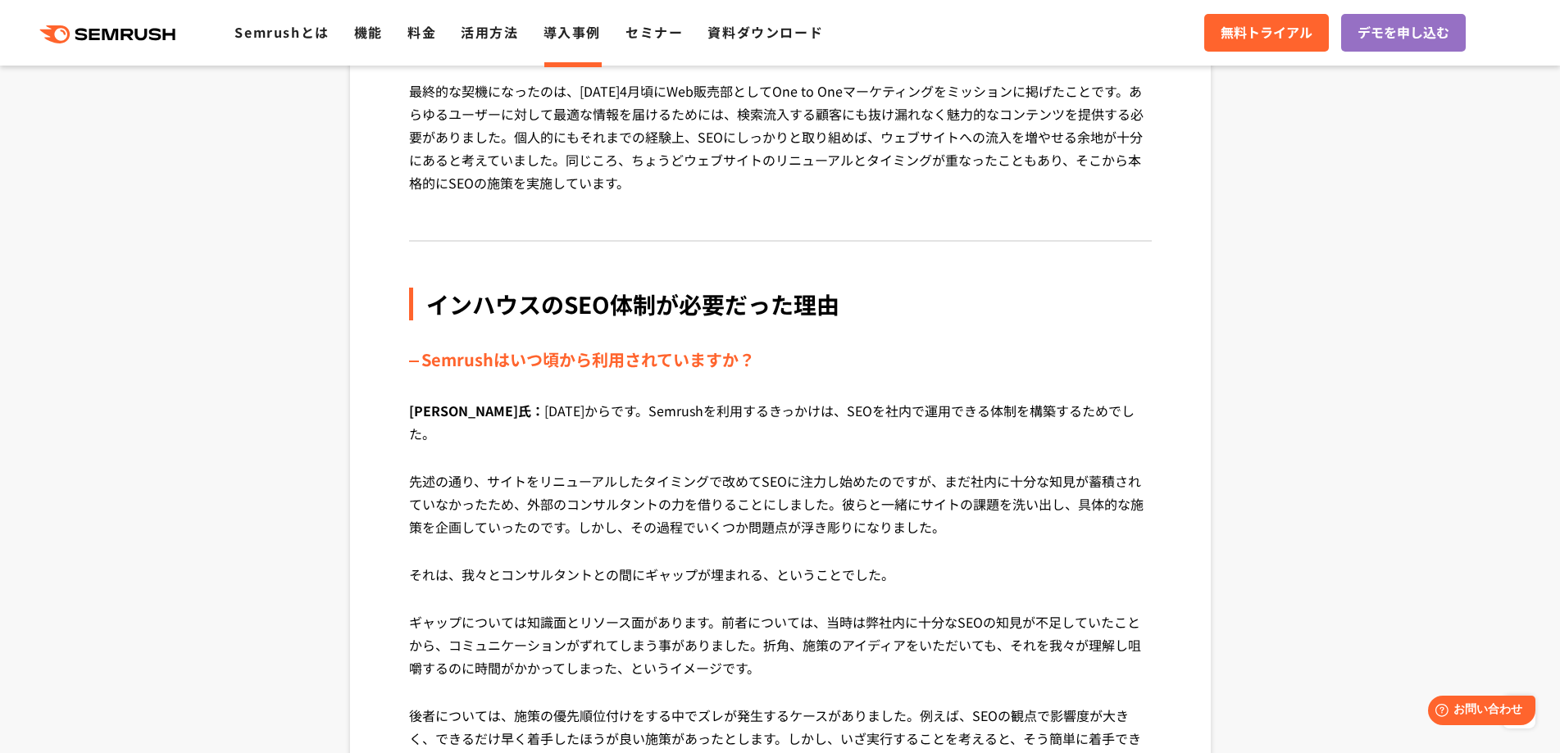
scroll to position [2459, 0]
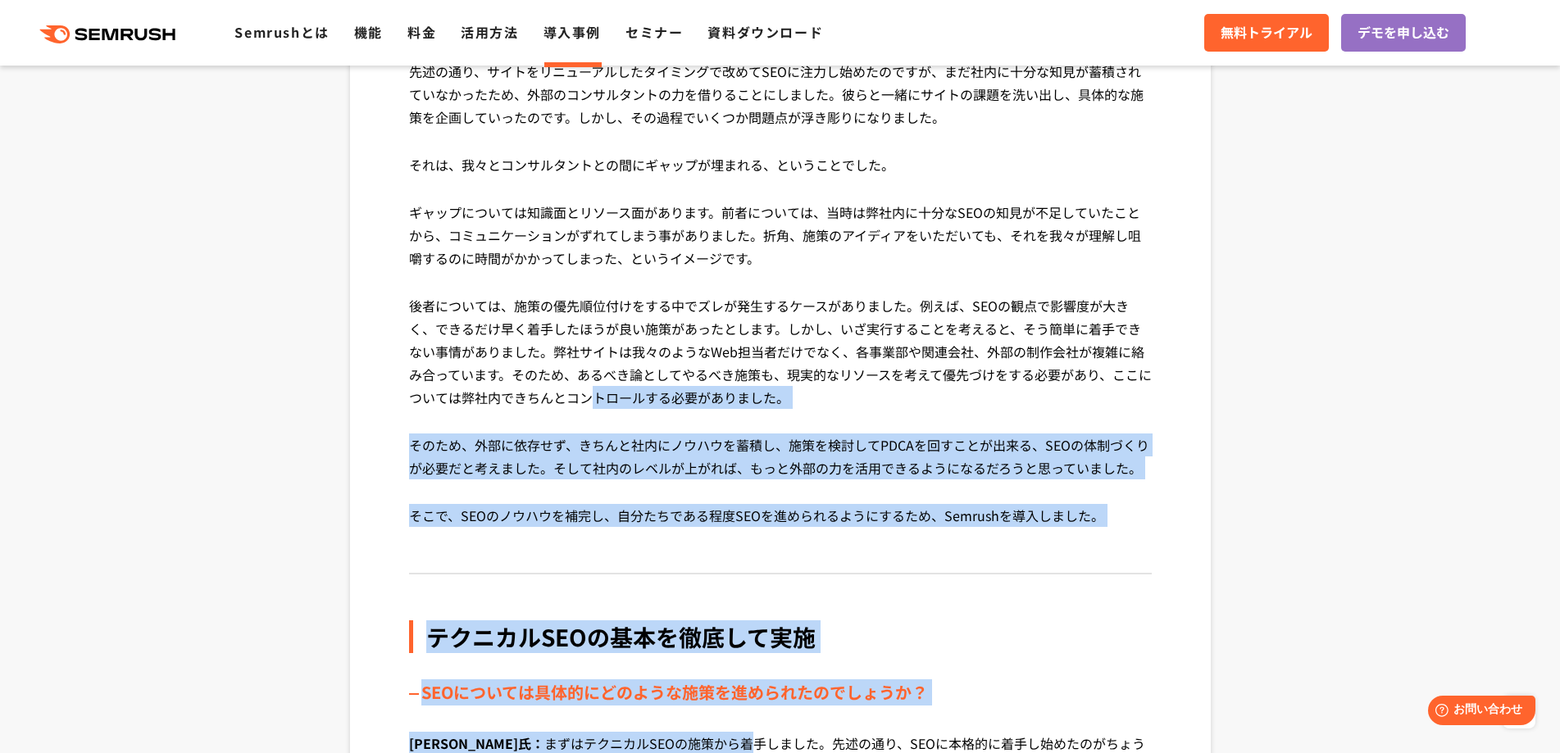
drag, startPoint x: 606, startPoint y: 400, endPoint x: 666, endPoint y: 712, distance: 318.1
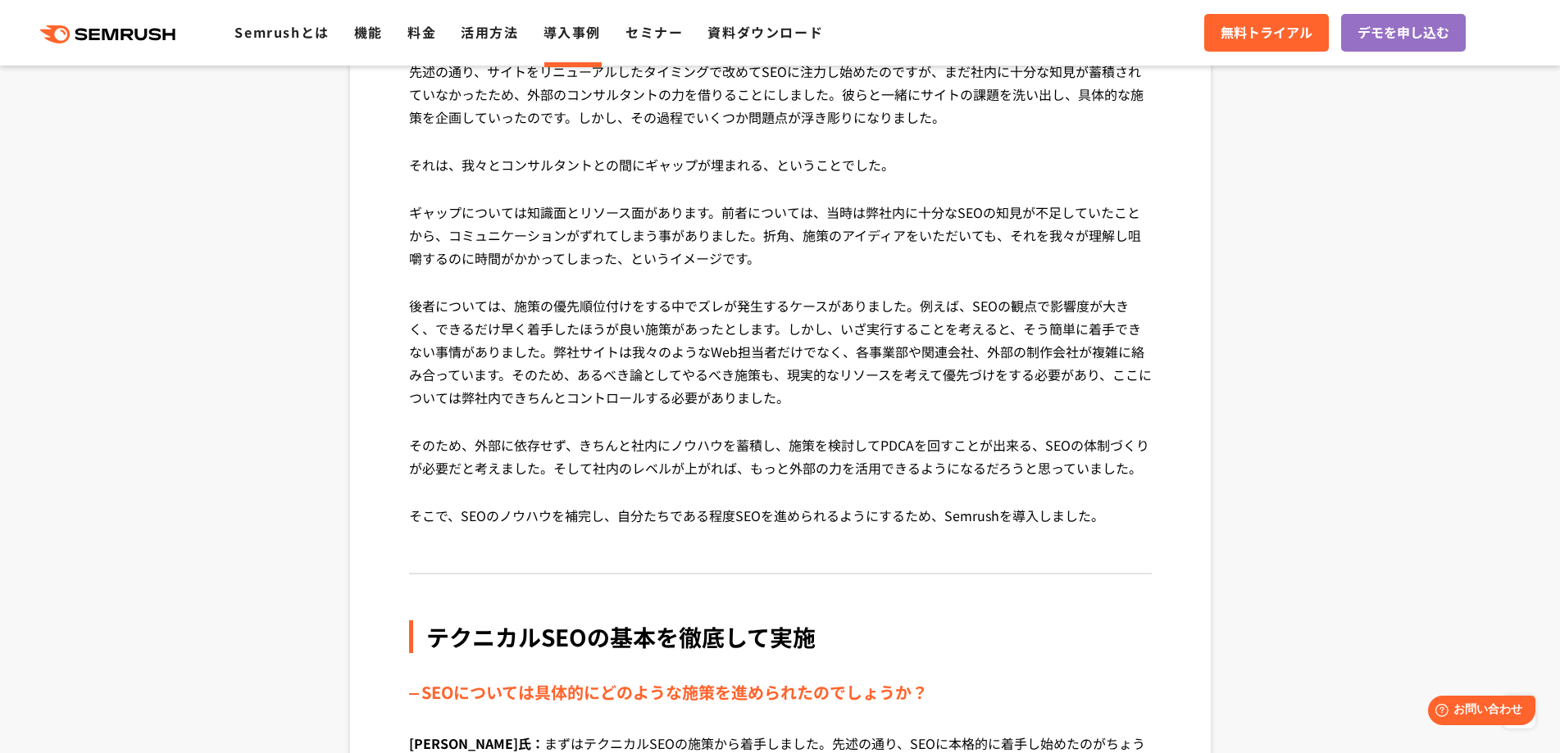
scroll to position [2869, 0]
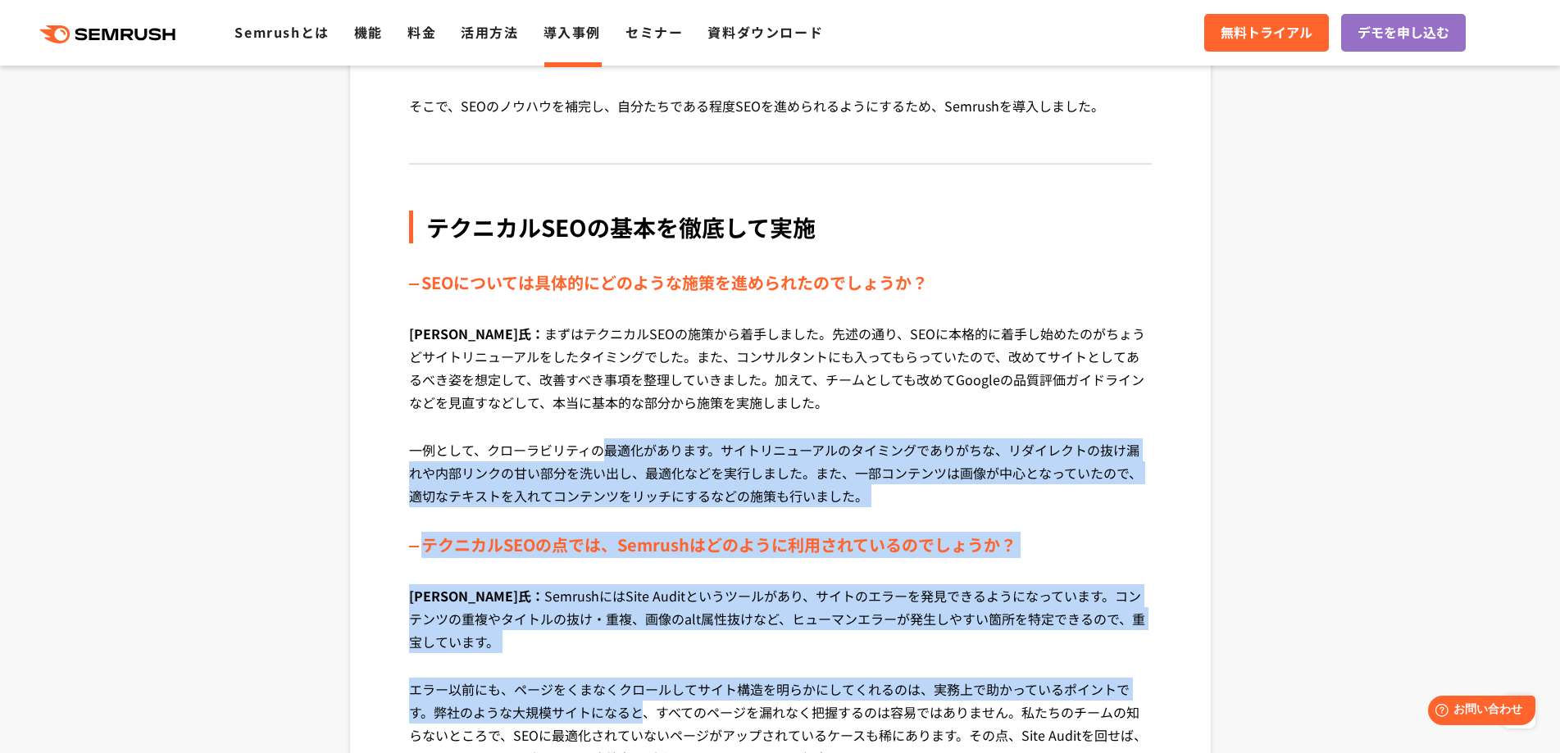
drag, startPoint x: 646, startPoint y: 660, endPoint x: 608, endPoint y: 429, distance: 234.2
click at [608, 429] on div "テクニカルSEOの基本を徹底して実施 SEOについては具体的にどのような施策を進められたのでしょうか？ [PERSON_NAME]氏： まずはテクニカルSEO…" at bounding box center [780, 767] width 743 height 1113
click at [608, 439] on p "一例として、クローラビリティの最適化があります。サイトリニューアルのタイミングでありがちな、リダイレクトの抜け漏れや内部リンクの甘い部分を洗い出し、最適化など…" at bounding box center [780, 485] width 743 height 93
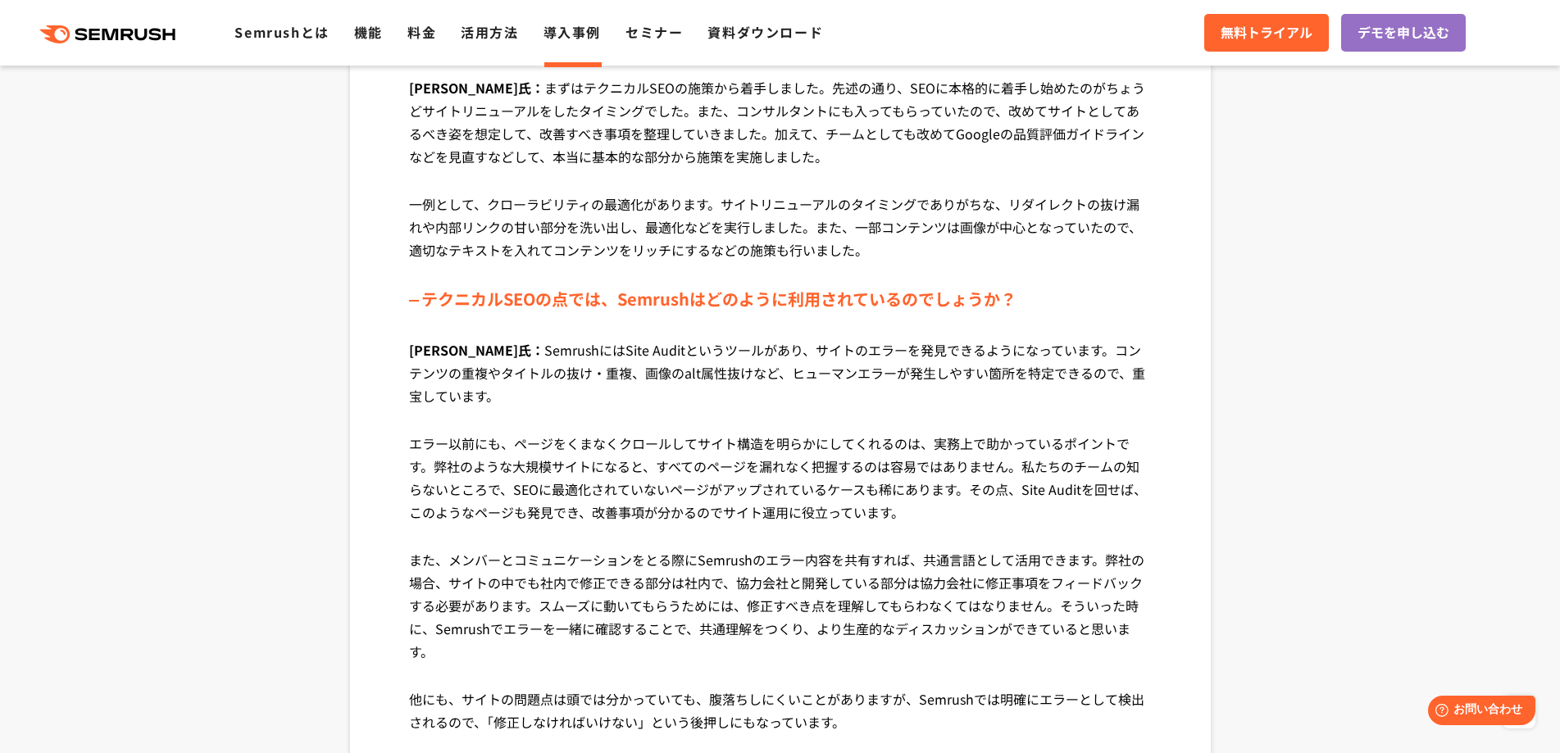
scroll to position [3197, 0]
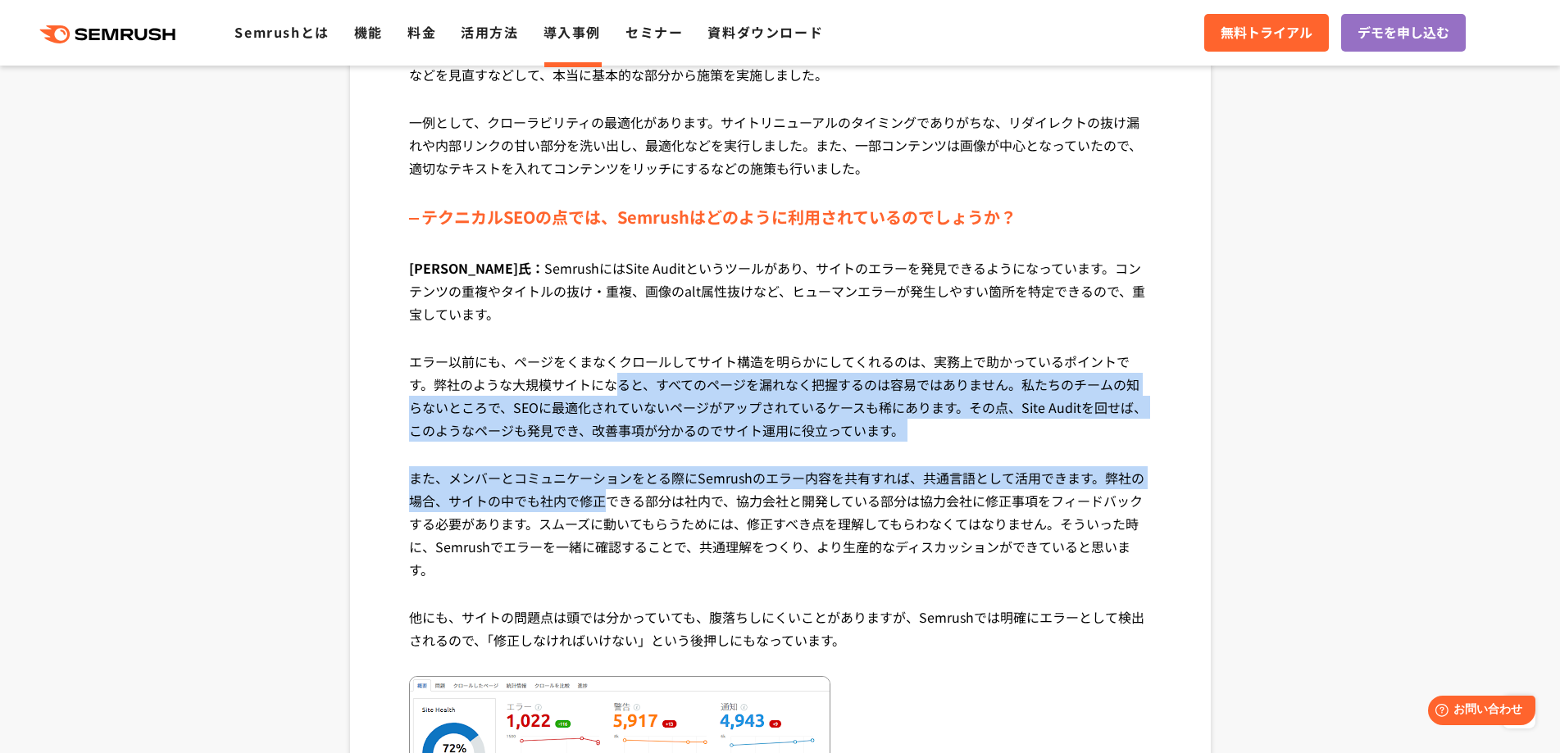
drag, startPoint x: 607, startPoint y: 449, endPoint x: 595, endPoint y: 243, distance: 206.1
click at [600, 248] on div "テクニカルSEOの基本を徹底して実施 SEOについては具体的にどのような施策を進められたのでしょうか？ [PERSON_NAME]氏： まずはテクニカルSEO…" at bounding box center [780, 439] width 743 height 1113
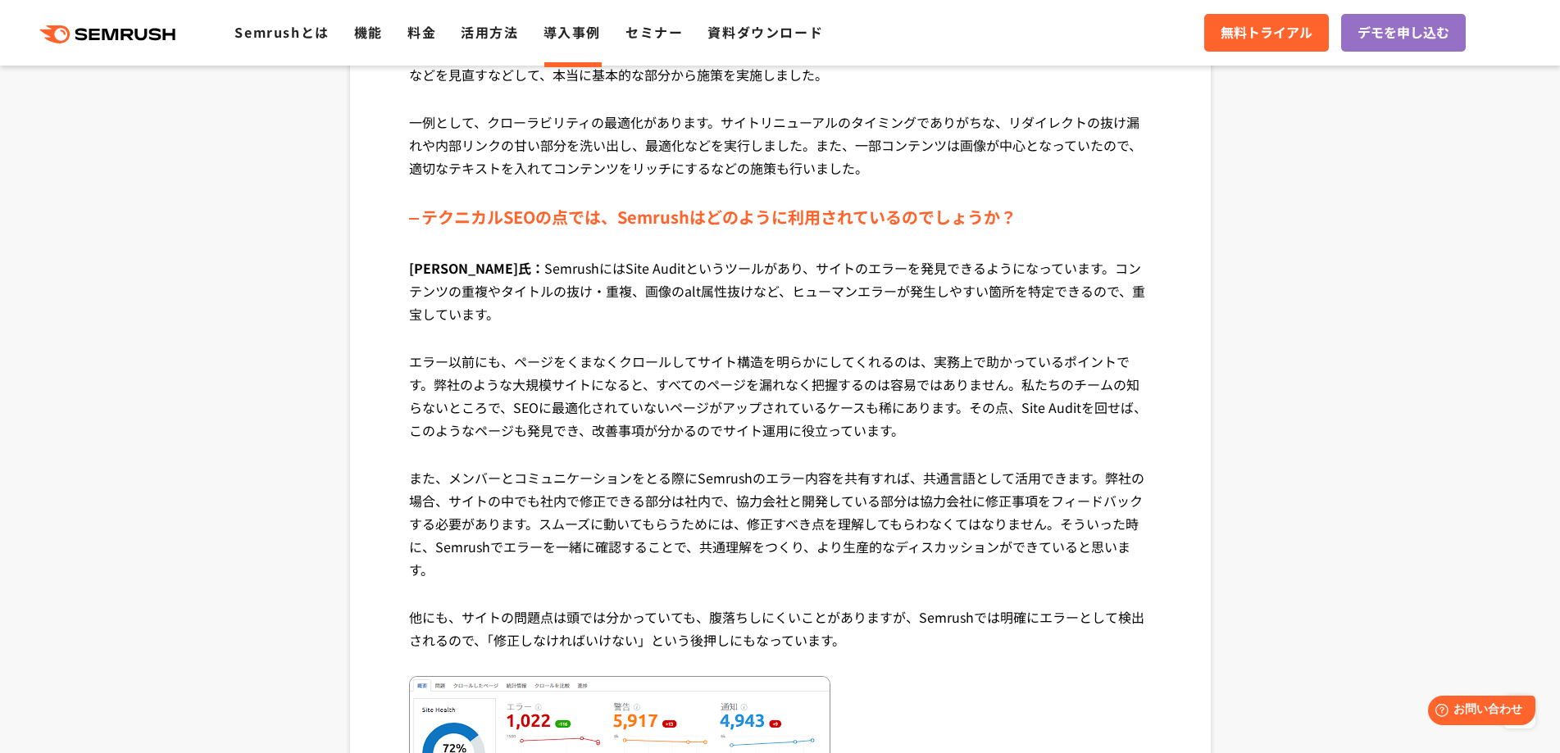
click at [595, 257] on p "[PERSON_NAME]氏： SemrushにはSite Auditというツールがあり、サイトのエラーを発見できるようになっています。コンテンツの重複やタイ…" at bounding box center [780, 303] width 743 height 93
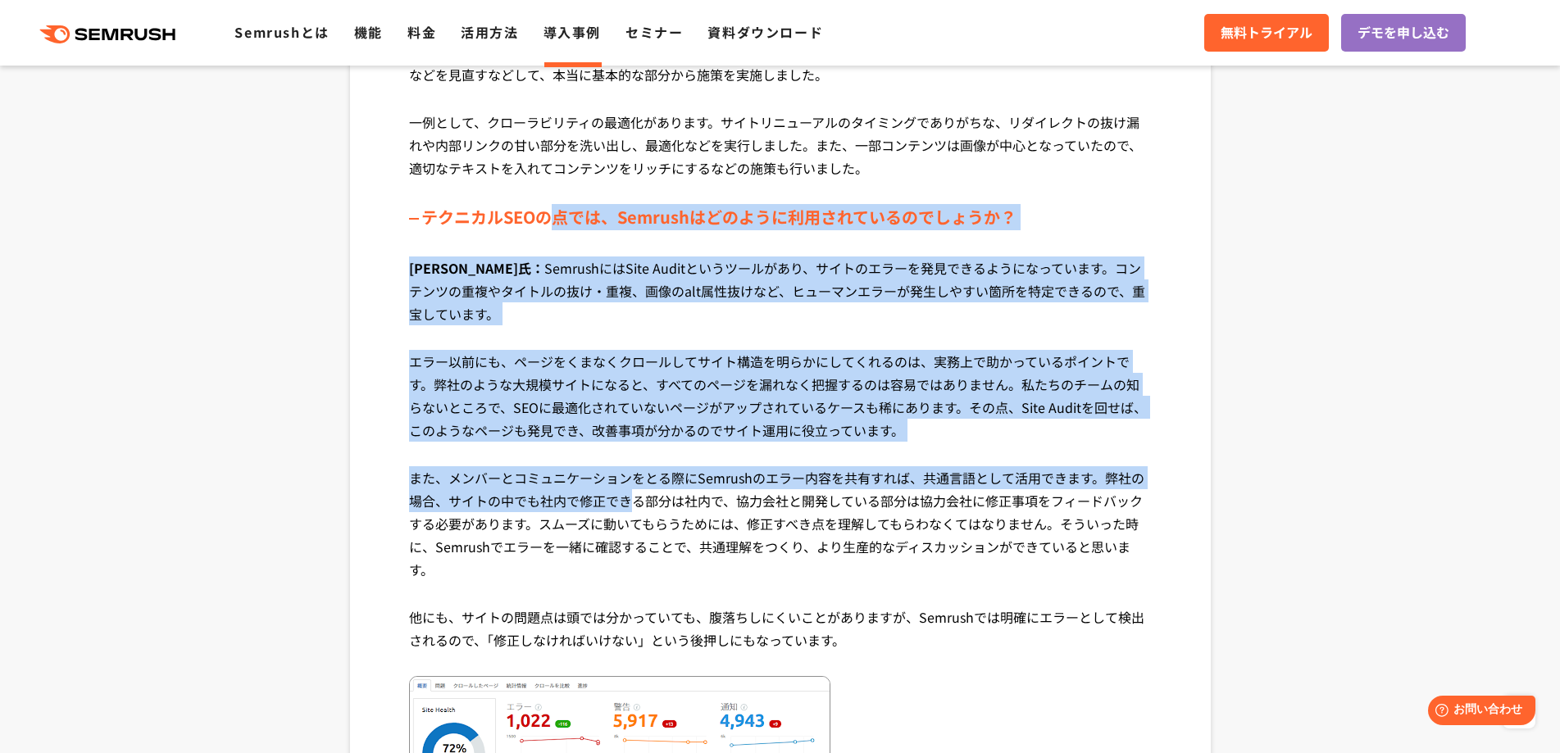
drag, startPoint x: 558, startPoint y: 197, endPoint x: 647, endPoint y: 477, distance: 294.0
click at [647, 477] on div "テクニカルSEOの基本を徹底して実施 SEOについては具体的にどのような施策を進められたのでしょうか？ [PERSON_NAME]氏： まずはテクニカルSEO…" at bounding box center [780, 439] width 743 height 1113
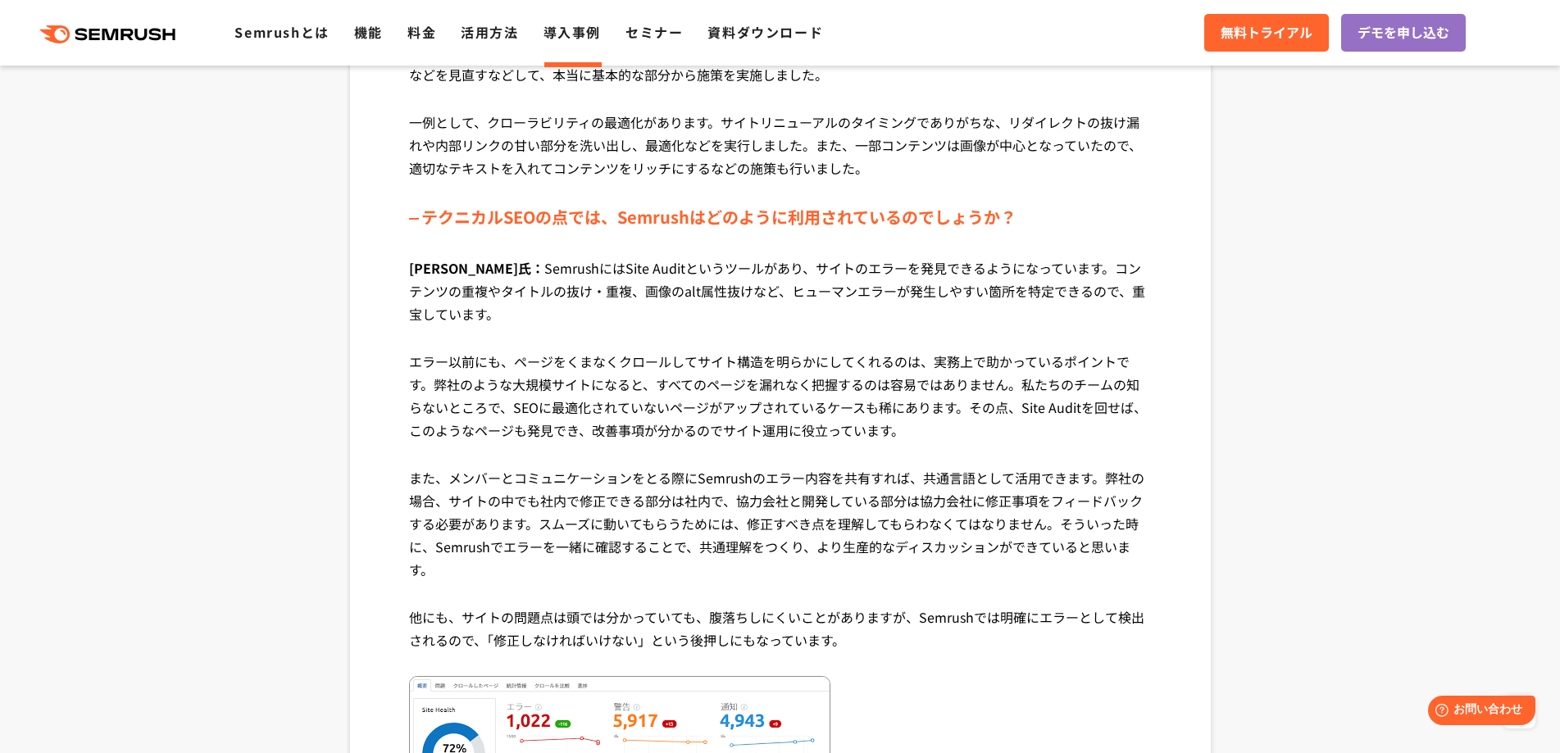
click at [648, 478] on p "また、メンバーとコミュニケーションをとる際にSemrushのエラー内容を共有すれば、共通言語として活用できます。弊社の場合、サイトの中でも社内で修正できる部分…" at bounding box center [780, 535] width 743 height 139
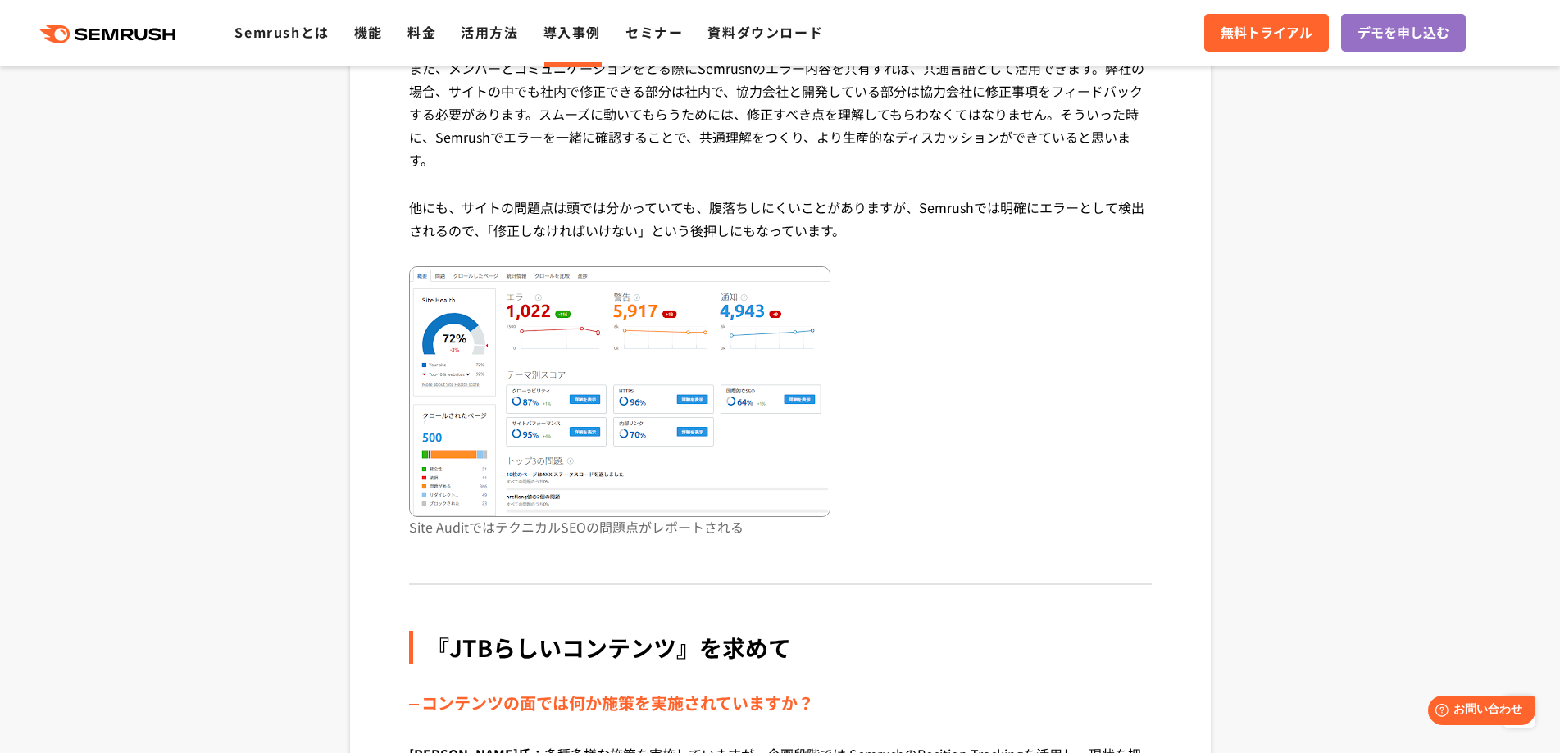
scroll to position [4098, 0]
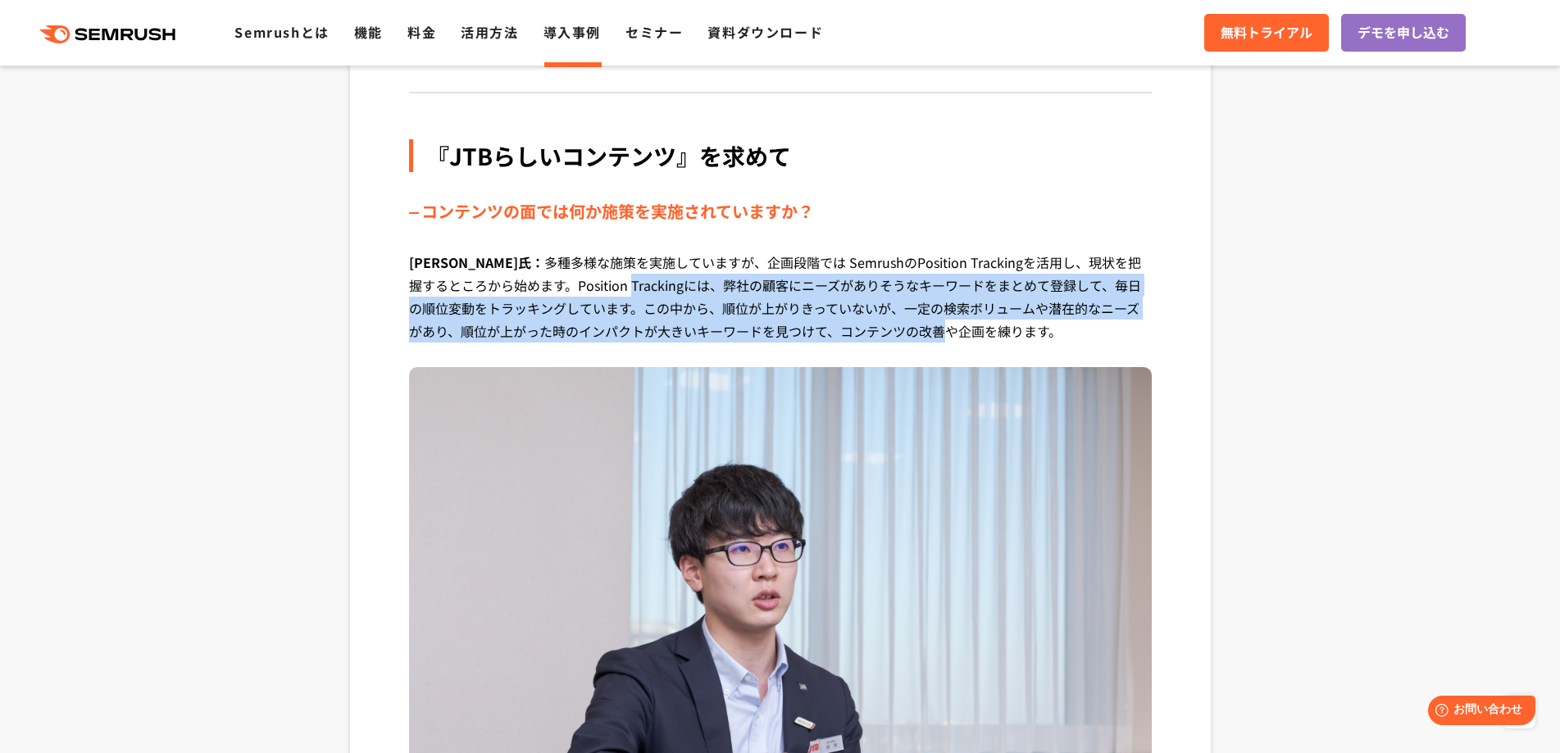
drag, startPoint x: 541, startPoint y: 239, endPoint x: 835, endPoint y: 316, distance: 304.2
click at [835, 316] on p "[PERSON_NAME]氏： 多種多様な施策を実施していますが、企画段階では SemrushのPosition Trackingを活用し、現状を把握するとこ…" at bounding box center [780, 309] width 743 height 116
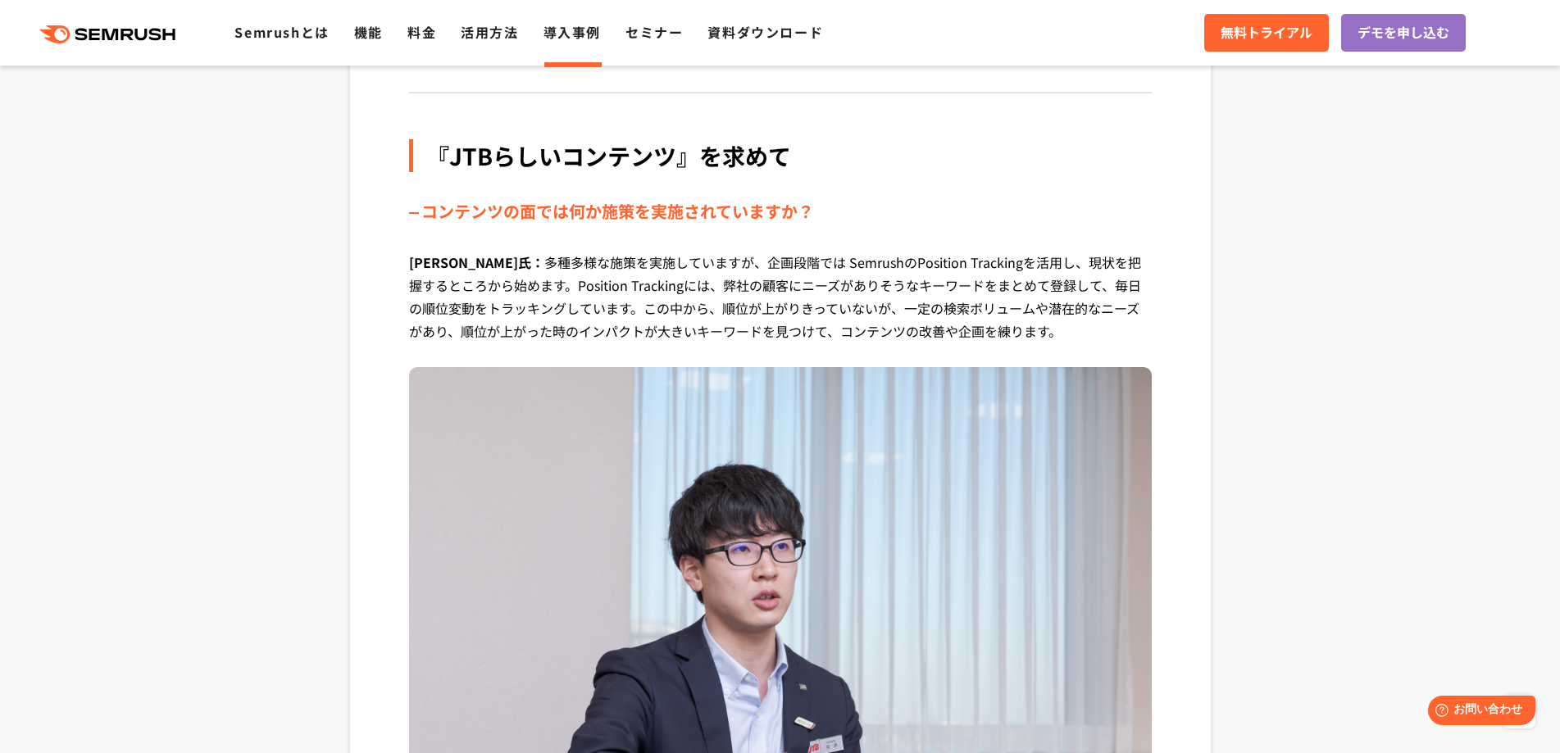
scroll to position [4590, 0]
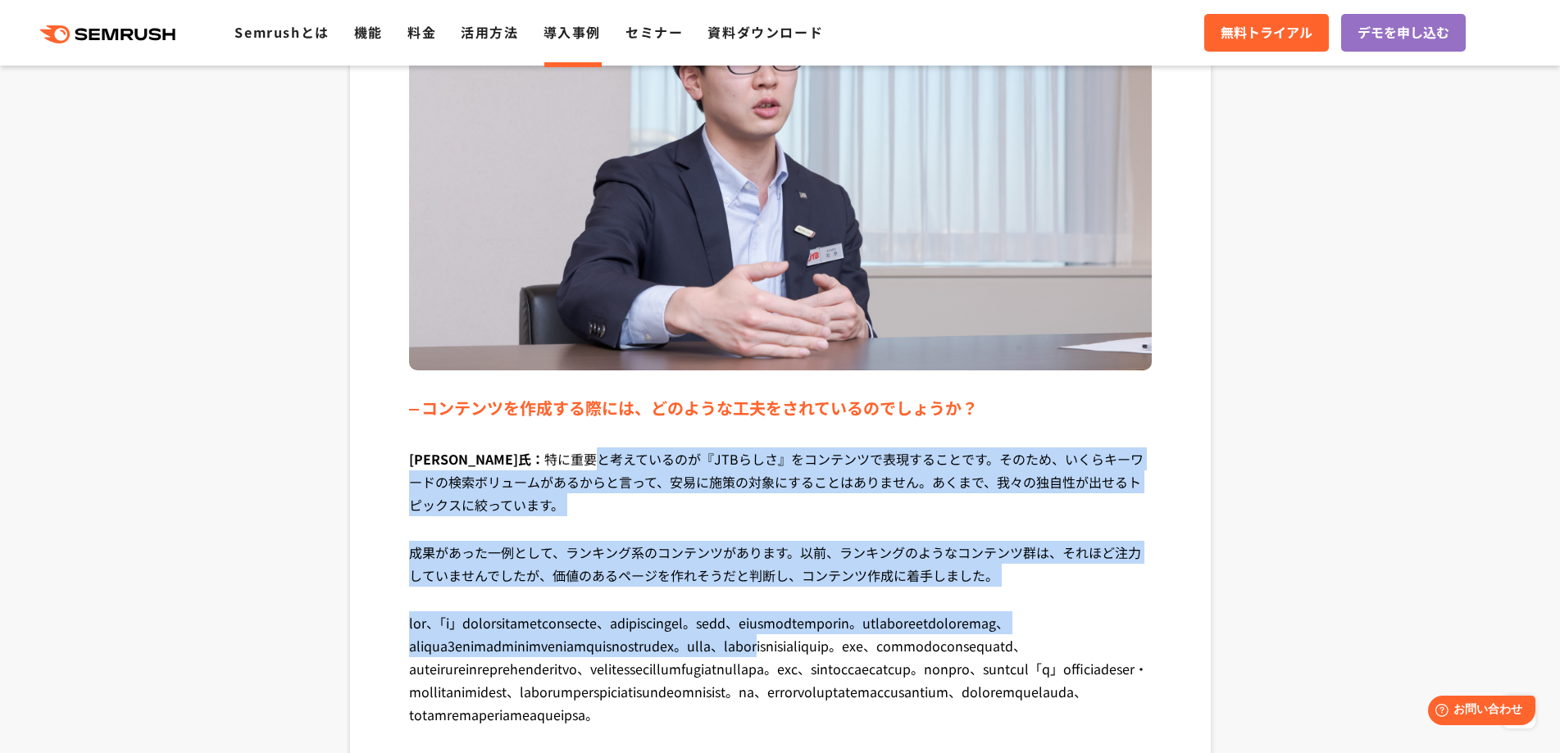
drag, startPoint x: 548, startPoint y: 442, endPoint x: 621, endPoint y: 622, distance: 194.8
click at [621, 622] on div "『JTBらしいコンテンツ』を求めて コンテンツの面では何か施策を実施されていますか？ [PERSON_NAME]氏： 多種多様な施策を実施していますが、企画段…" at bounding box center [780, 689] width 743 height 2082
click at [621, 622] on p at bounding box center [780, 680] width 743 height 139
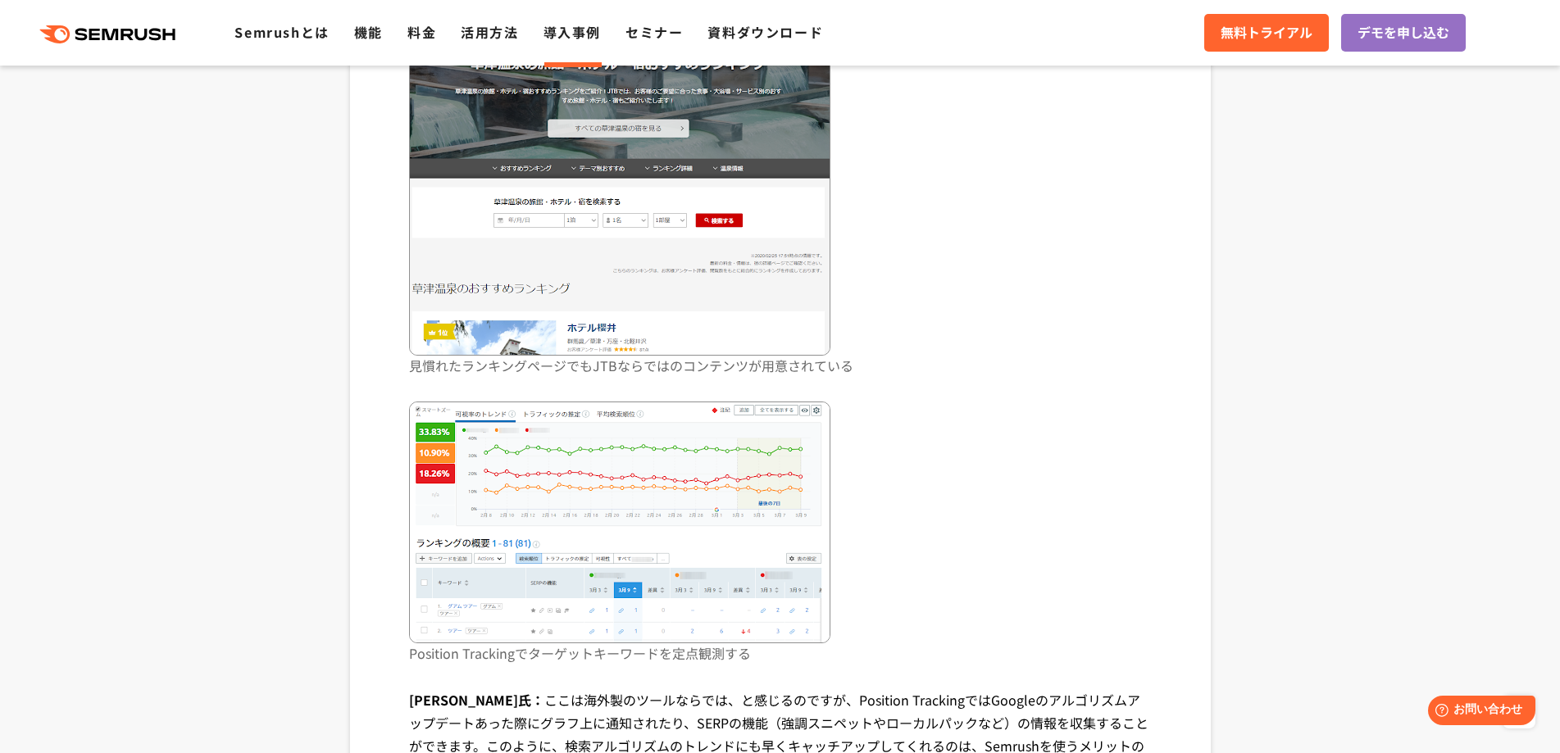
scroll to position [5820, 0]
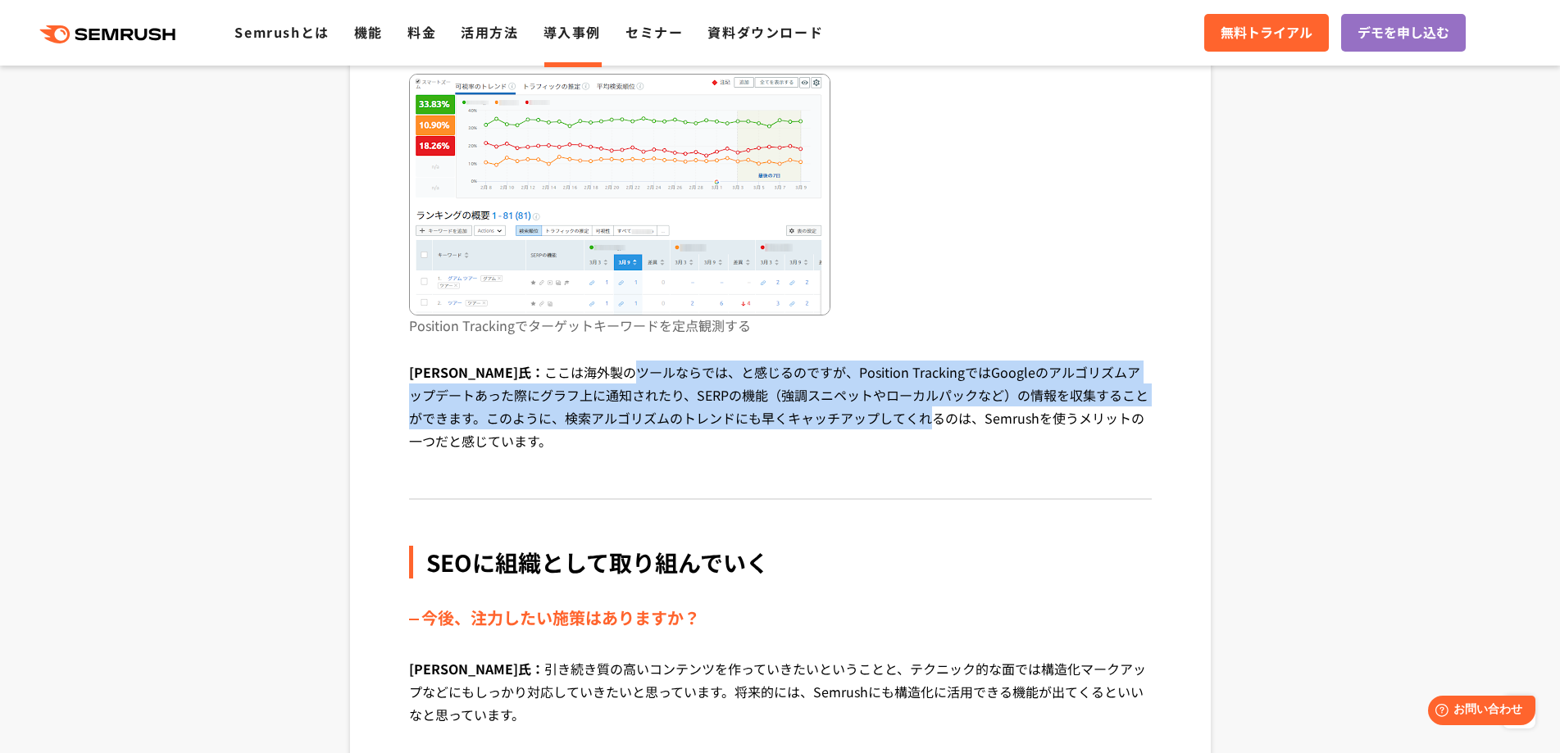
drag, startPoint x: 657, startPoint y: 406, endPoint x: 842, endPoint y: 421, distance: 185.0
click at [842, 421] on p "[PERSON_NAME]氏： ここは海外製のツールならでは、と感じるのですが、Position TrackingではGoogleのアルゴリズムアップデートあ…" at bounding box center [780, 419] width 743 height 116
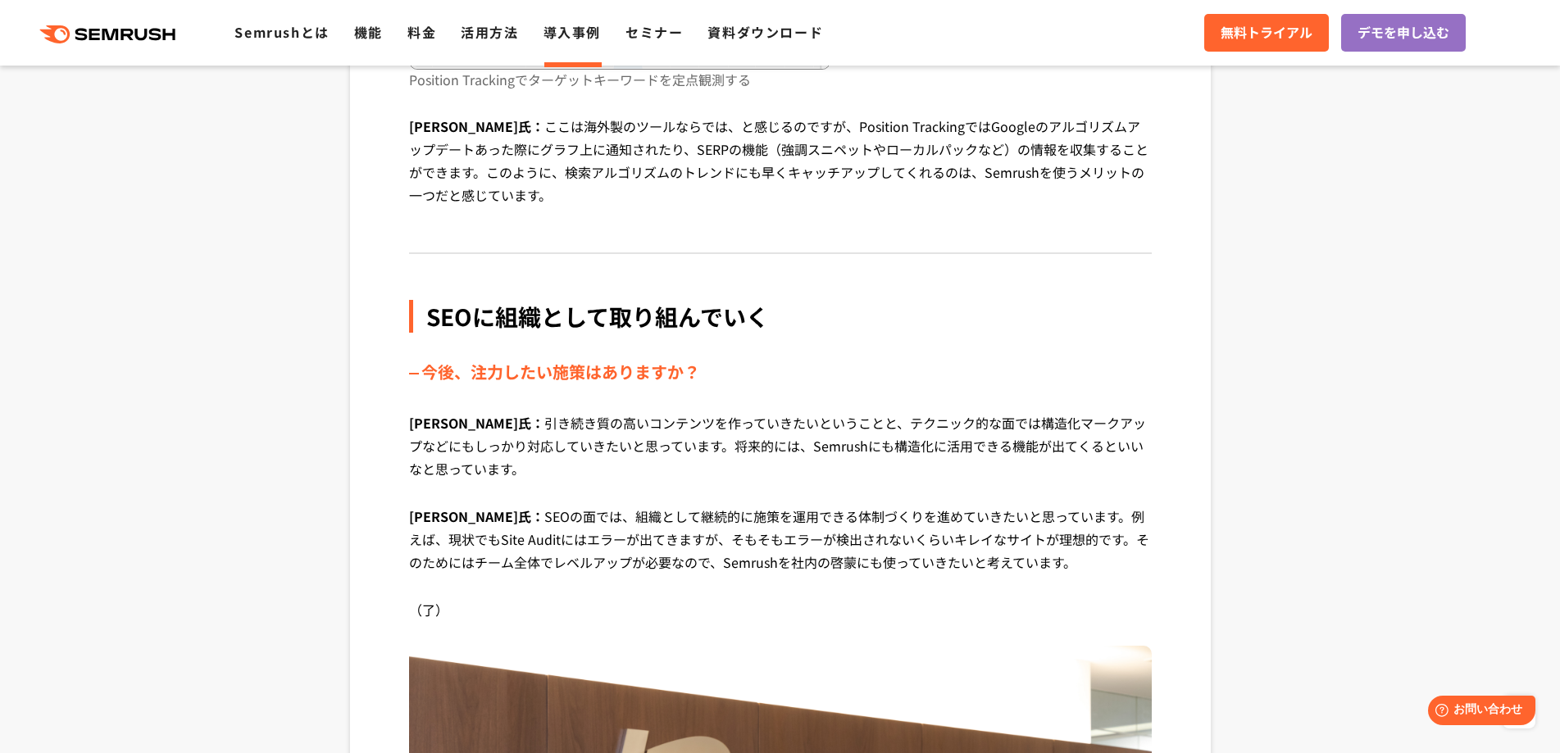
scroll to position [6148, 0]
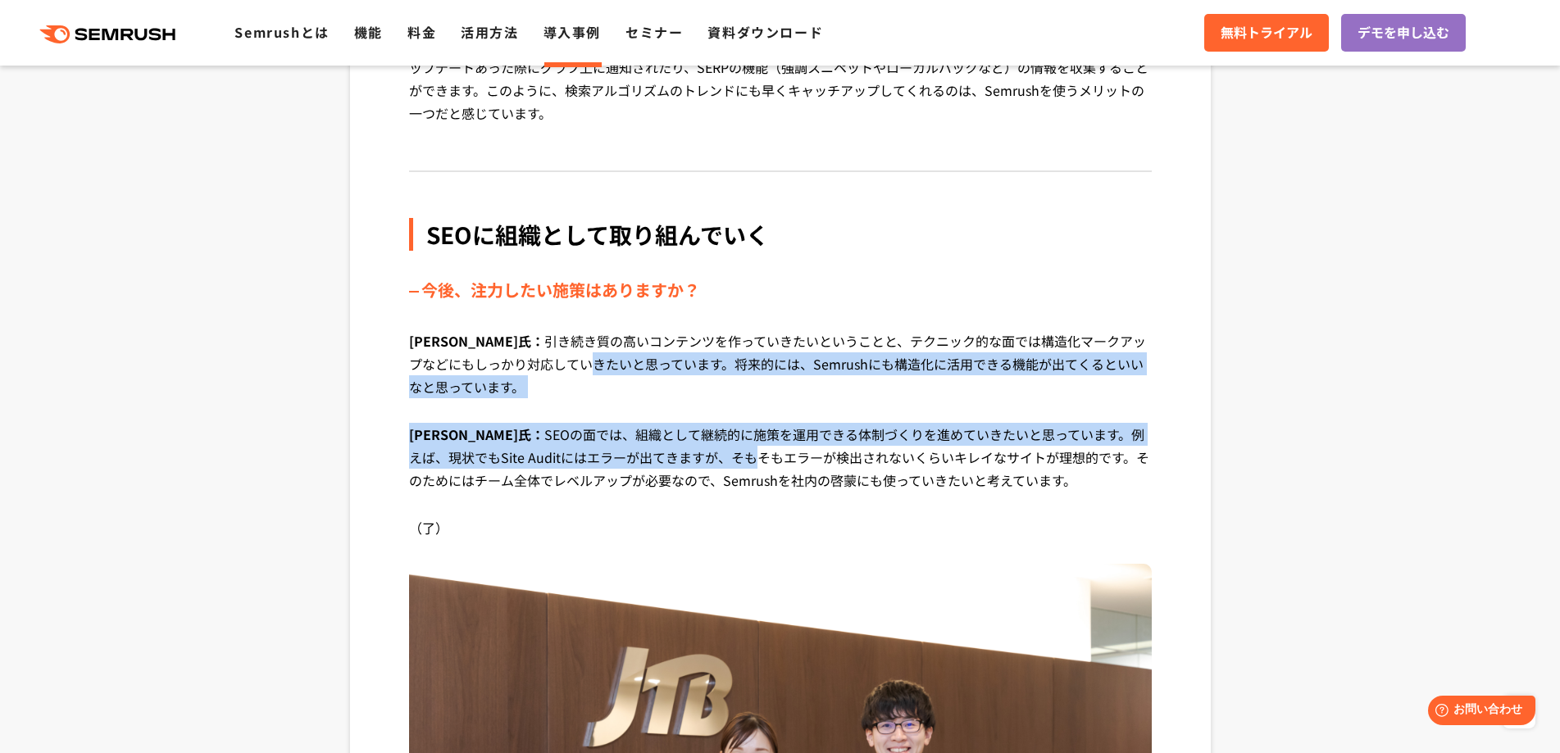
drag, startPoint x: 520, startPoint y: 353, endPoint x: 661, endPoint y: 468, distance: 181.8
click at [661, 468] on div "SEOに組織として取り組んでいく 今後、注力したい施策はありますか？ [PERSON_NAME]氏： 引き続き質の高いコンテンツを作っていきたいということと、…" at bounding box center [780, 650] width 743 height 864
click at [661, 468] on p "[PERSON_NAME]氏： SEOの面では、組織として継続的に施策を運用できる体制づくりを進めていきたいと思っています。例えば、現状でもSite Audi…" at bounding box center [780, 469] width 743 height 93
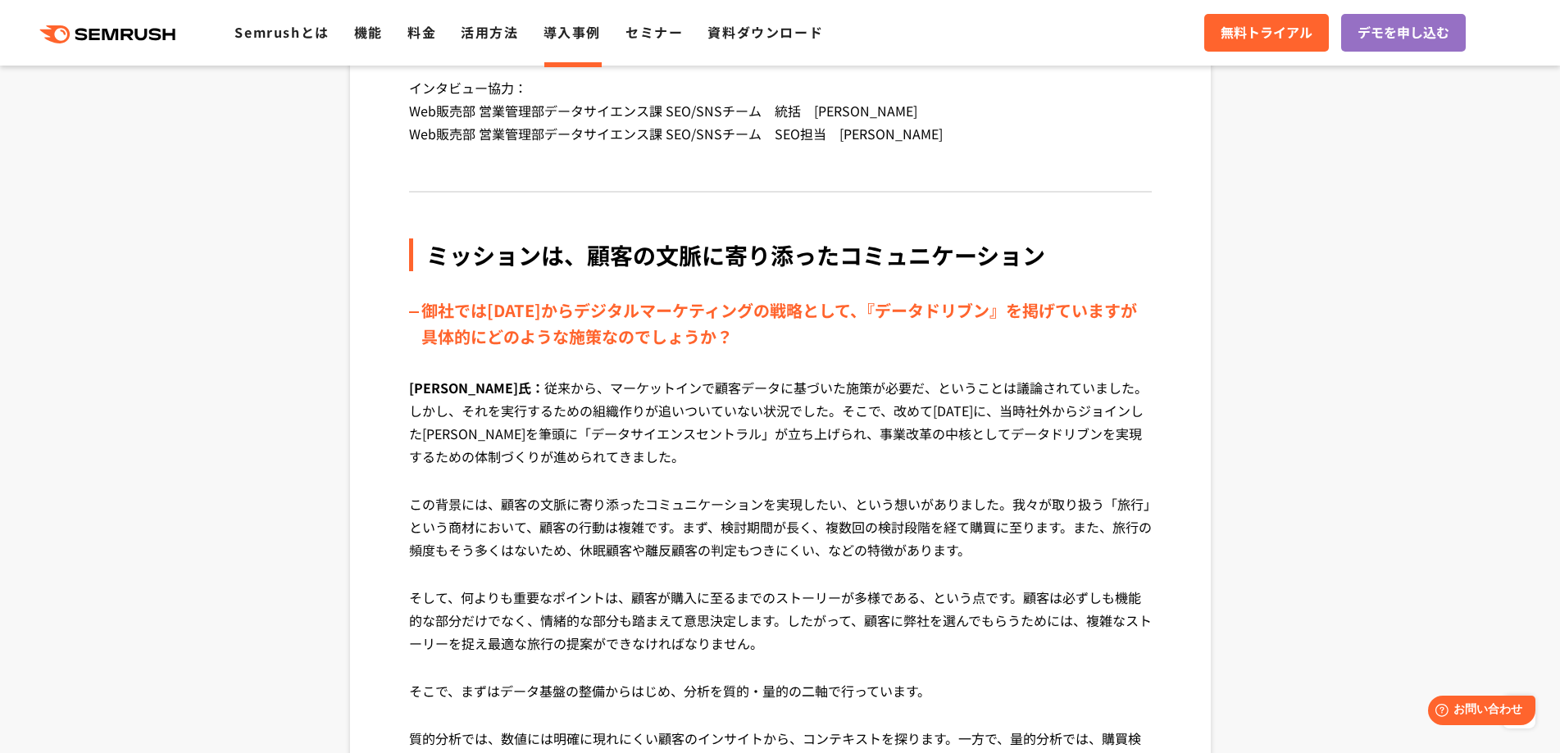
scroll to position [0, 0]
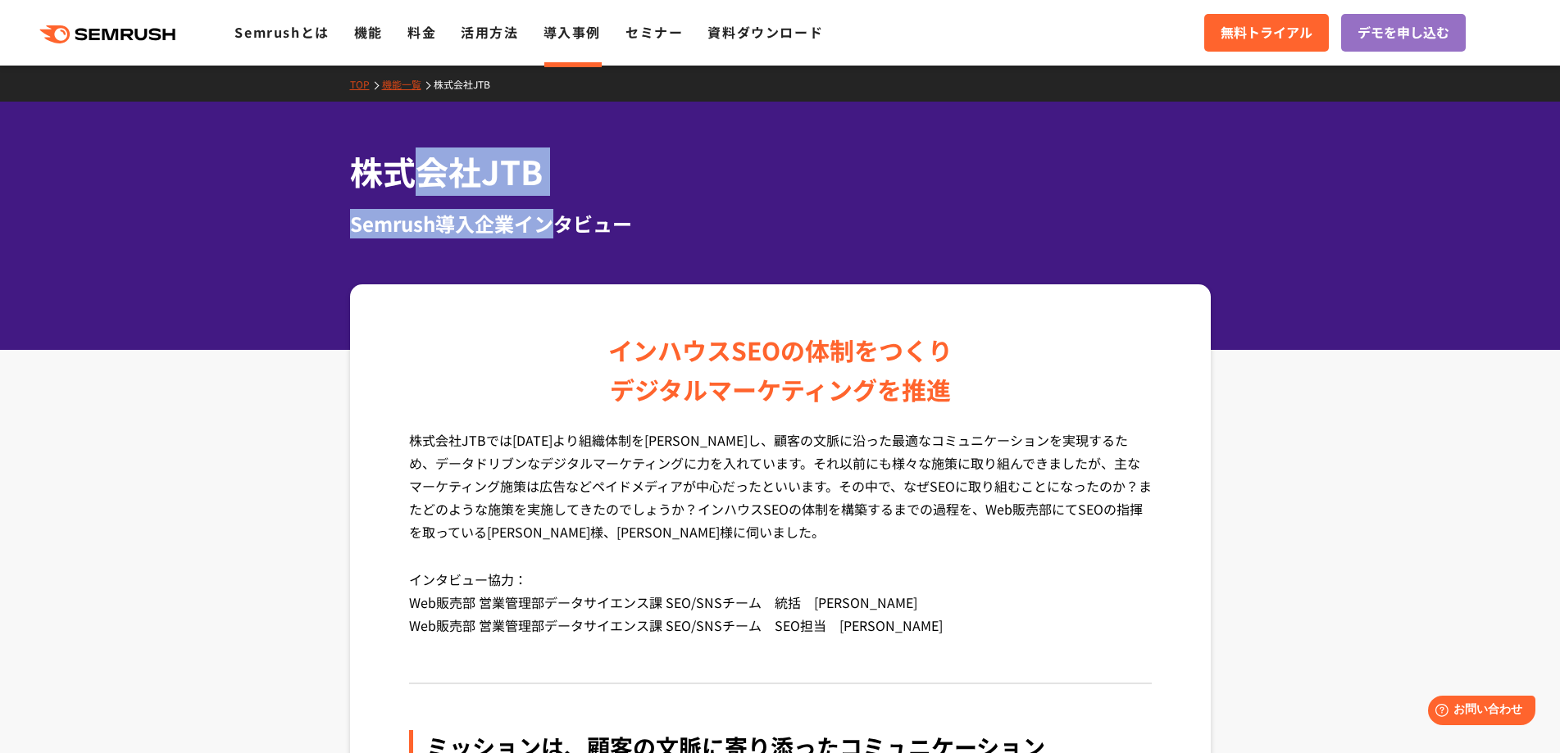
drag, startPoint x: 414, startPoint y: 178, endPoint x: 574, endPoint y: 211, distance: 163.3
click at [561, 212] on div "株式会社JTB Semrush導入企業インタビュー" at bounding box center [780, 193] width 861 height 91
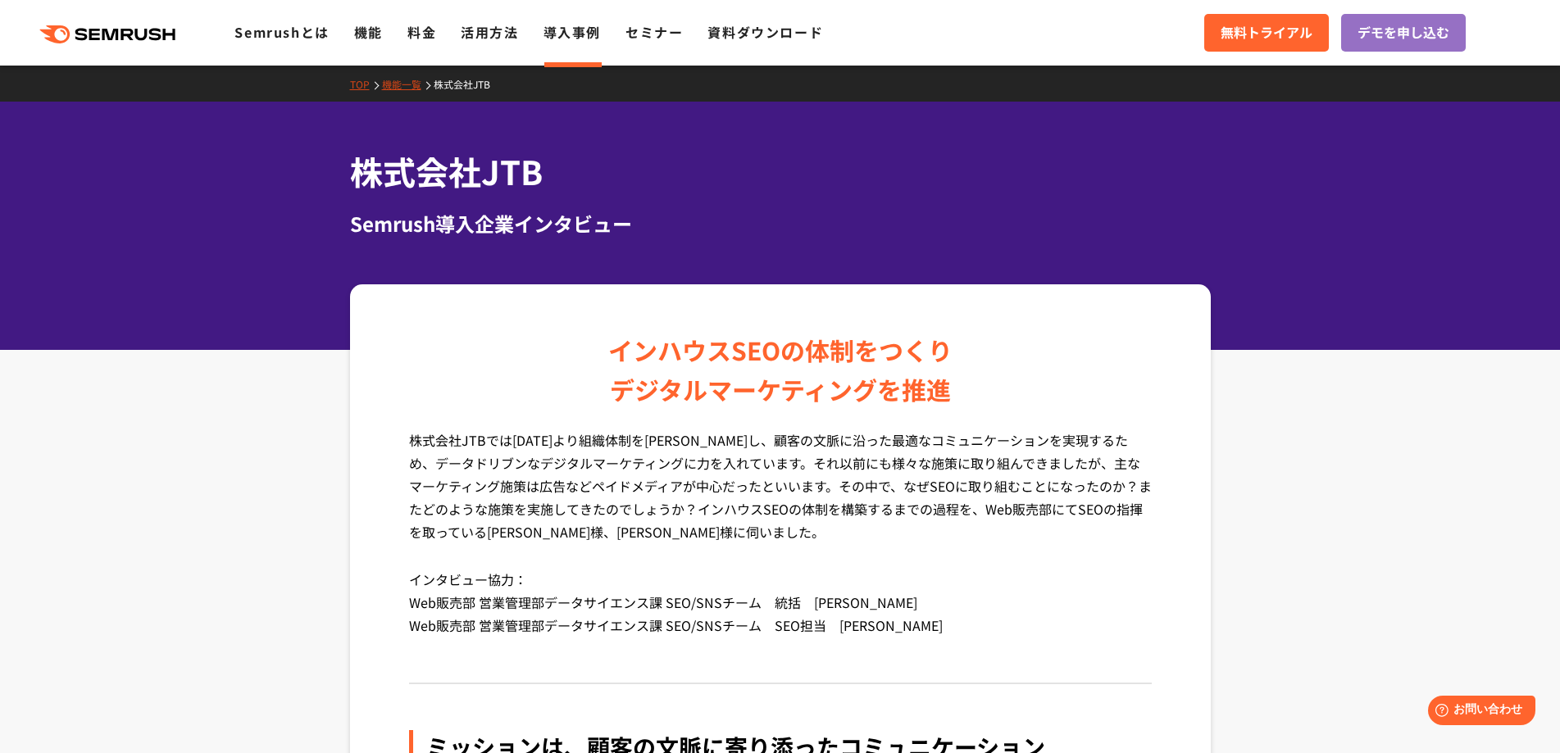
click at [574, 211] on div "Semrush導入企業インタビュー" at bounding box center [780, 224] width 861 height 30
drag, startPoint x: 1095, startPoint y: 158, endPoint x: 1086, endPoint y: 158, distance: 9.0
click at [1101, 155] on h1 "株式会社JTB" at bounding box center [780, 172] width 861 height 48
